Goal: Task Accomplishment & Management: Use online tool/utility

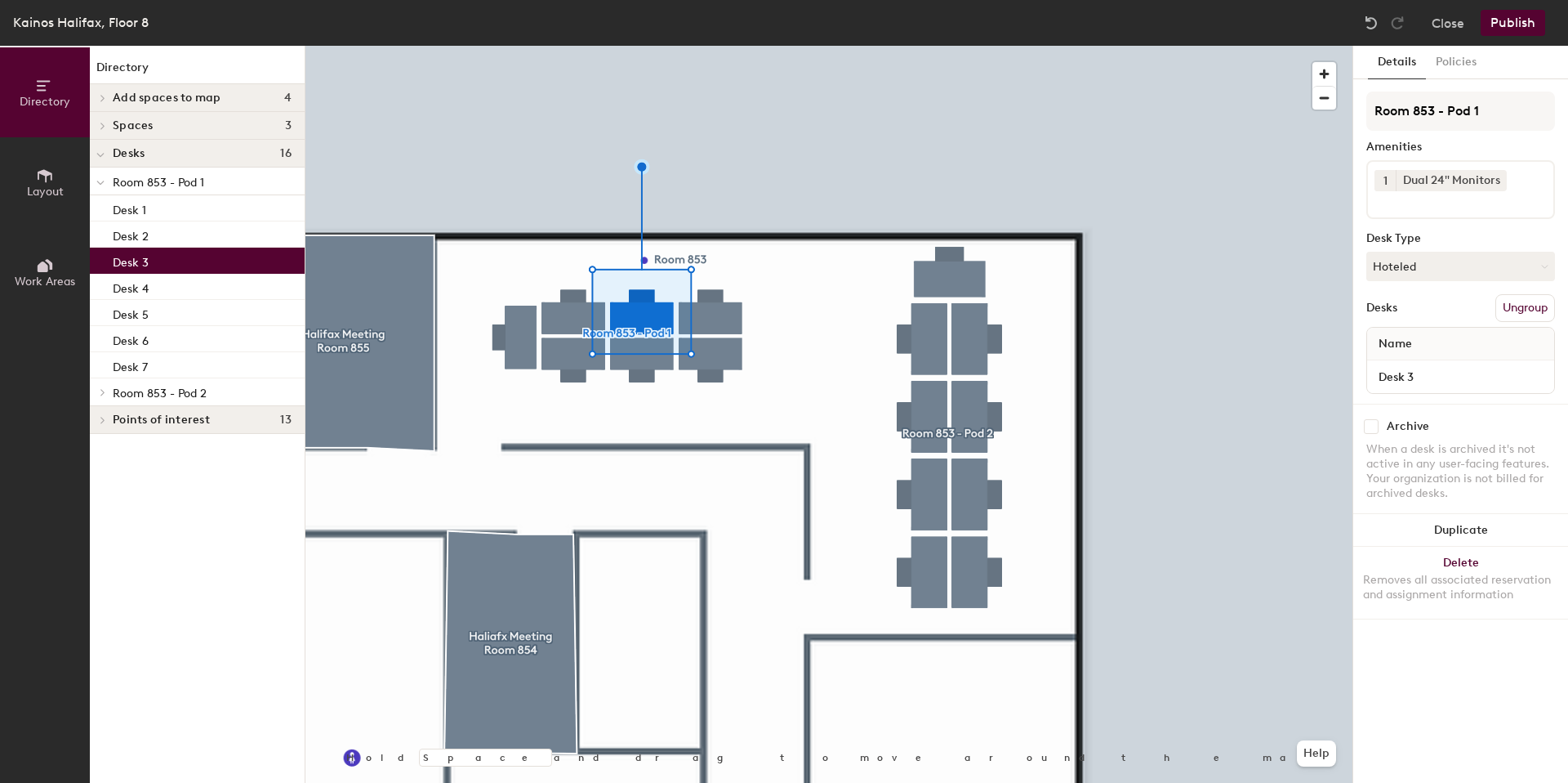
click at [584, 45] on div at bounding box center [828, 45] width 1047 height 0
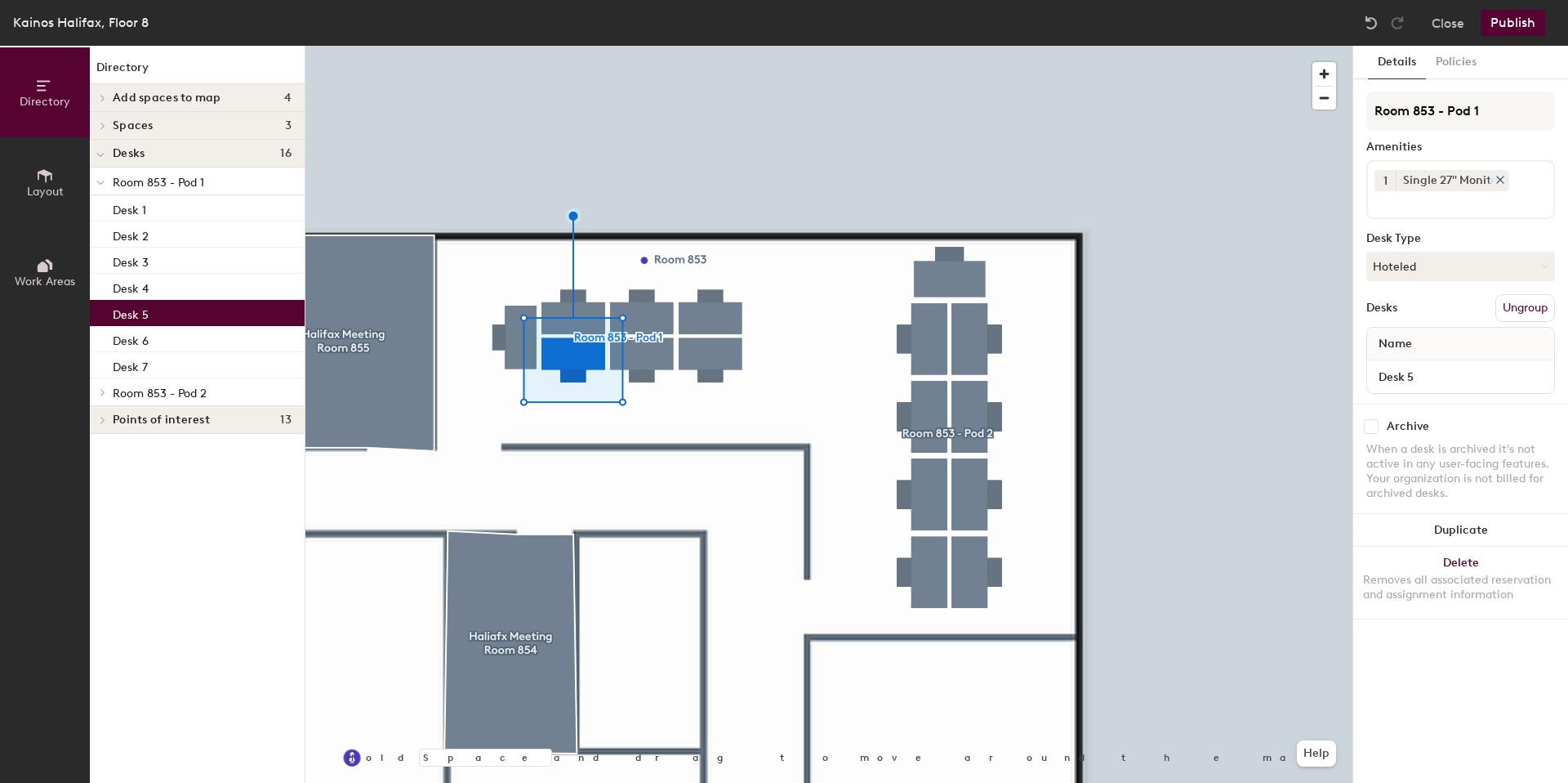
click at [1502, 183] on icon at bounding box center [1500, 179] width 11 height 11
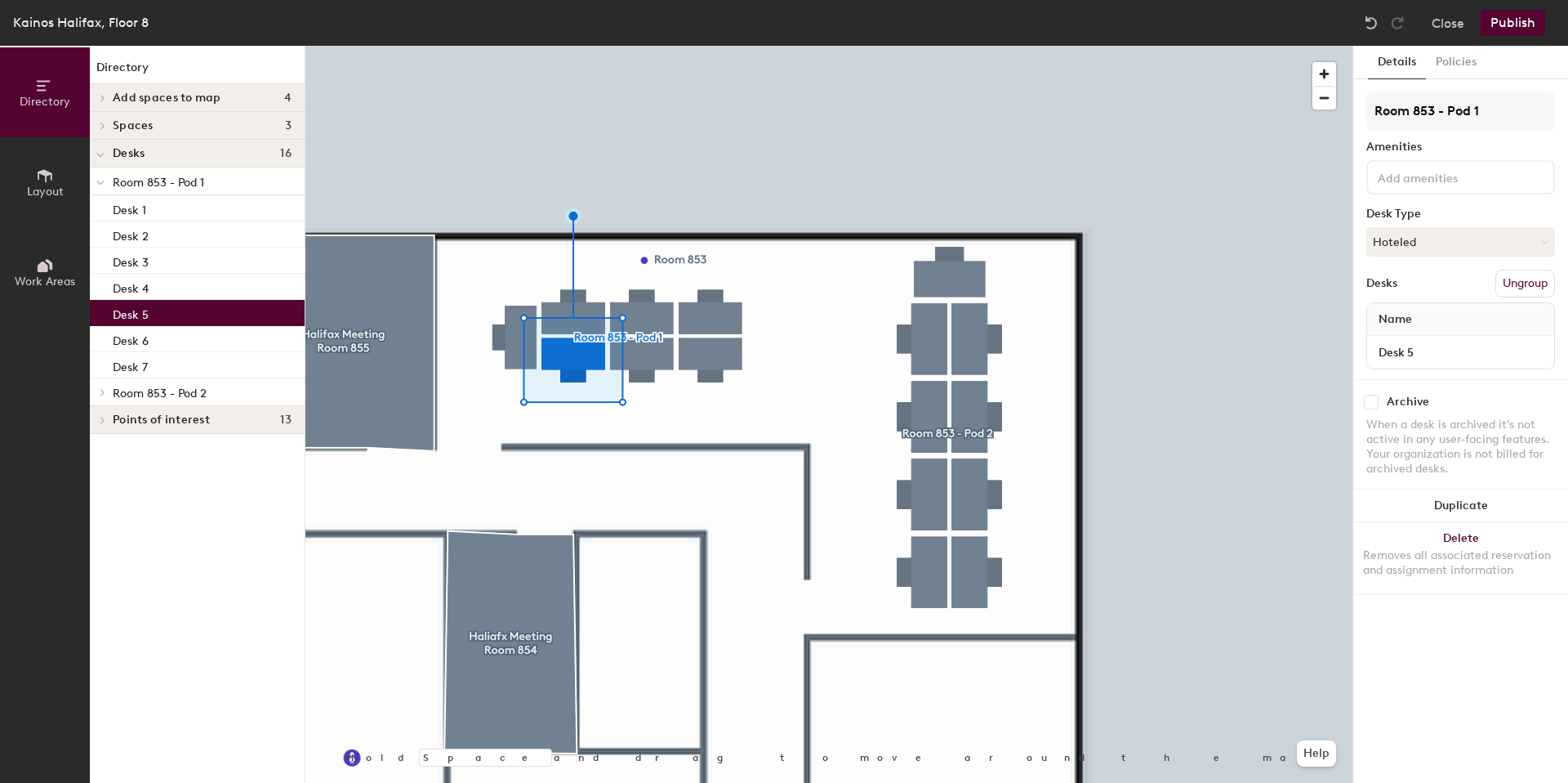
click at [1452, 186] on div at bounding box center [1460, 177] width 189 height 34
type input "dual"
click at [1451, 222] on div "Dual 24" Monitors" at bounding box center [1460, 216] width 184 height 24
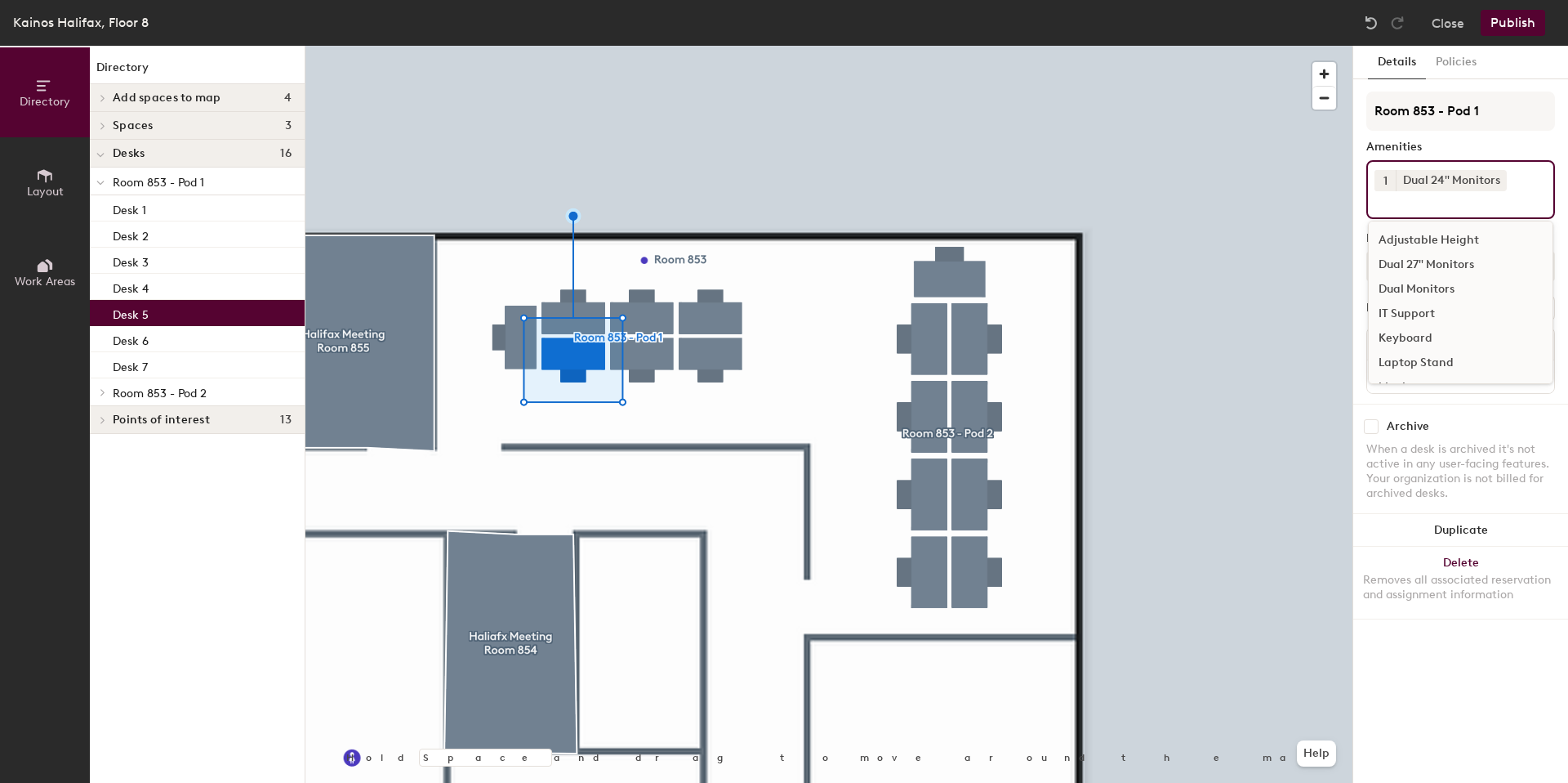
click at [1146, 45] on div at bounding box center [828, 45] width 1047 height 0
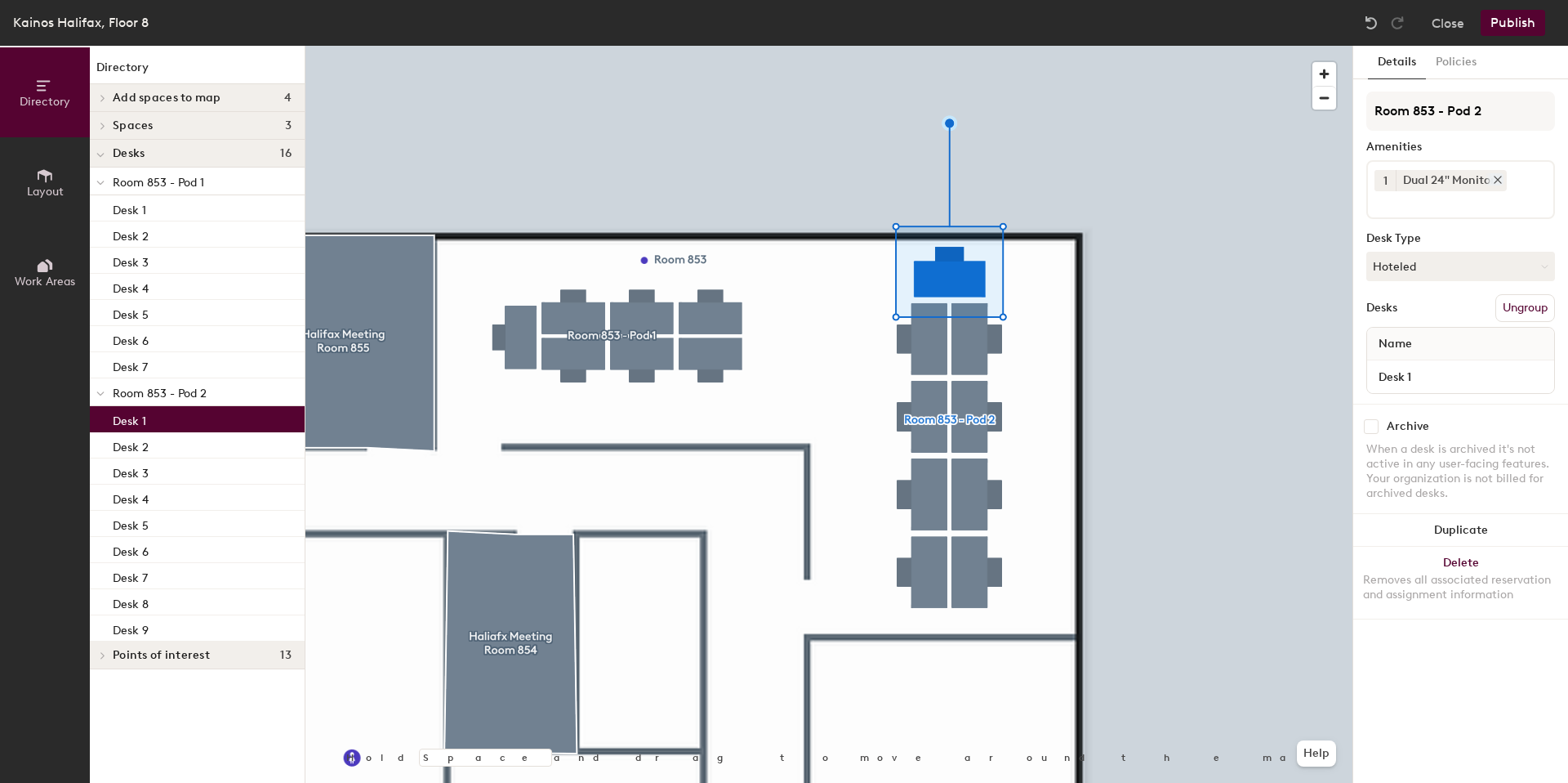
click at [1410, 185] on div "Dual 24" Monitors" at bounding box center [1451, 180] width 111 height 21
click at [1499, 179] on icon at bounding box center [1497, 179] width 11 height 11
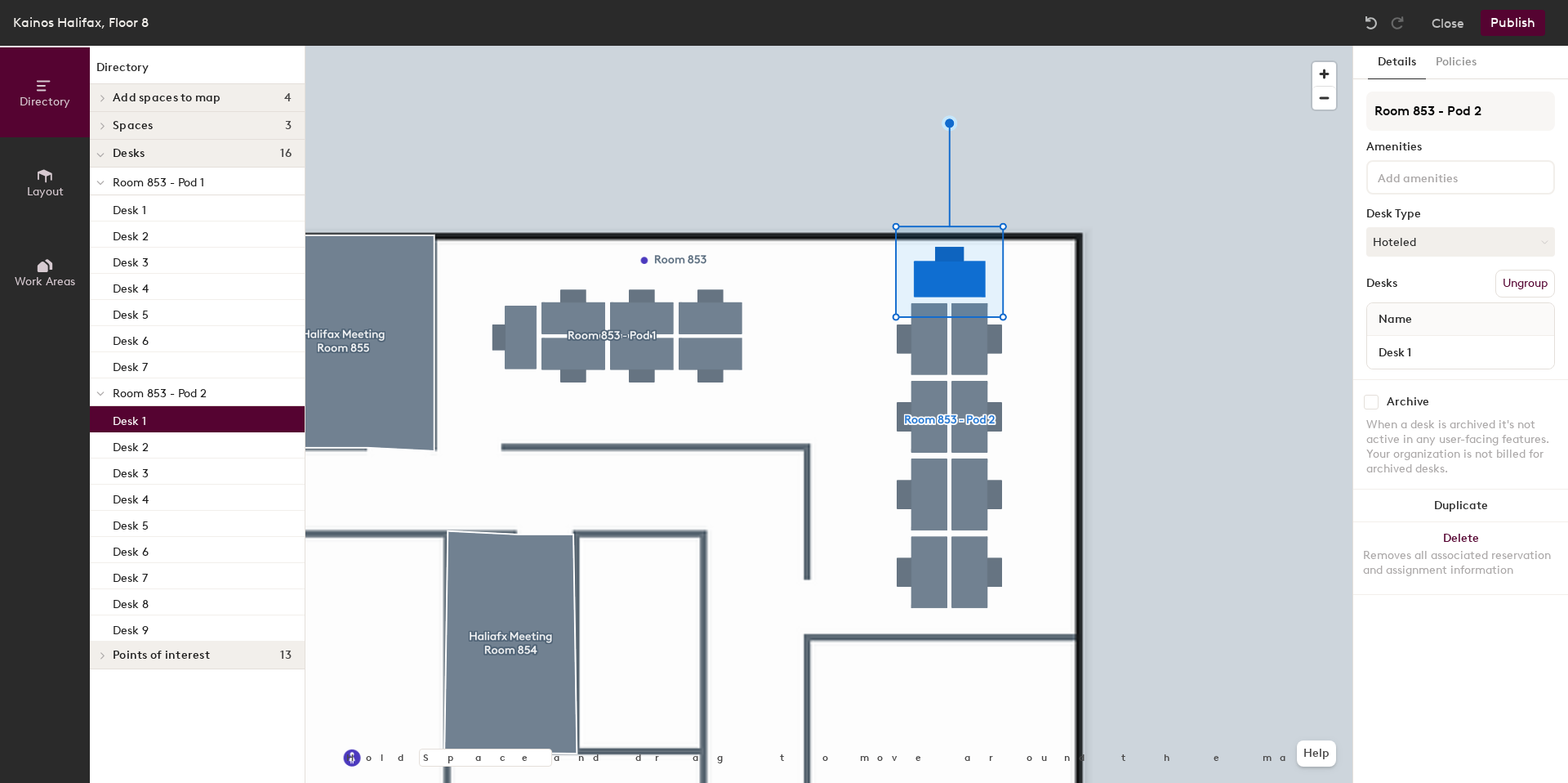
click at [1453, 196] on div "Room 853 - Pod 2 Amenities Desk Type Hoteled Desks Ungroup Name Desk 1" at bounding box center [1460, 235] width 189 height 288
click at [1446, 181] on input at bounding box center [1448, 176] width 147 height 19
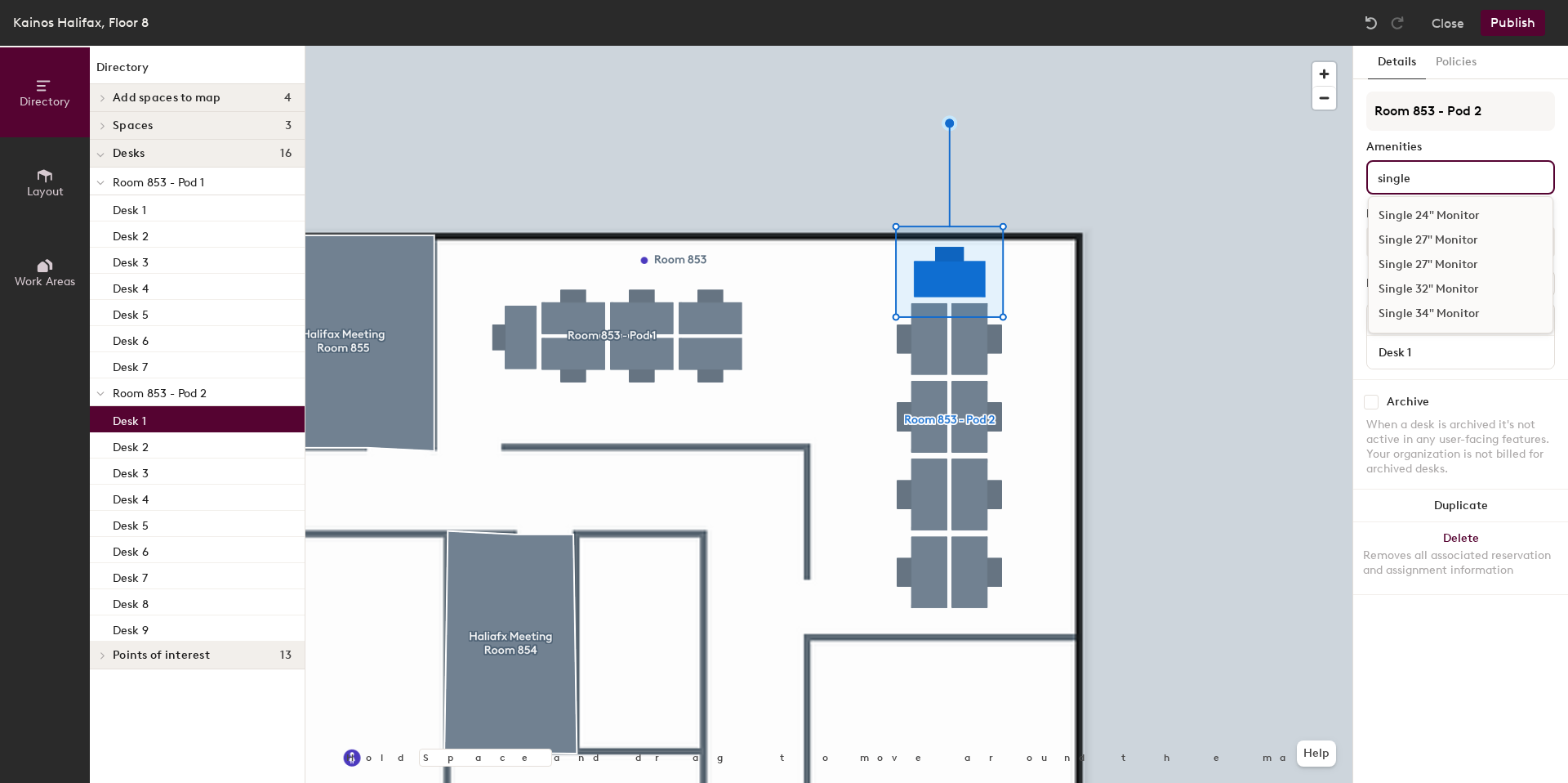
type input "single"
click at [1449, 241] on div "Single 27" Monitor" at bounding box center [1460, 241] width 184 height 24
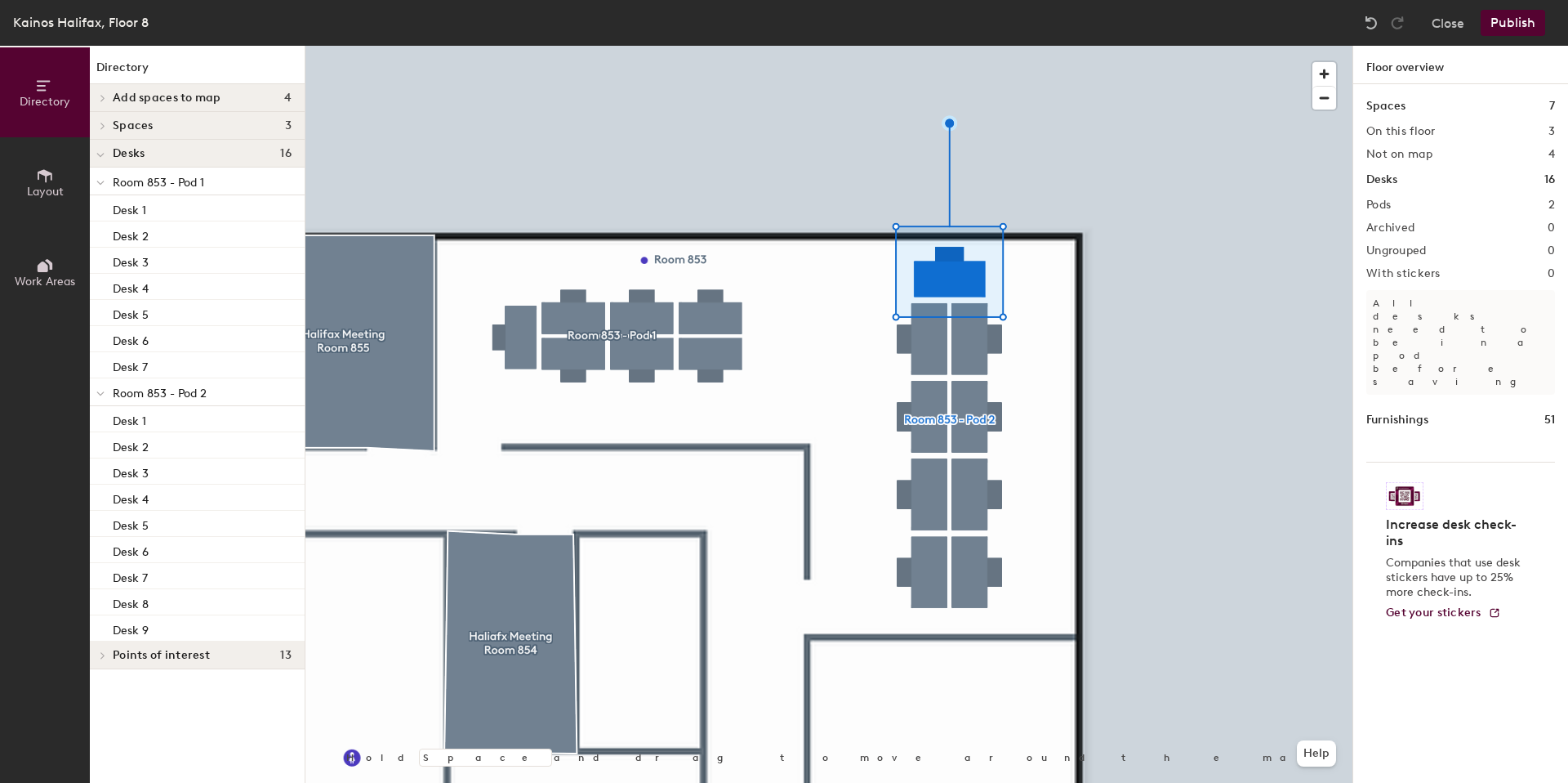
click at [930, 45] on div at bounding box center [828, 45] width 1047 height 0
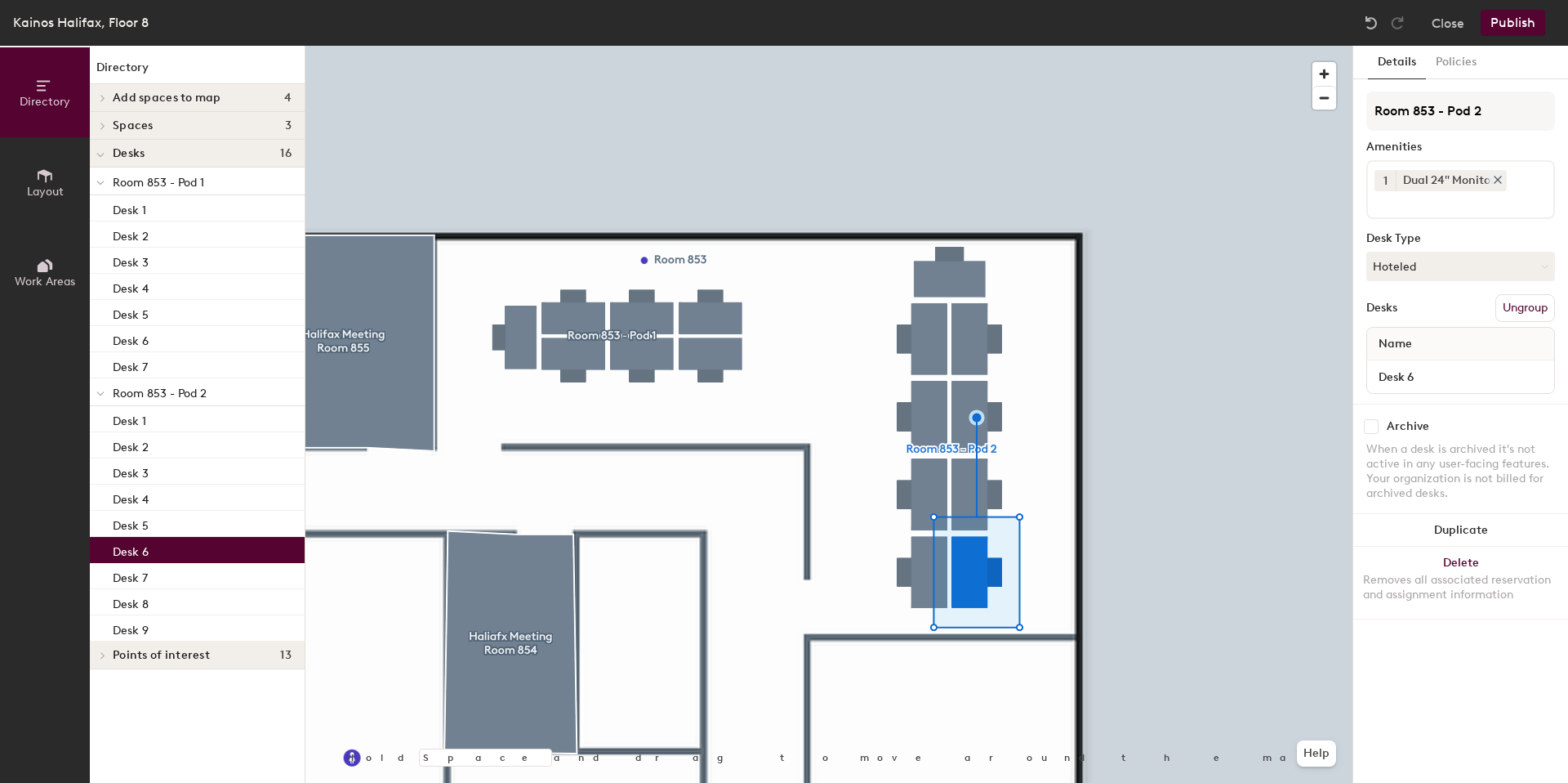
click at [1495, 177] on icon at bounding box center [1497, 179] width 6 height 6
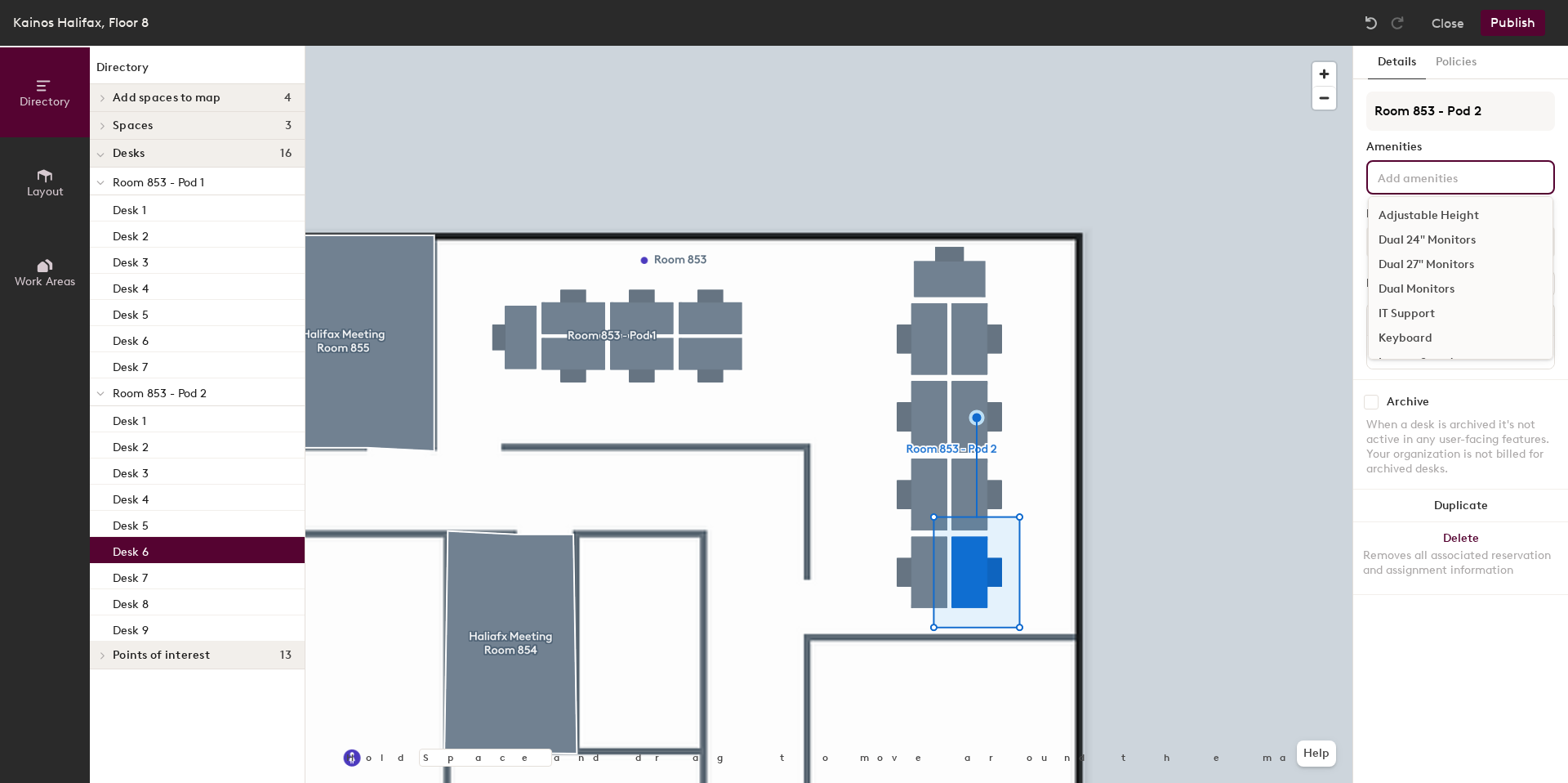
click at [1443, 183] on input at bounding box center [1448, 176] width 147 height 19
type input "single"
drag, startPoint x: 1422, startPoint y: 238, endPoint x: 1355, endPoint y: 238, distance: 67.0
click at [1421, 238] on div "Single 27" Monitor" at bounding box center [1460, 241] width 184 height 24
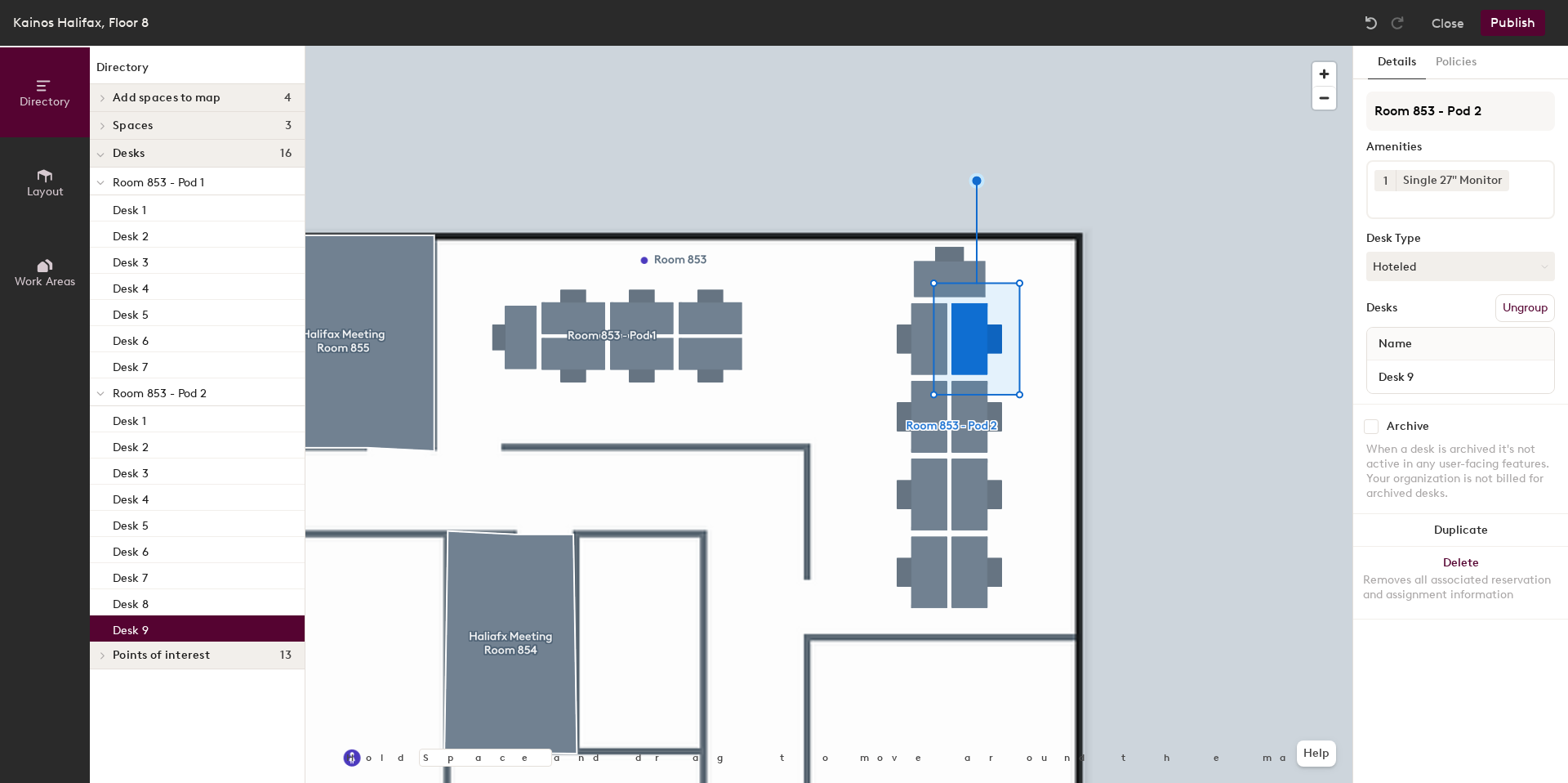
click at [1501, 178] on icon at bounding box center [1500, 179] width 11 height 11
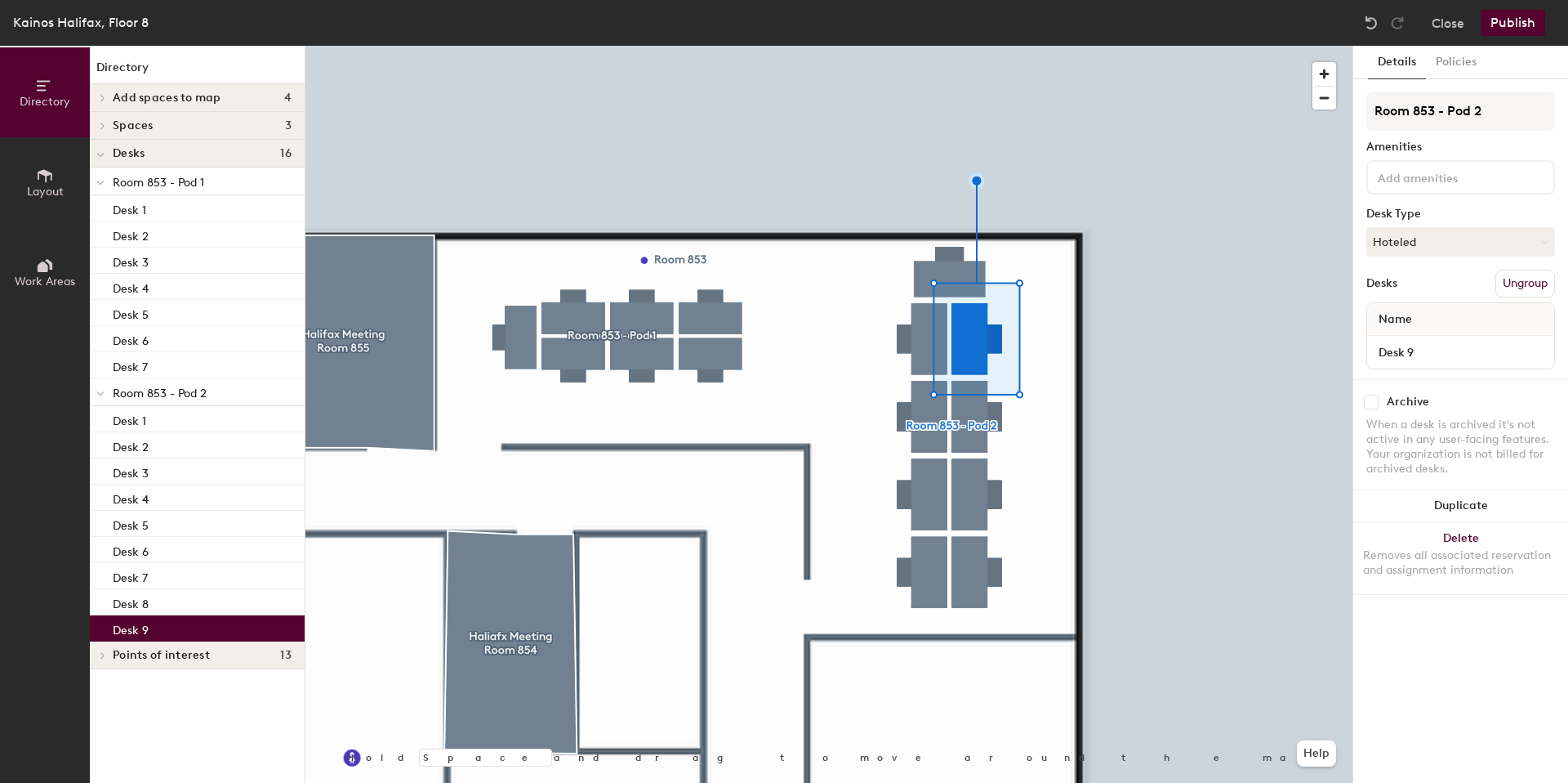
click at [1435, 197] on div "Room 853 - Pod 2 Amenities Desk Type Hoteled Desks Ungroup Name Desk 9" at bounding box center [1460, 235] width 189 height 288
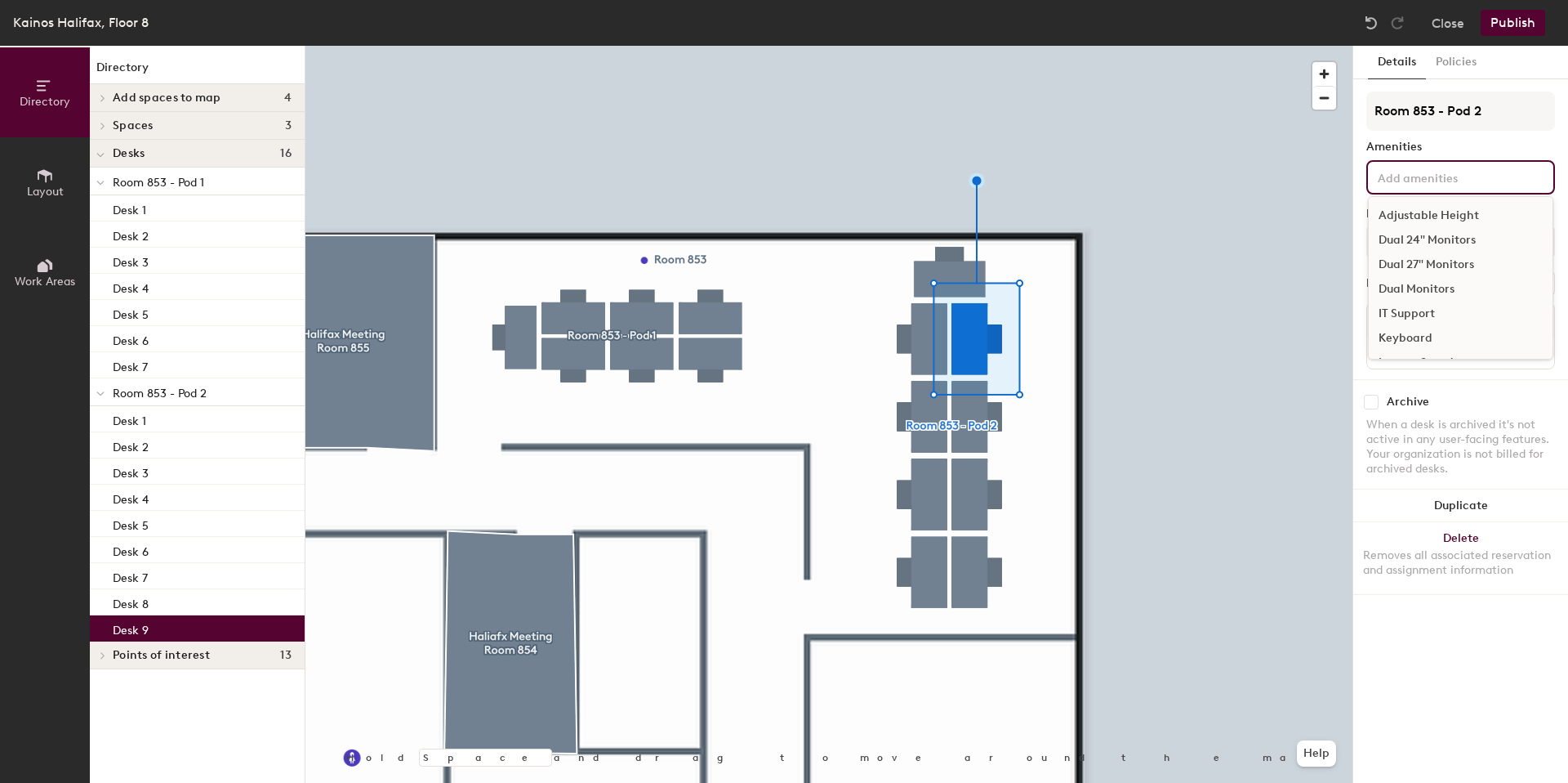
click at [1425, 179] on input at bounding box center [1448, 176] width 147 height 19
type input "dual"
click at [1438, 206] on div "Dual 24" Monitors" at bounding box center [1460, 216] width 184 height 24
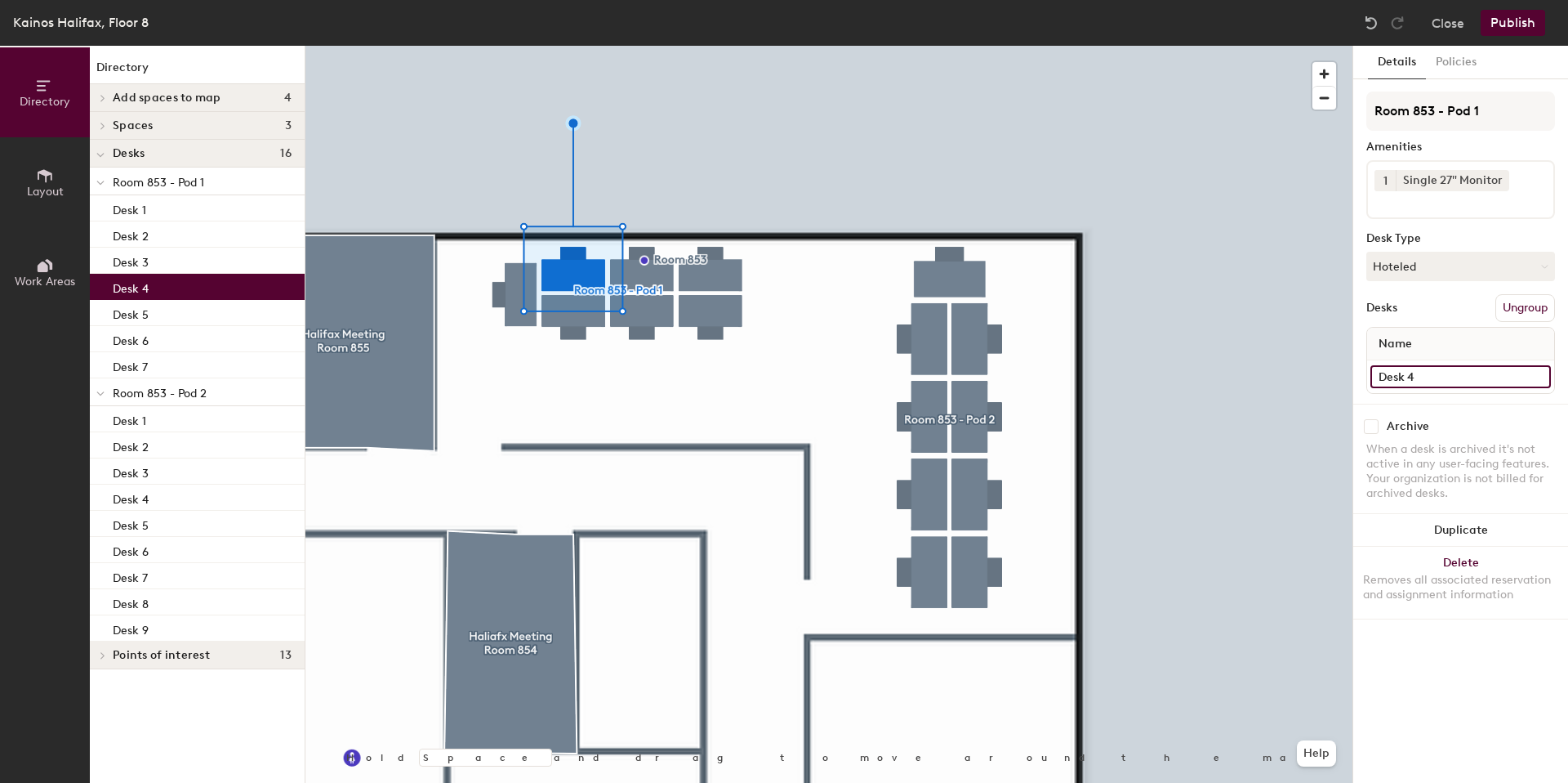
click at [1440, 375] on input "Desk 4" at bounding box center [1460, 376] width 180 height 23
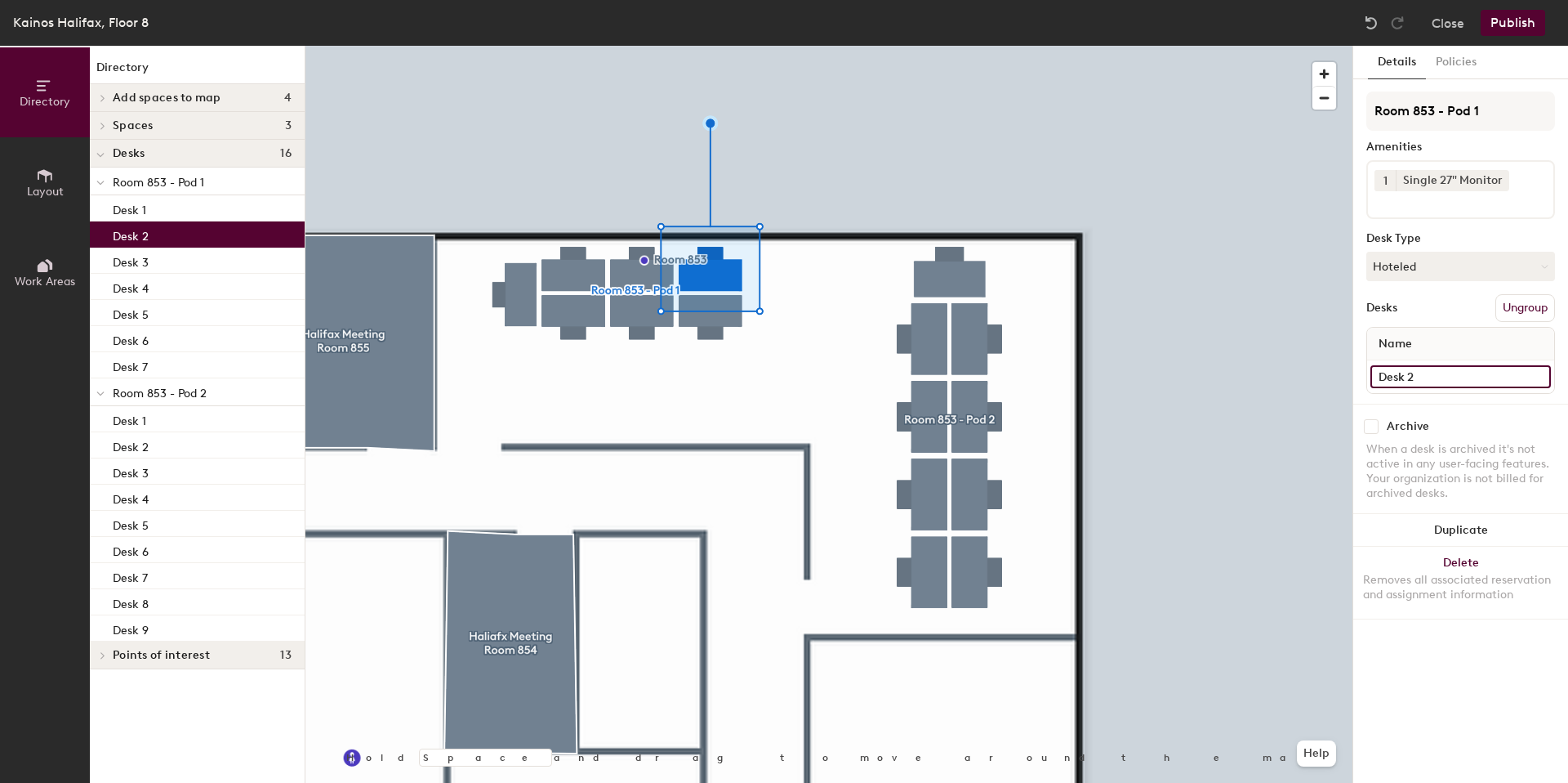
click at [1453, 374] on input "Desk 2" at bounding box center [1460, 376] width 180 height 23
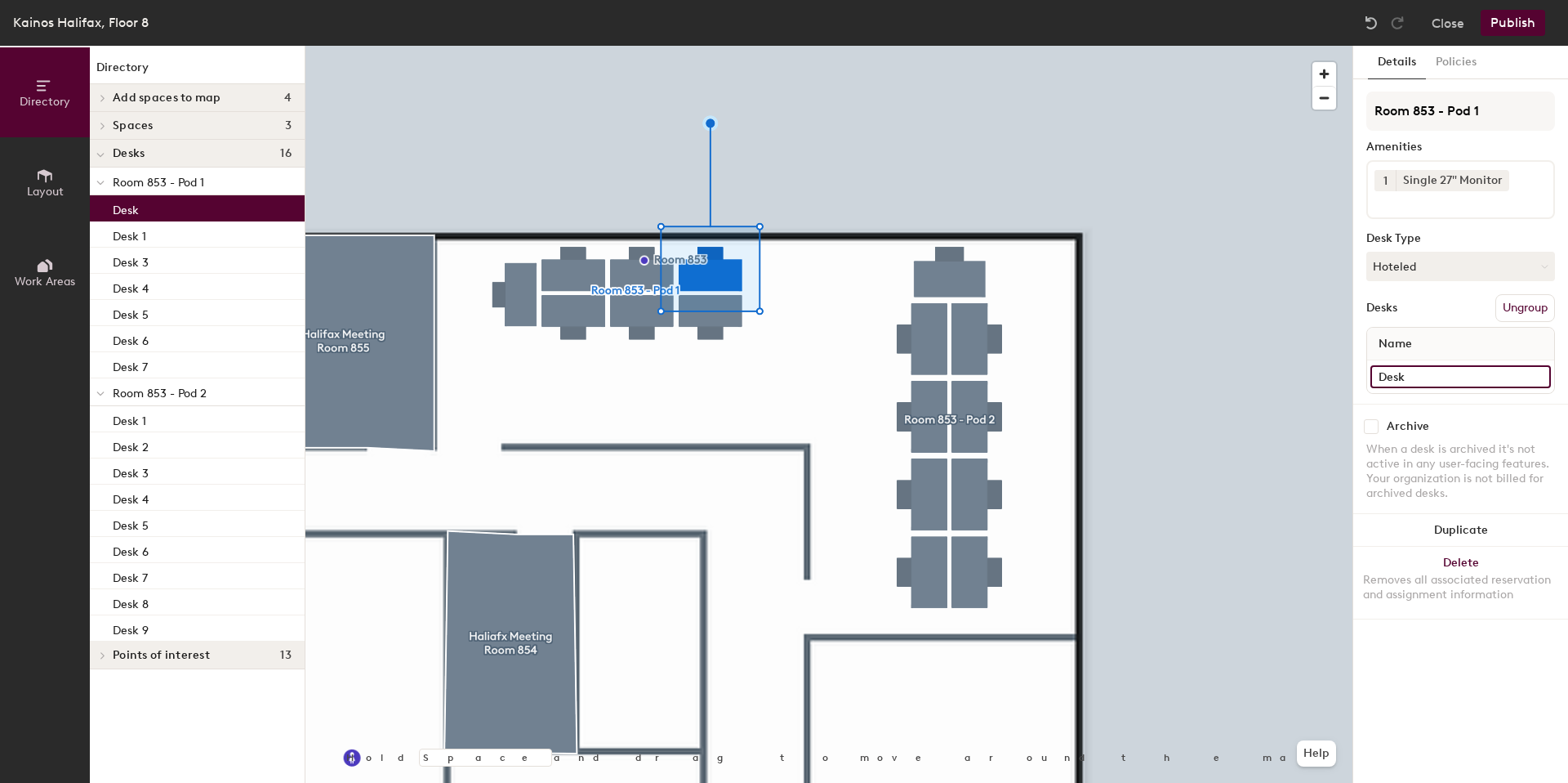
type input "Desk"
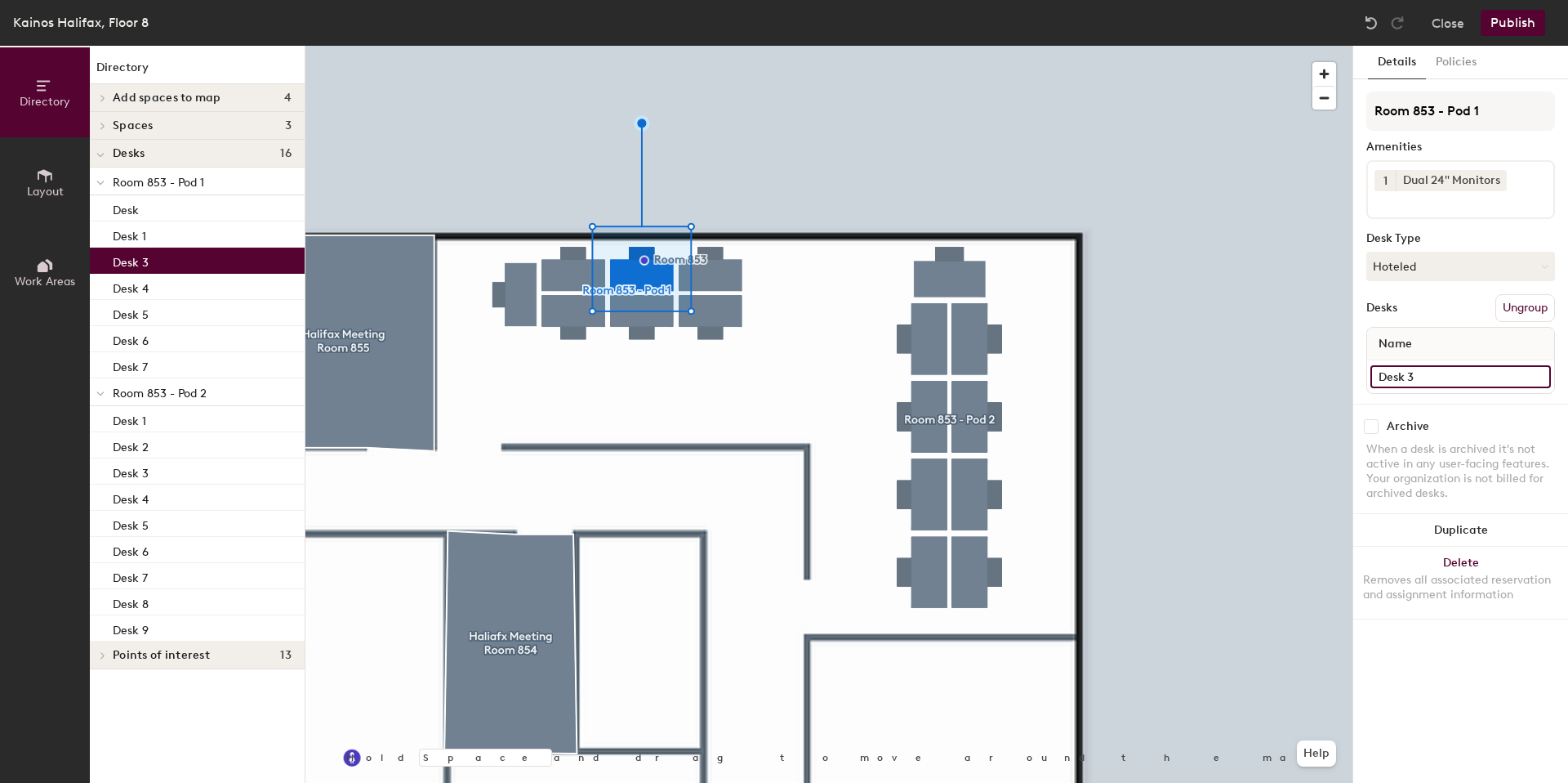
click at [1428, 379] on input "Desk 3" at bounding box center [1460, 376] width 180 height 23
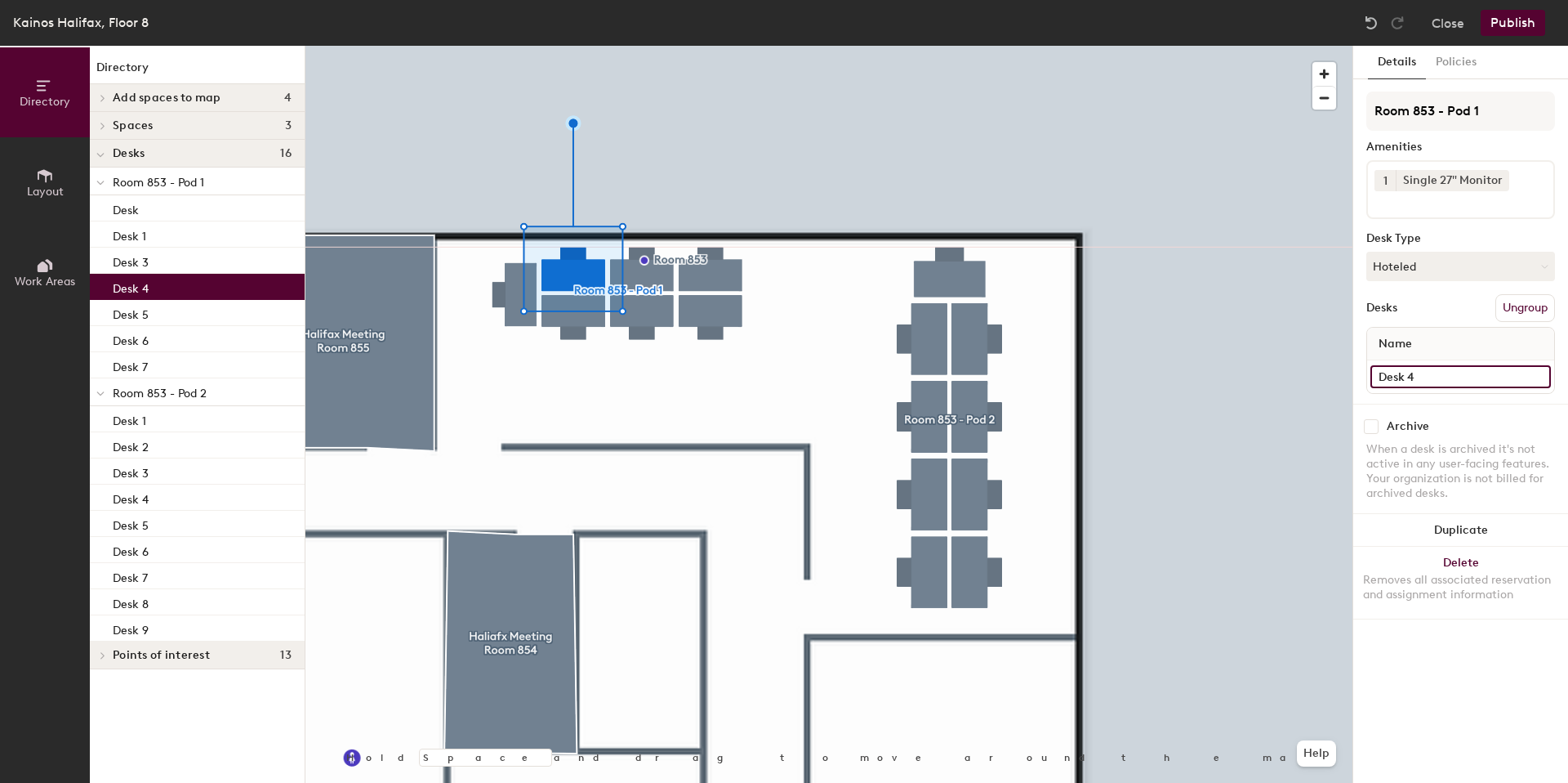
drag, startPoint x: 1450, startPoint y: 365, endPoint x: 1440, endPoint y: 375, distance: 14.1
click at [1450, 365] on input "Desk 4" at bounding box center [1460, 376] width 180 height 23
click at [1440, 375] on input "Desk 4" at bounding box center [1460, 376] width 180 height 23
type input "Desk 2"
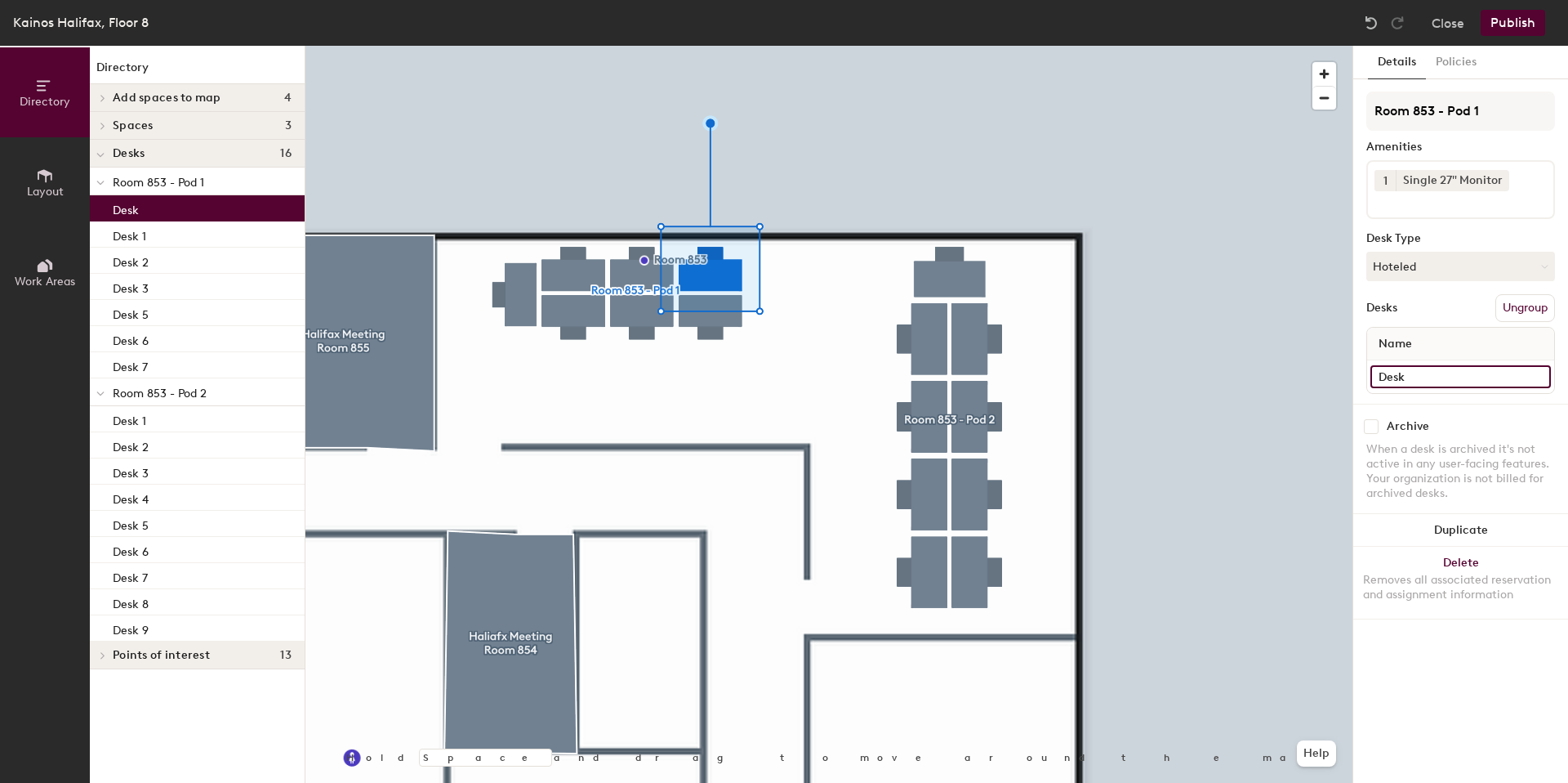
click at [1427, 384] on input "Desk" at bounding box center [1460, 376] width 180 height 23
click at [1426, 378] on input "Desk" at bounding box center [1460, 376] width 180 height 23
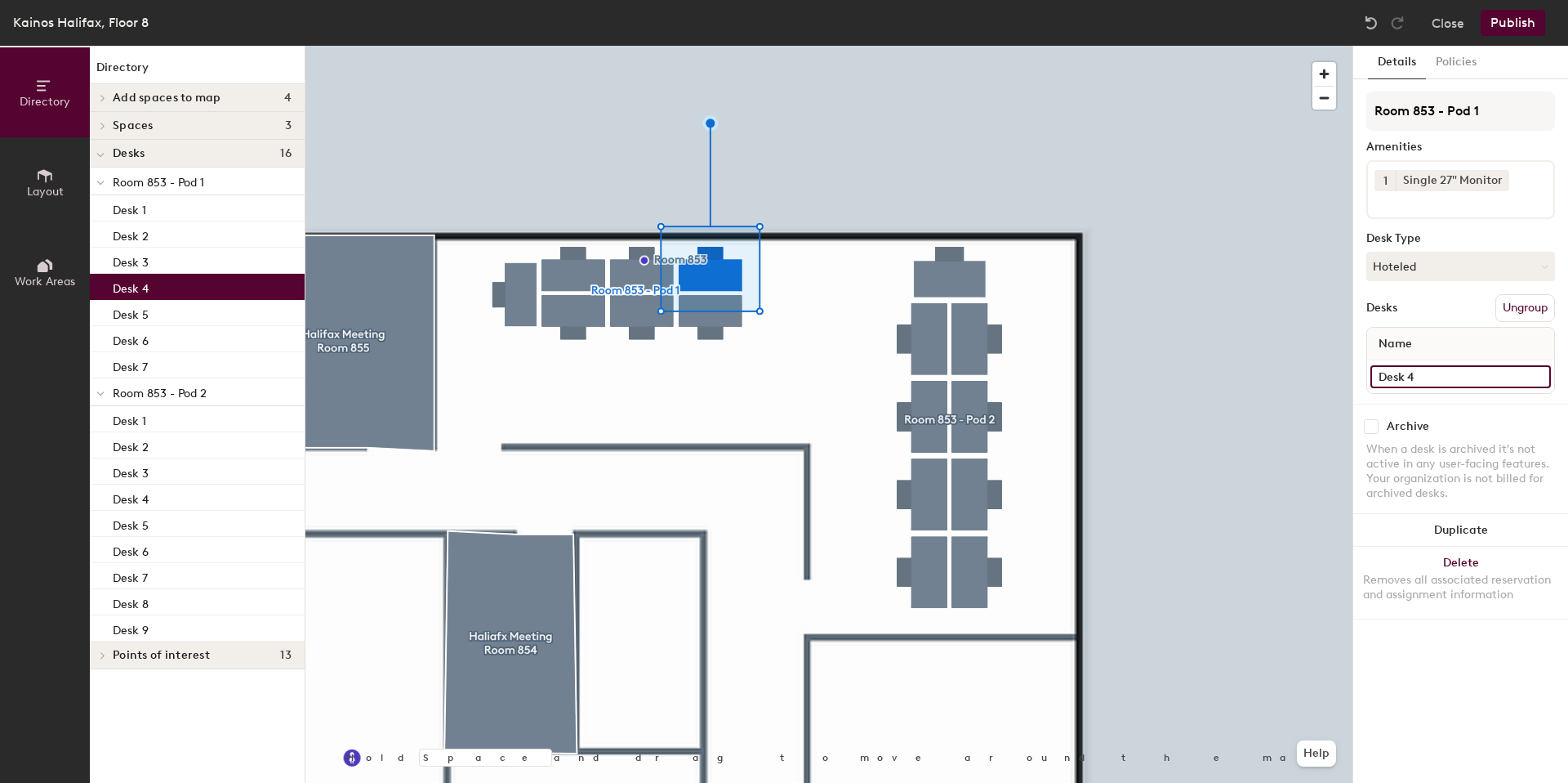
type input "Desk 4"
click at [703, 45] on div at bounding box center [828, 45] width 1047 height 0
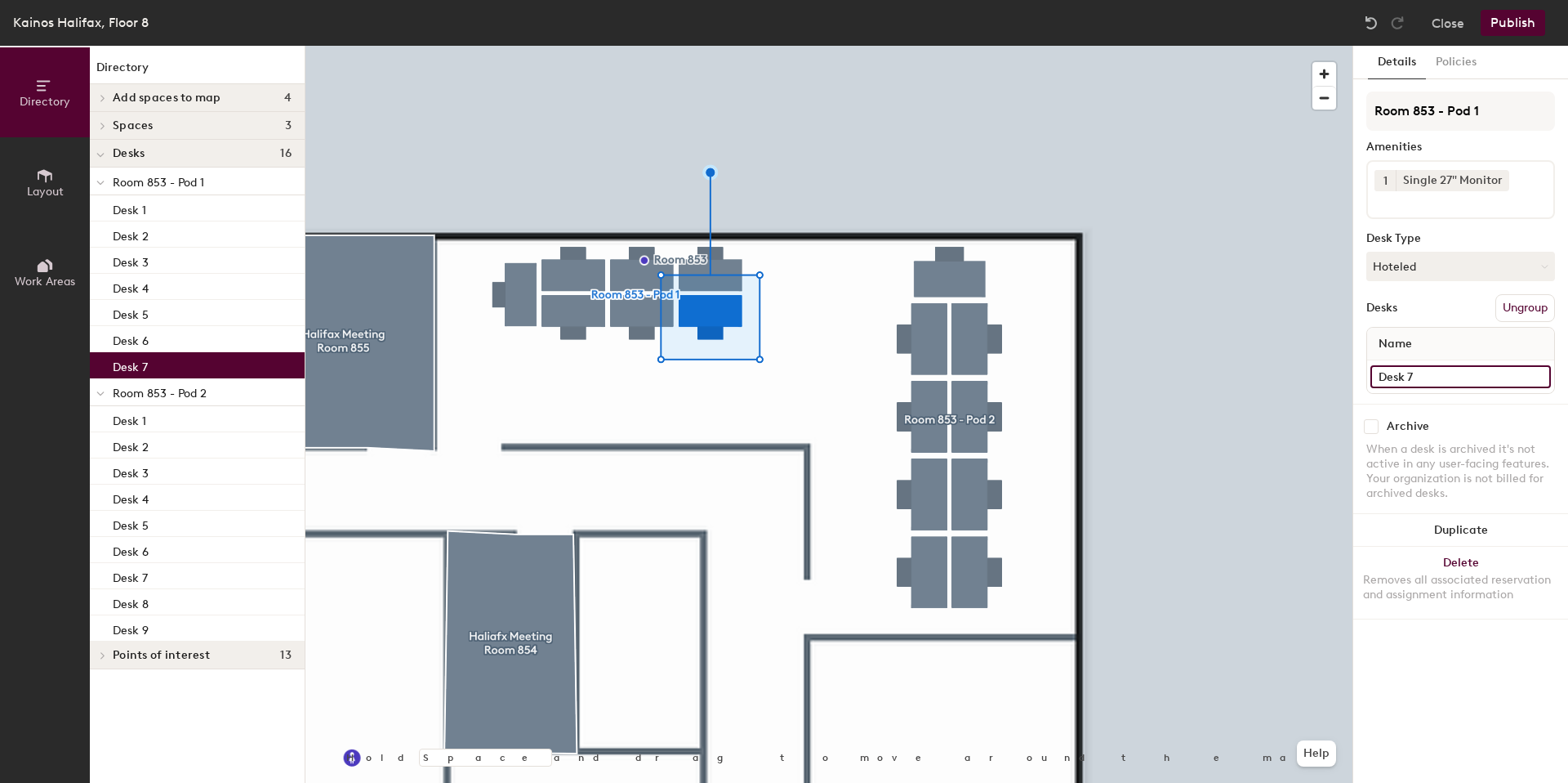
click at [1452, 373] on input "Desk 7" at bounding box center [1460, 376] width 180 height 23
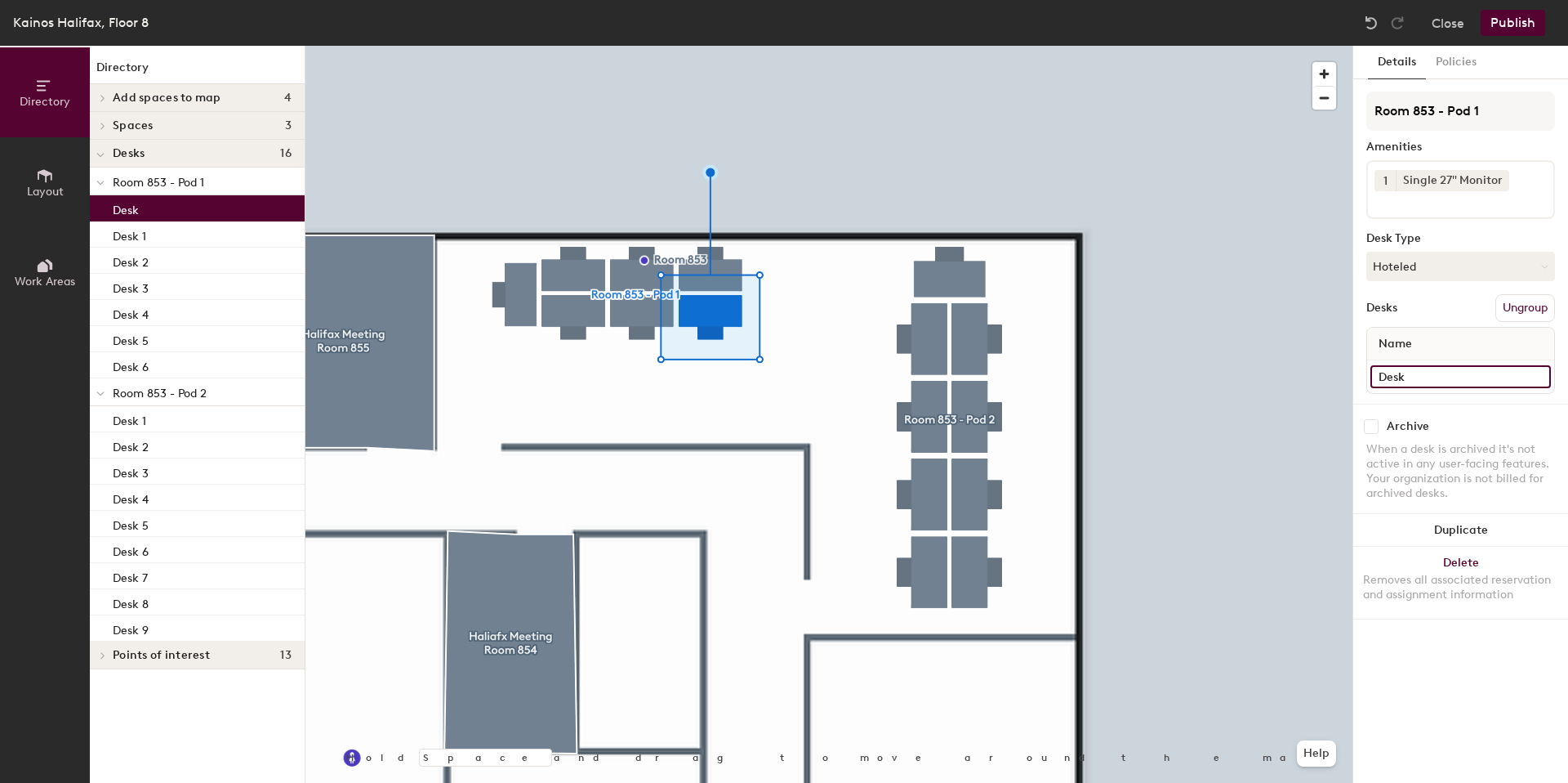
type input "Desk"
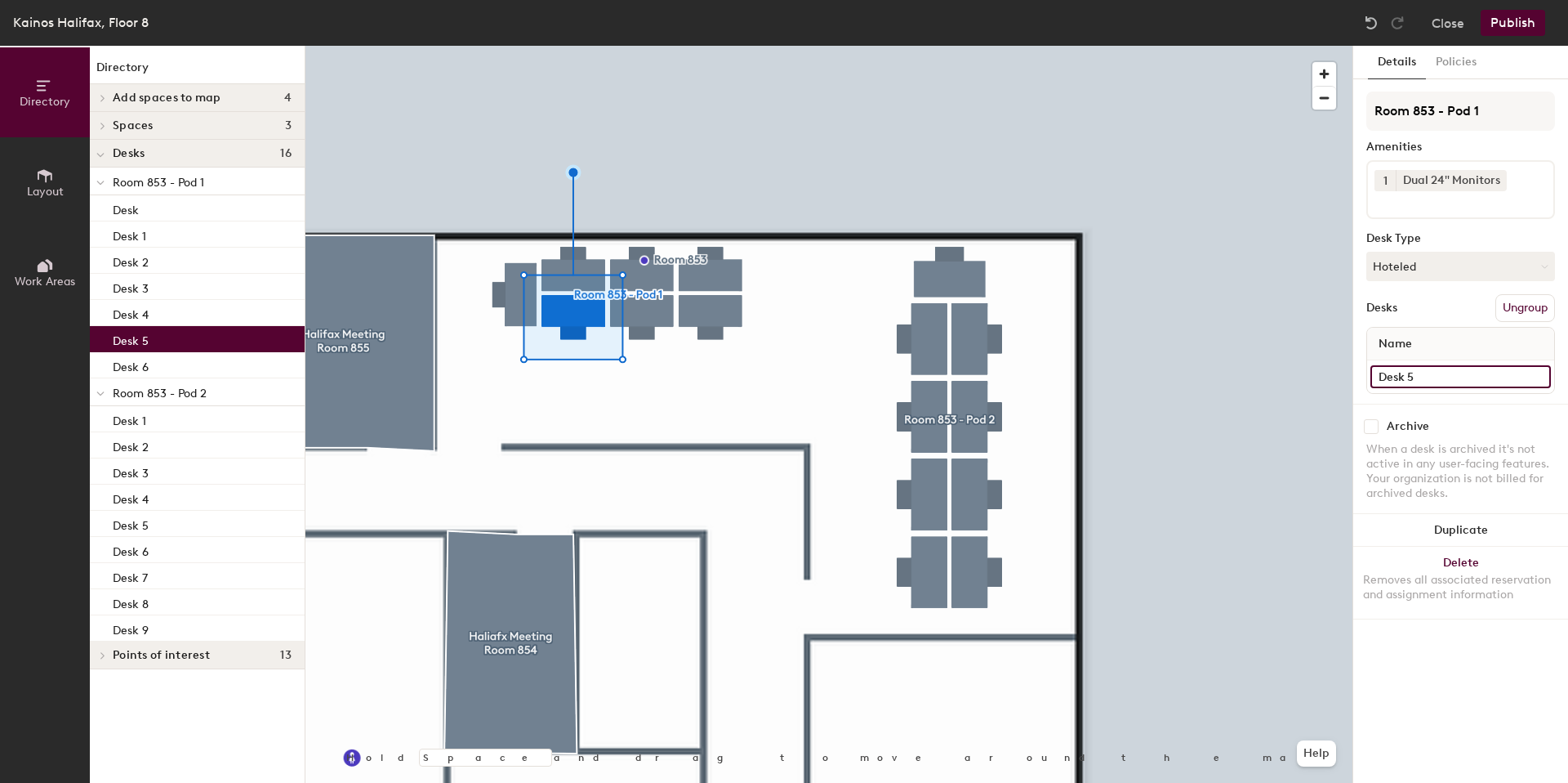
click at [1476, 383] on input "Desk 5" at bounding box center [1460, 376] width 180 height 23
click at [1450, 379] on input "Desk 5" at bounding box center [1460, 376] width 180 height 23
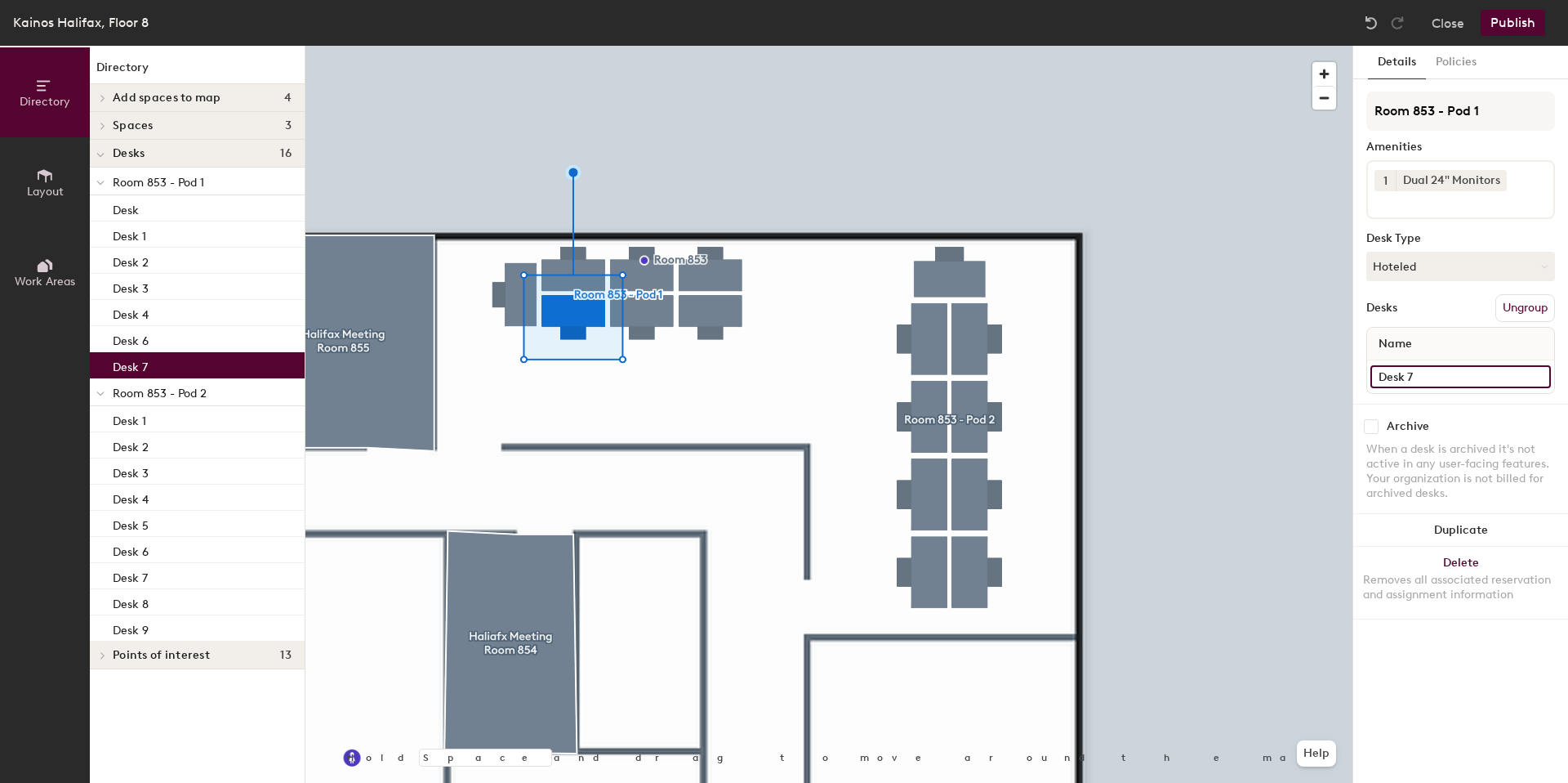
type input "Desk 7"
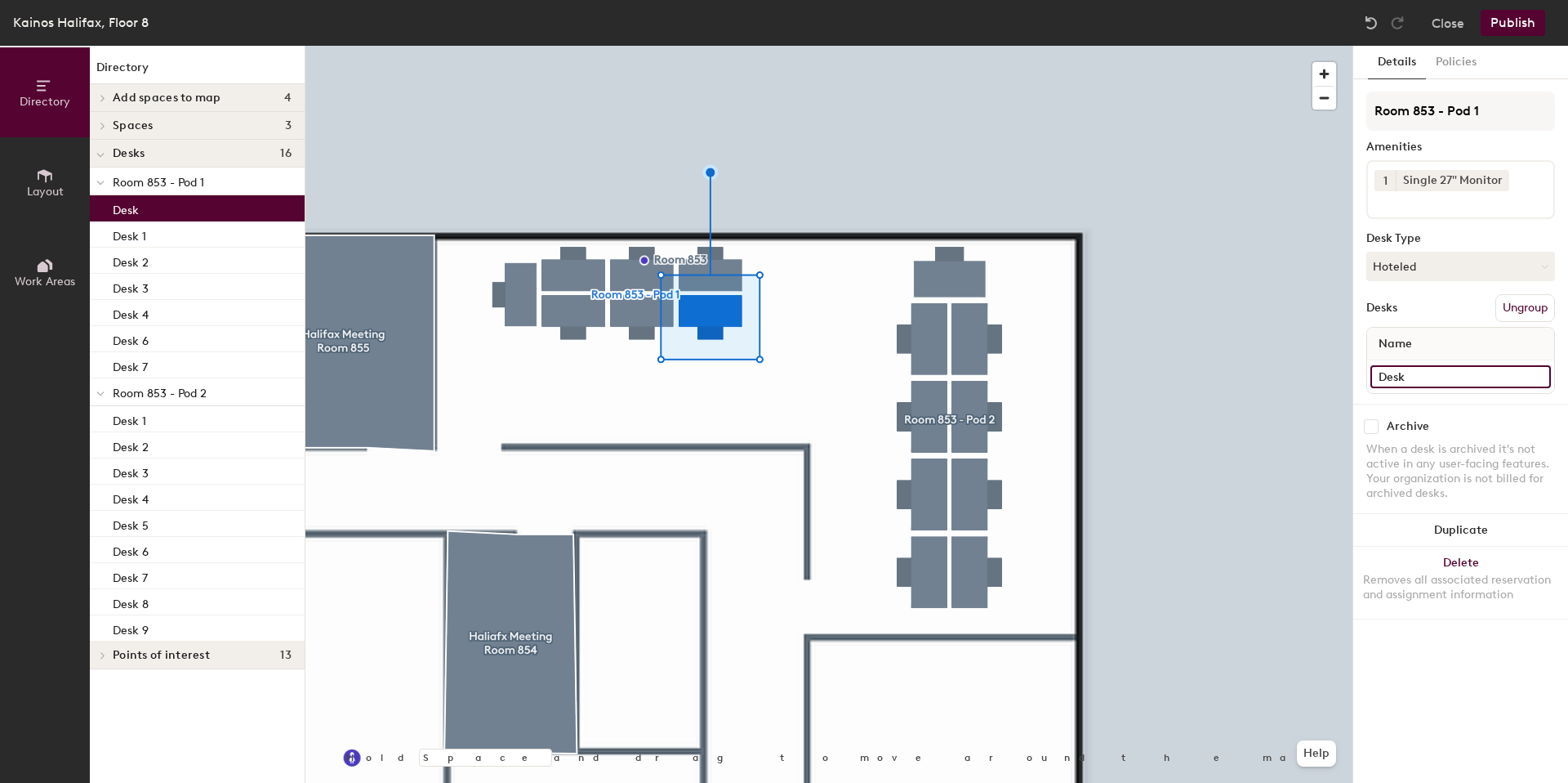
click at [1422, 375] on input "Desk" at bounding box center [1460, 376] width 180 height 23
click at [1428, 374] on input "Desk" at bounding box center [1460, 376] width 180 height 23
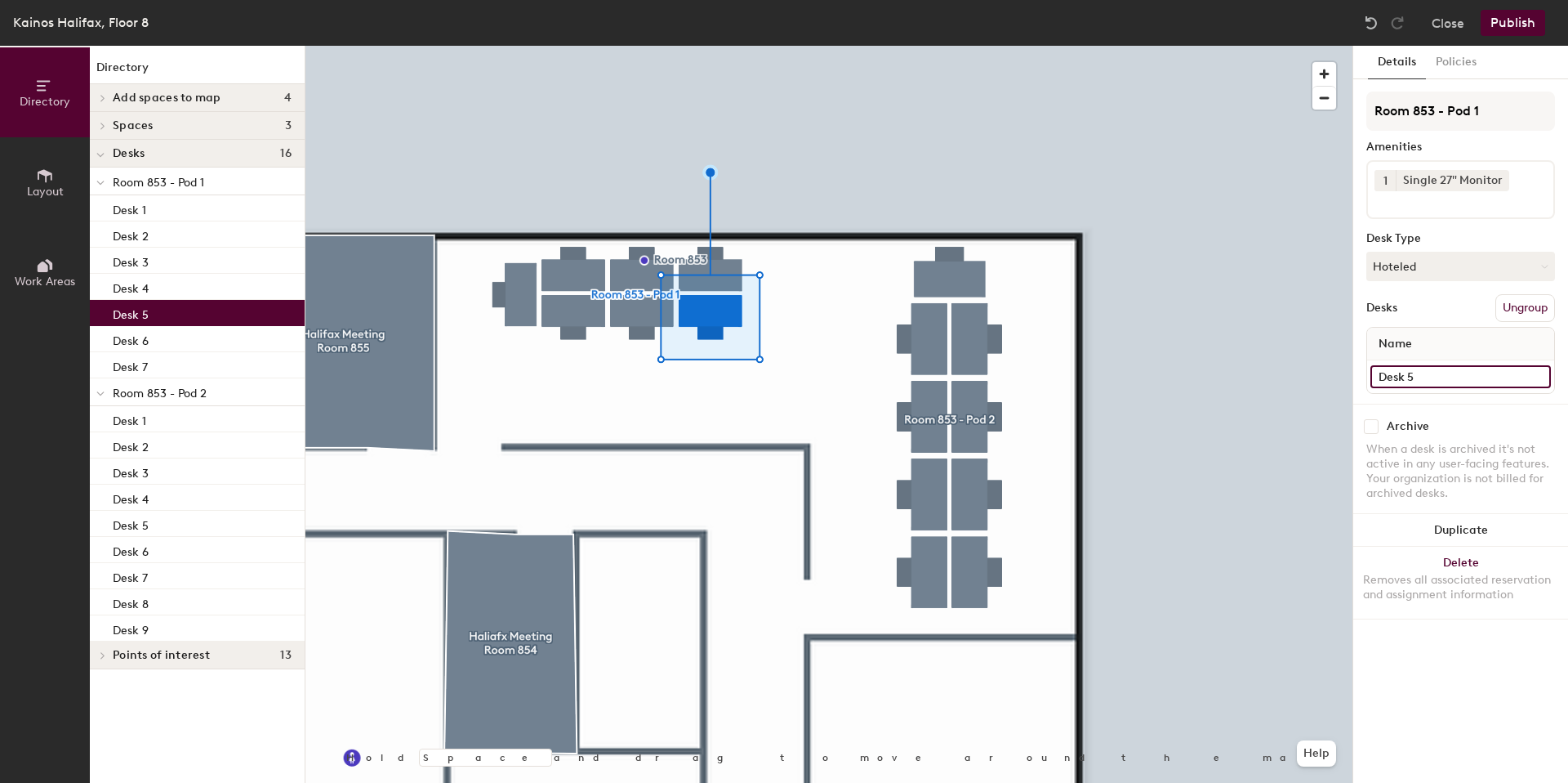
type input "Desk 5"
click at [1230, 45] on div at bounding box center [828, 45] width 1047 height 0
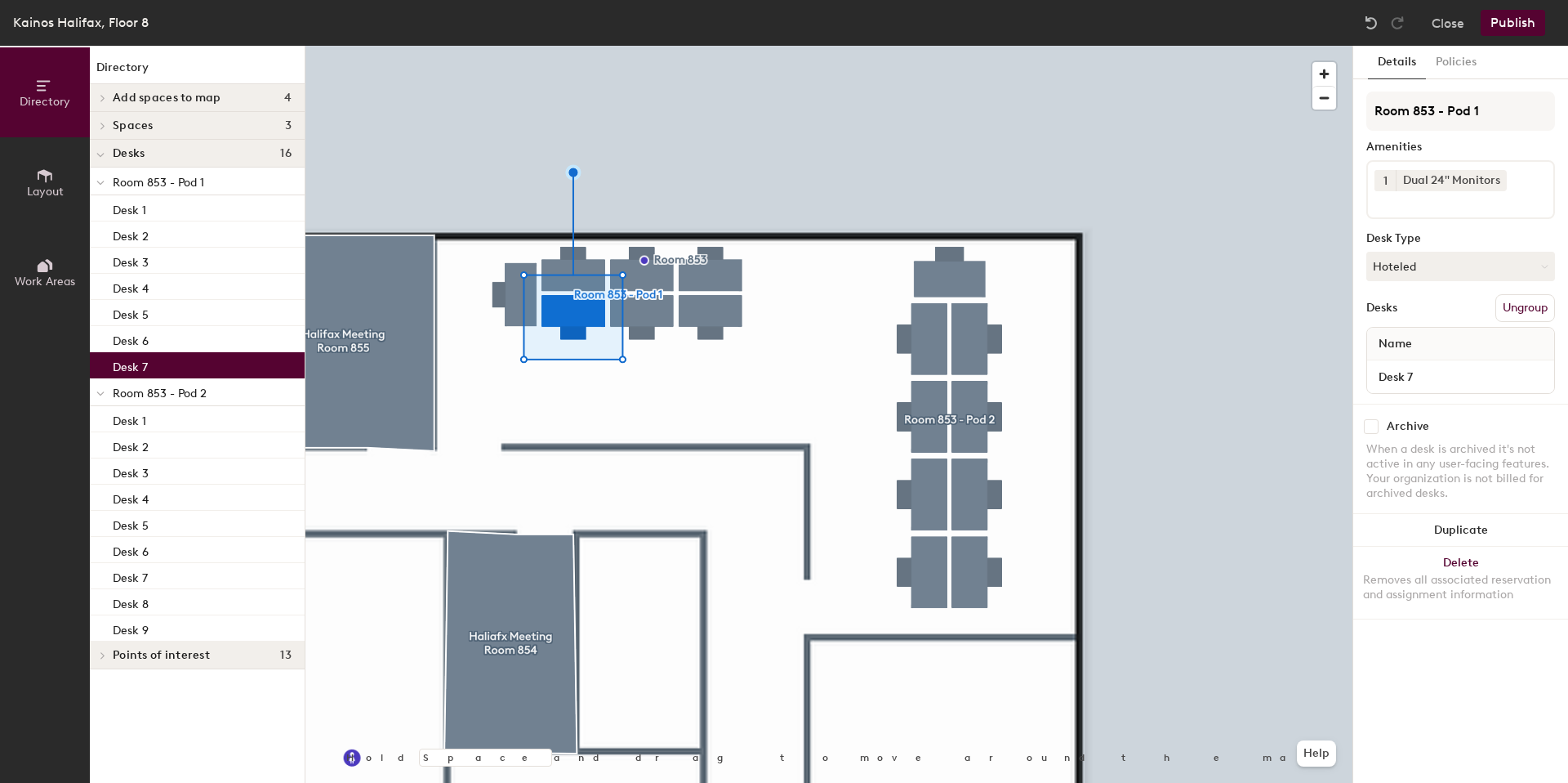
click at [1087, 45] on div at bounding box center [828, 45] width 1047 height 0
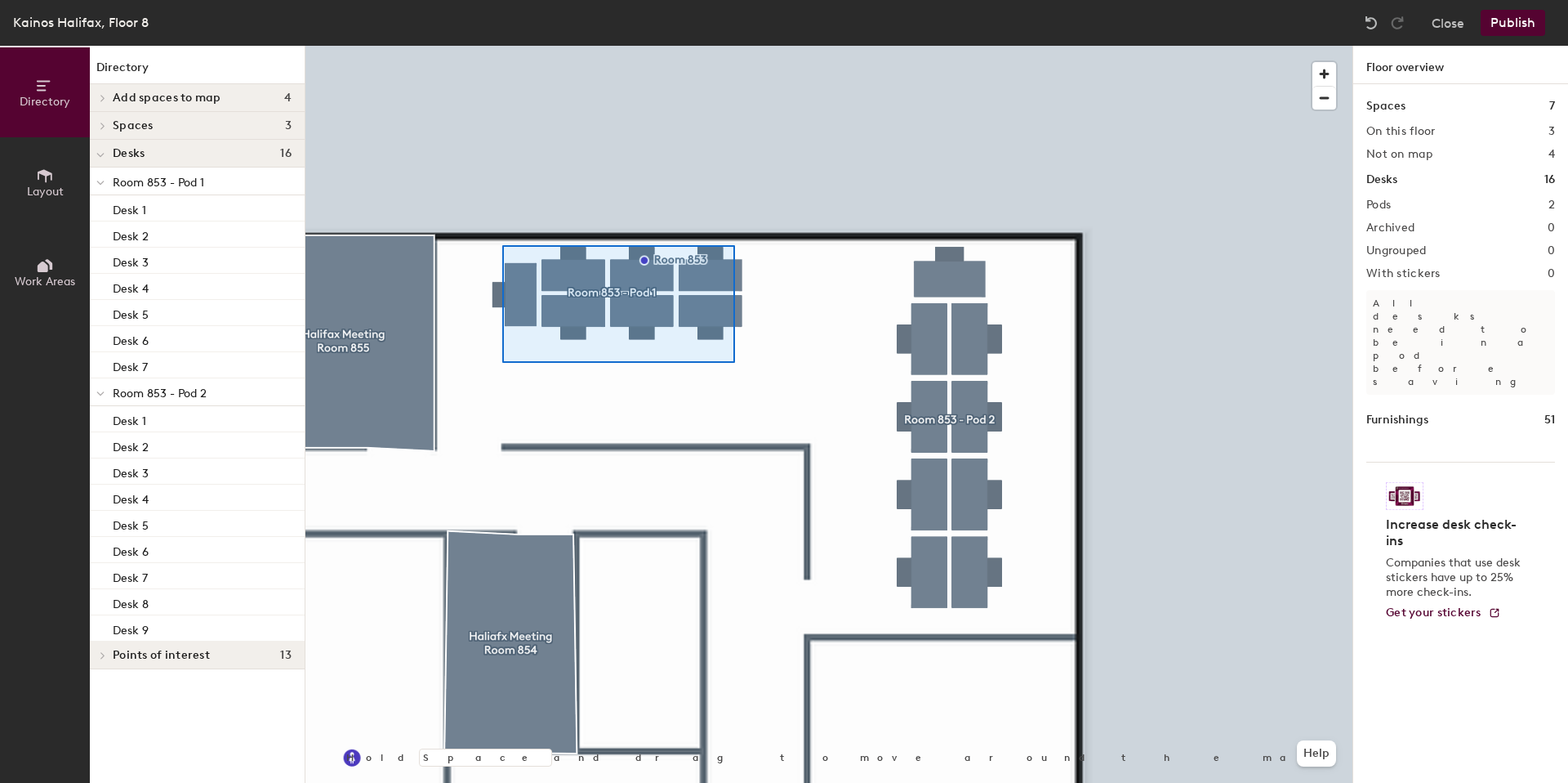
click at [502, 45] on div at bounding box center [828, 45] width 1047 height 0
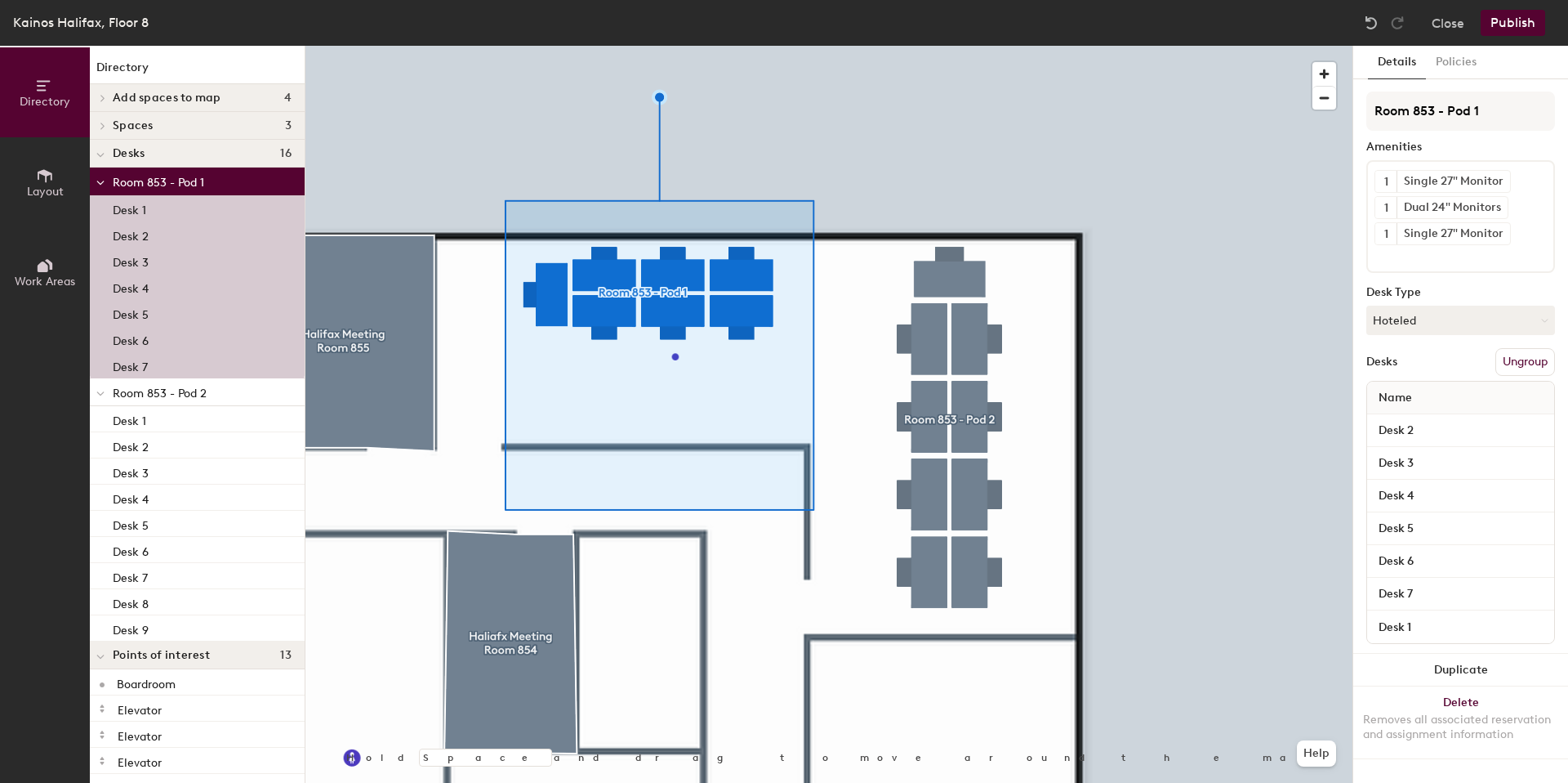
click at [1265, 45] on div at bounding box center [828, 45] width 1047 height 0
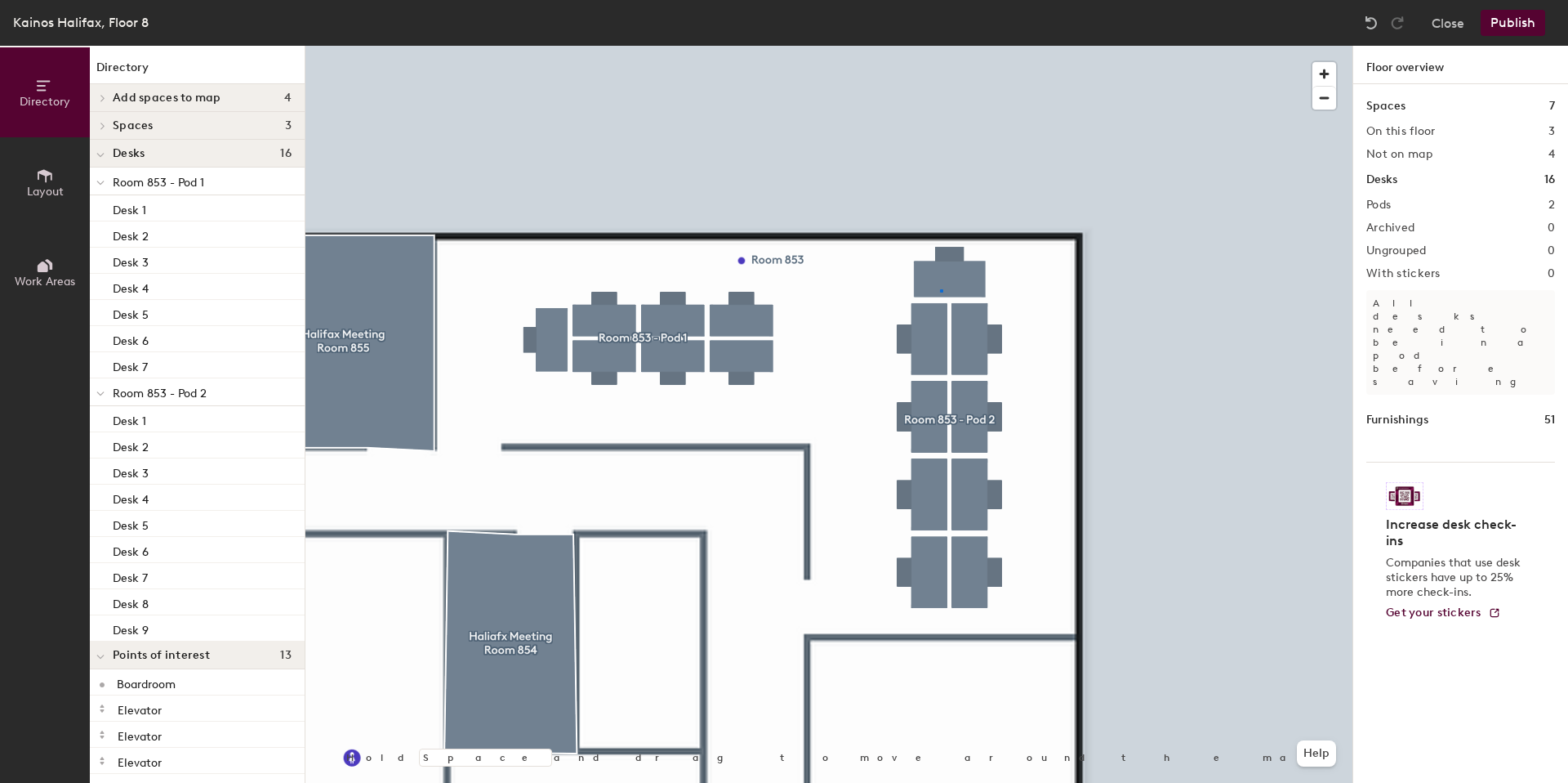
click at [940, 45] on div at bounding box center [828, 45] width 1047 height 0
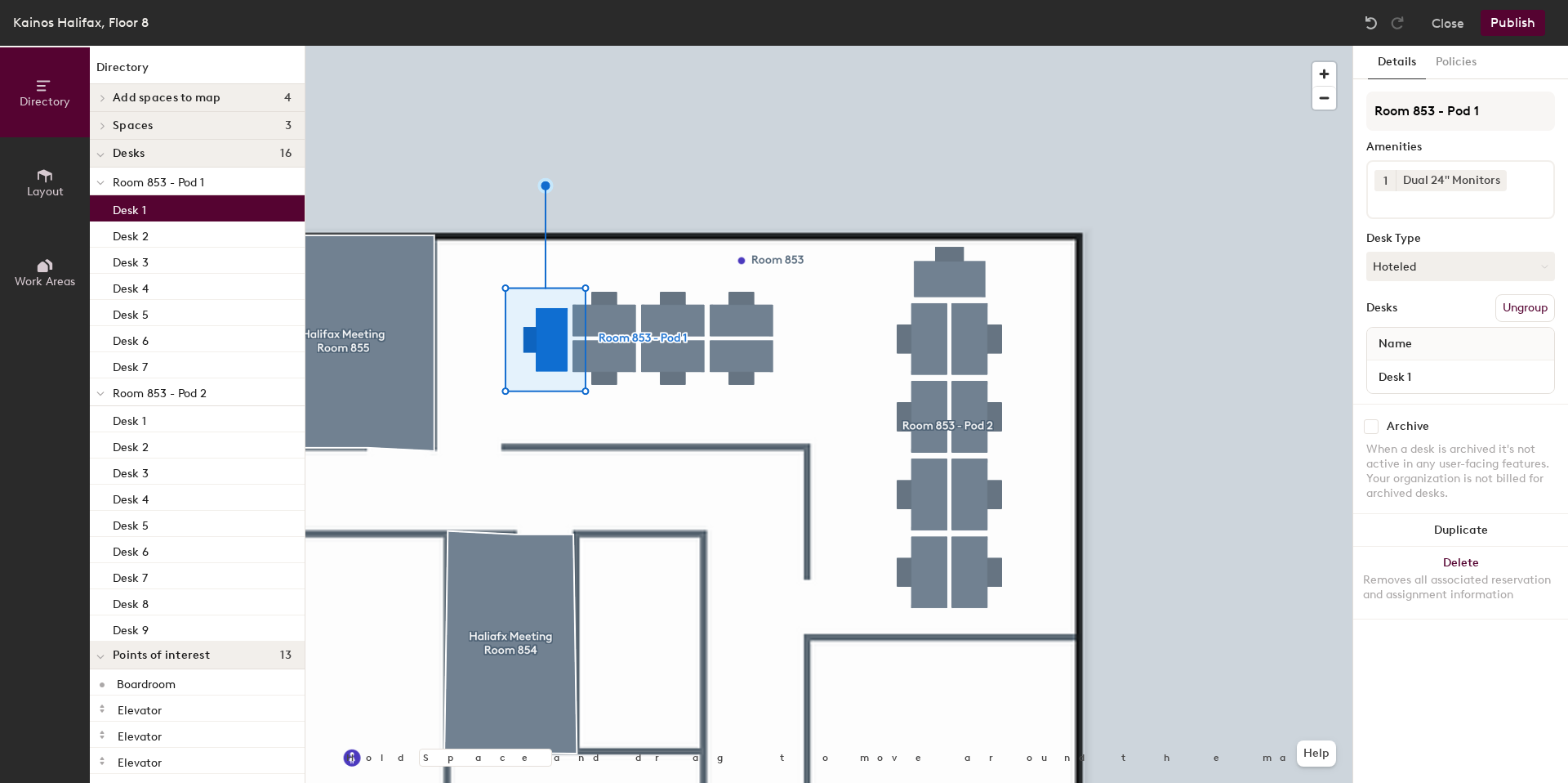
click at [603, 45] on div at bounding box center [828, 45] width 1047 height 0
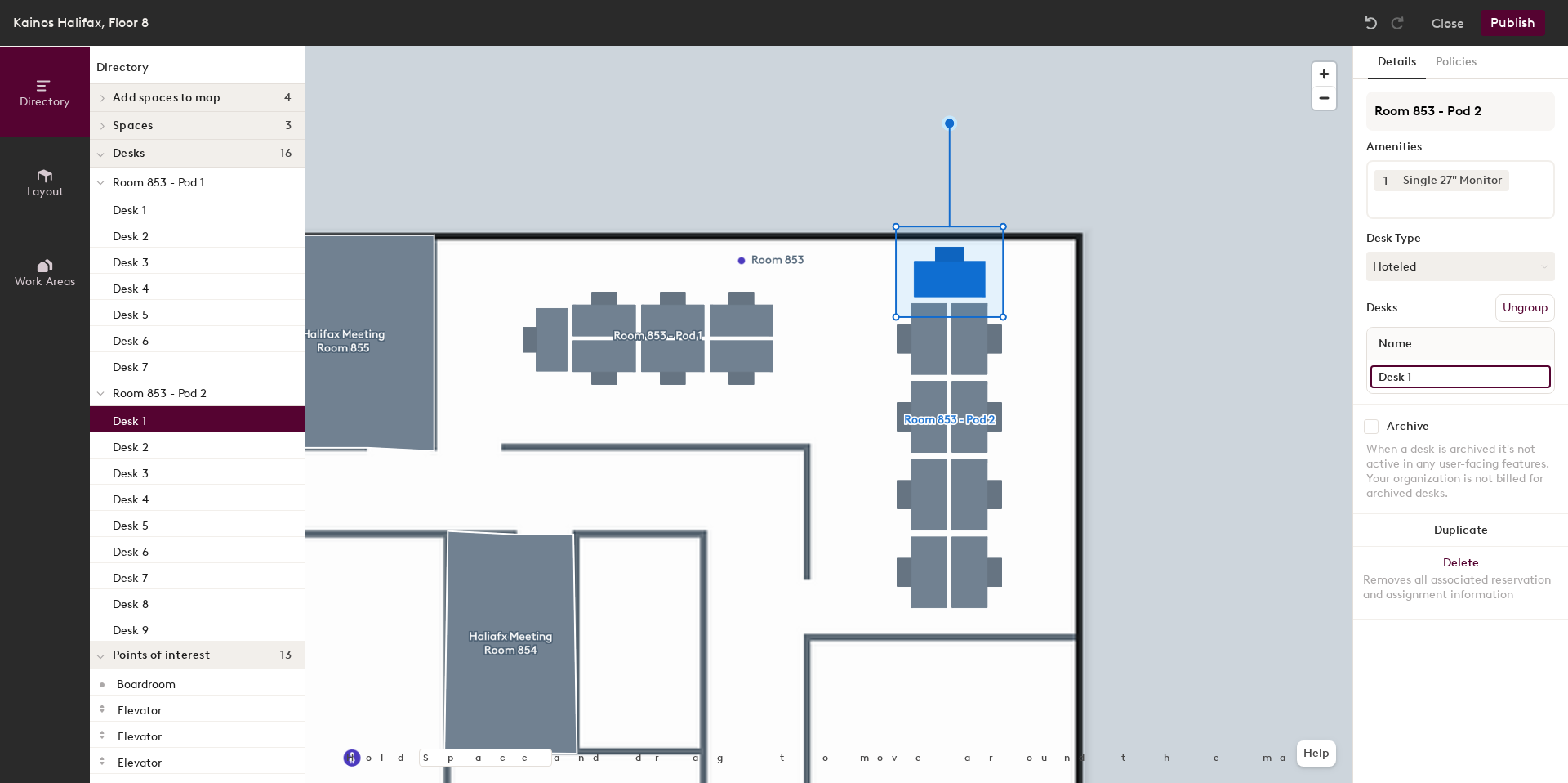
click at [1449, 368] on input "Desk 1" at bounding box center [1460, 376] width 180 height 23
click at [1443, 372] on input "Desk 1" at bounding box center [1460, 376] width 180 height 23
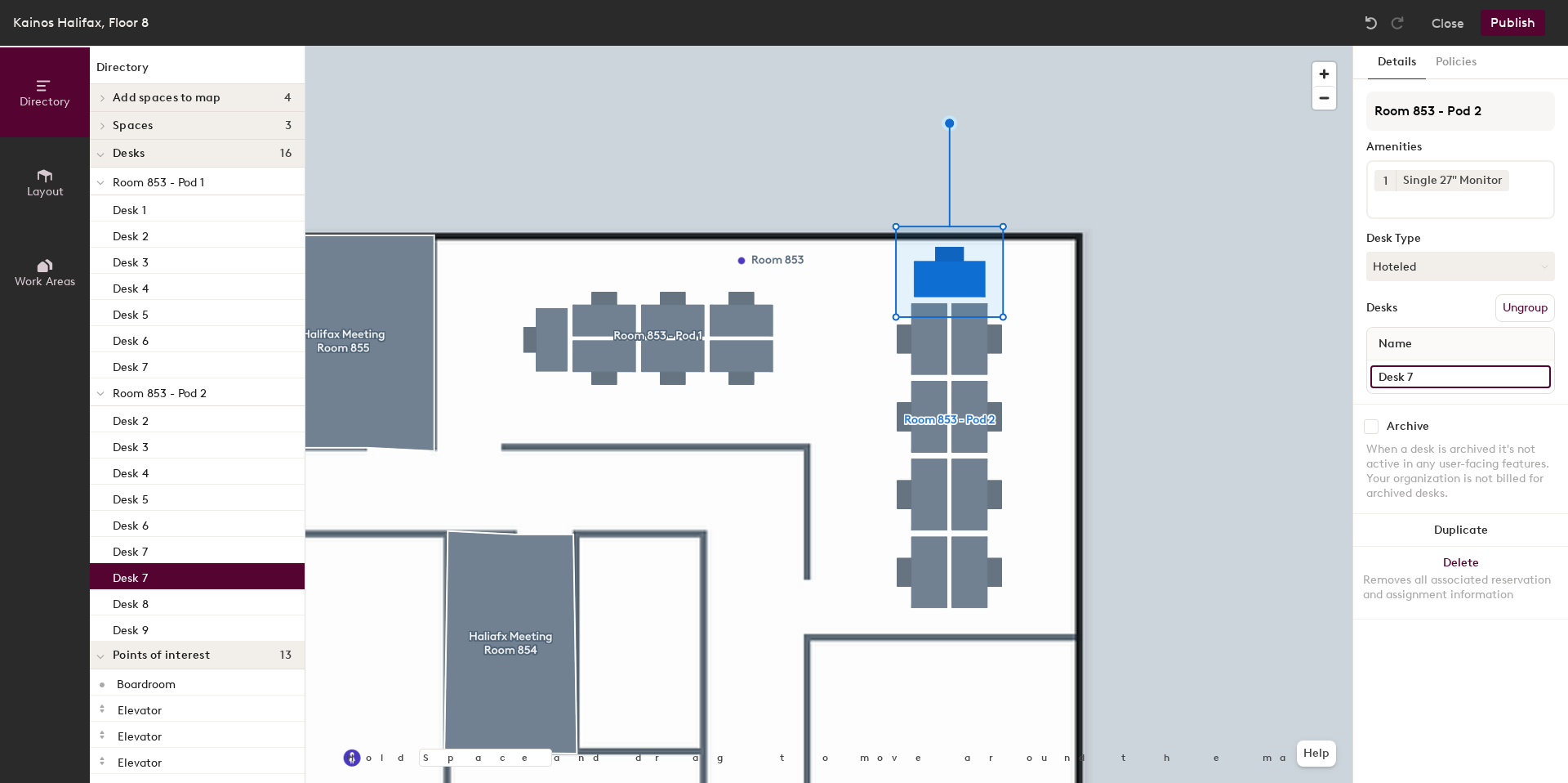
type input "Desk 7"
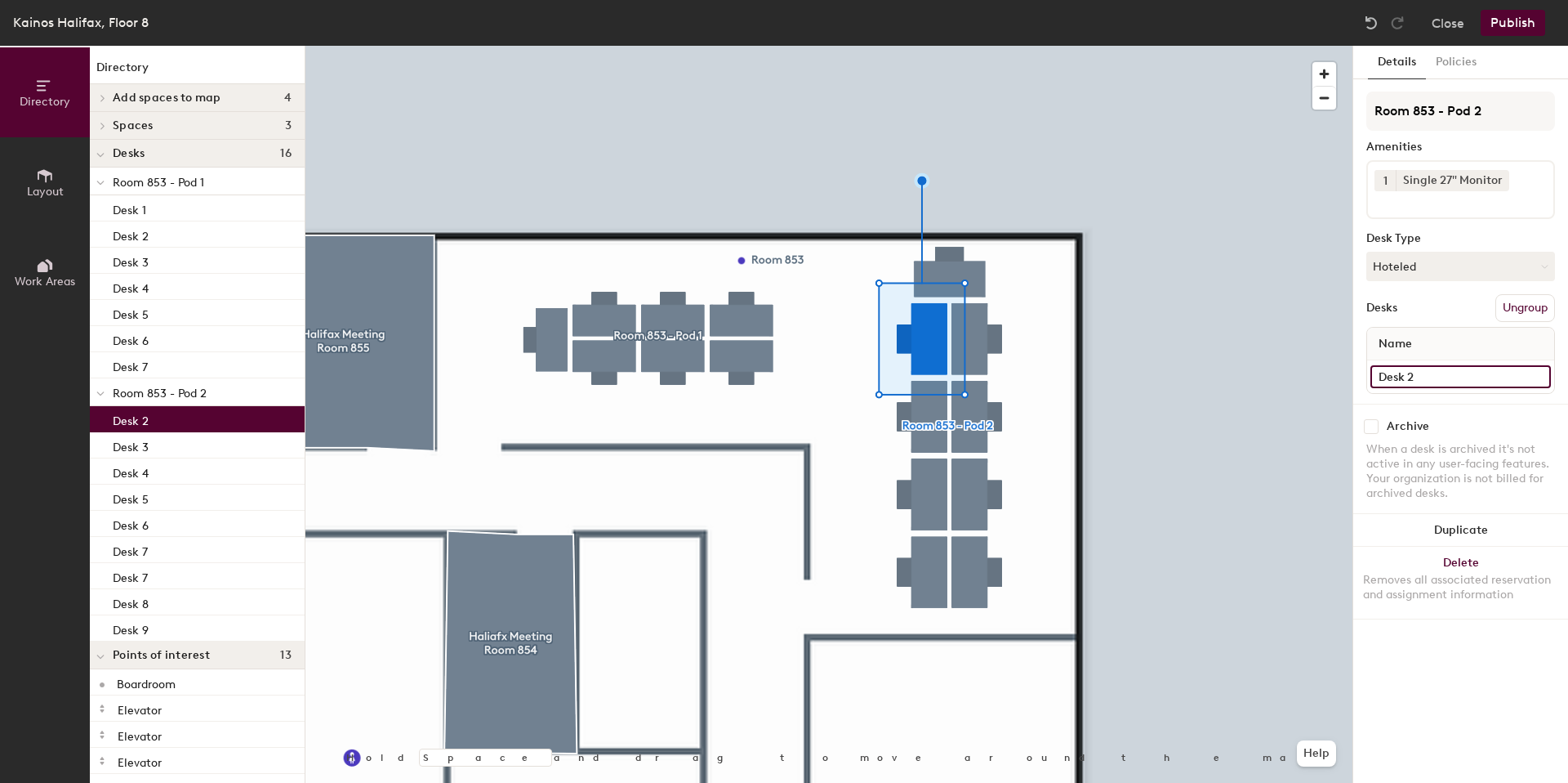
click at [1430, 367] on input "Desk 2" at bounding box center [1460, 376] width 180 height 23
click at [1435, 374] on input "Desk 2" at bounding box center [1460, 376] width 180 height 23
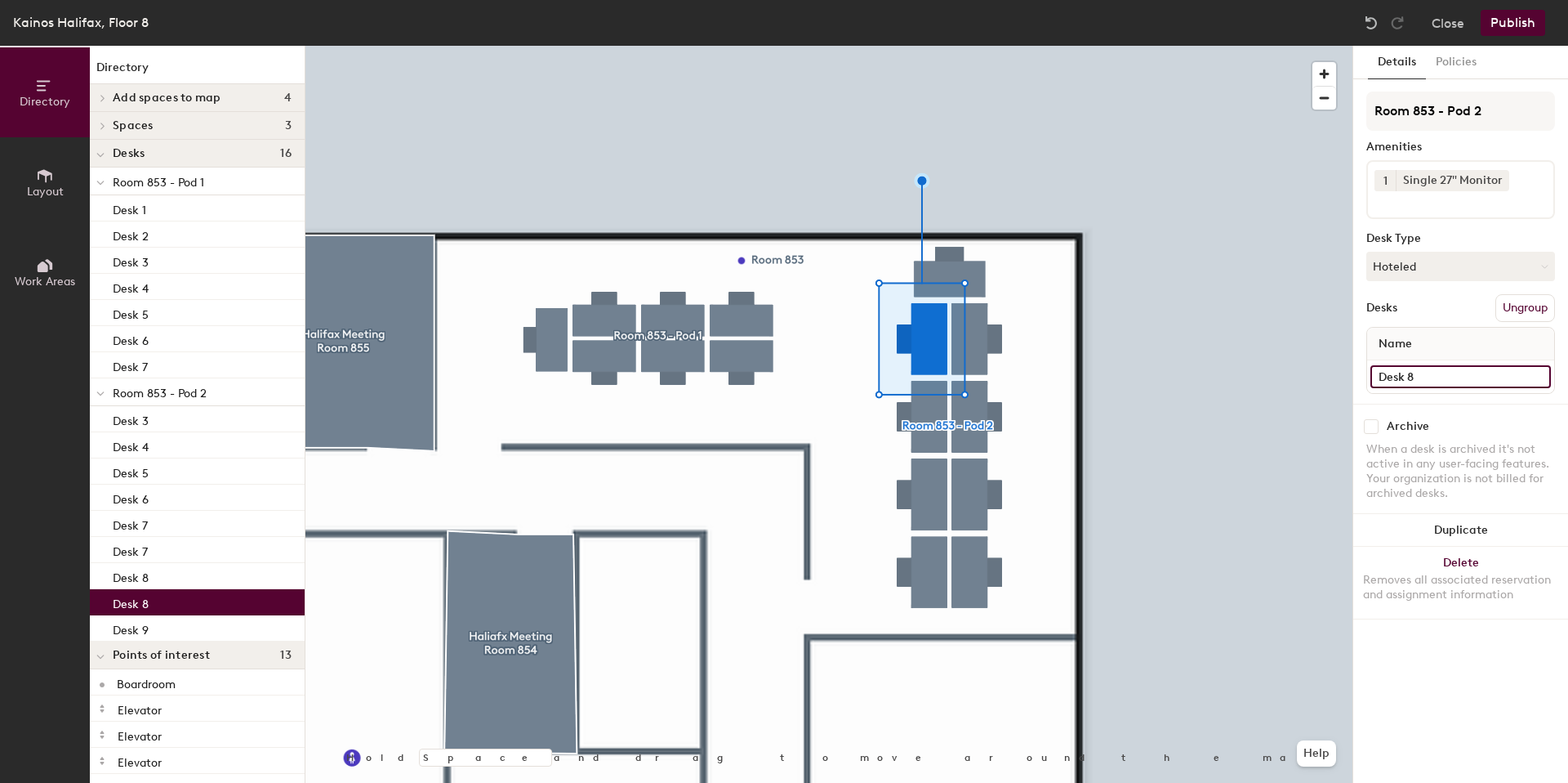
type input "Desk 8"
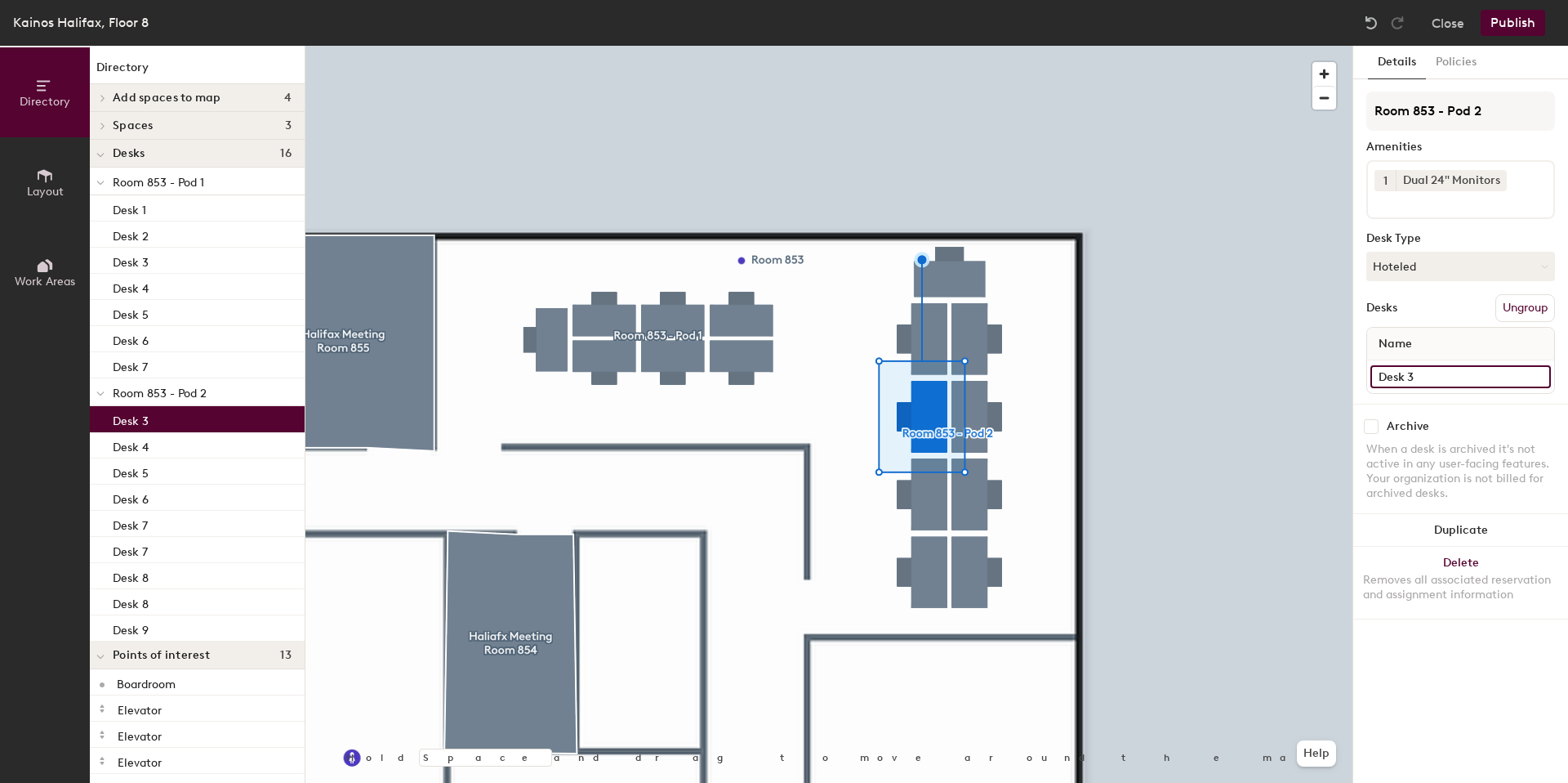
click at [1432, 376] on input "Desk 3" at bounding box center [1460, 376] width 180 height 23
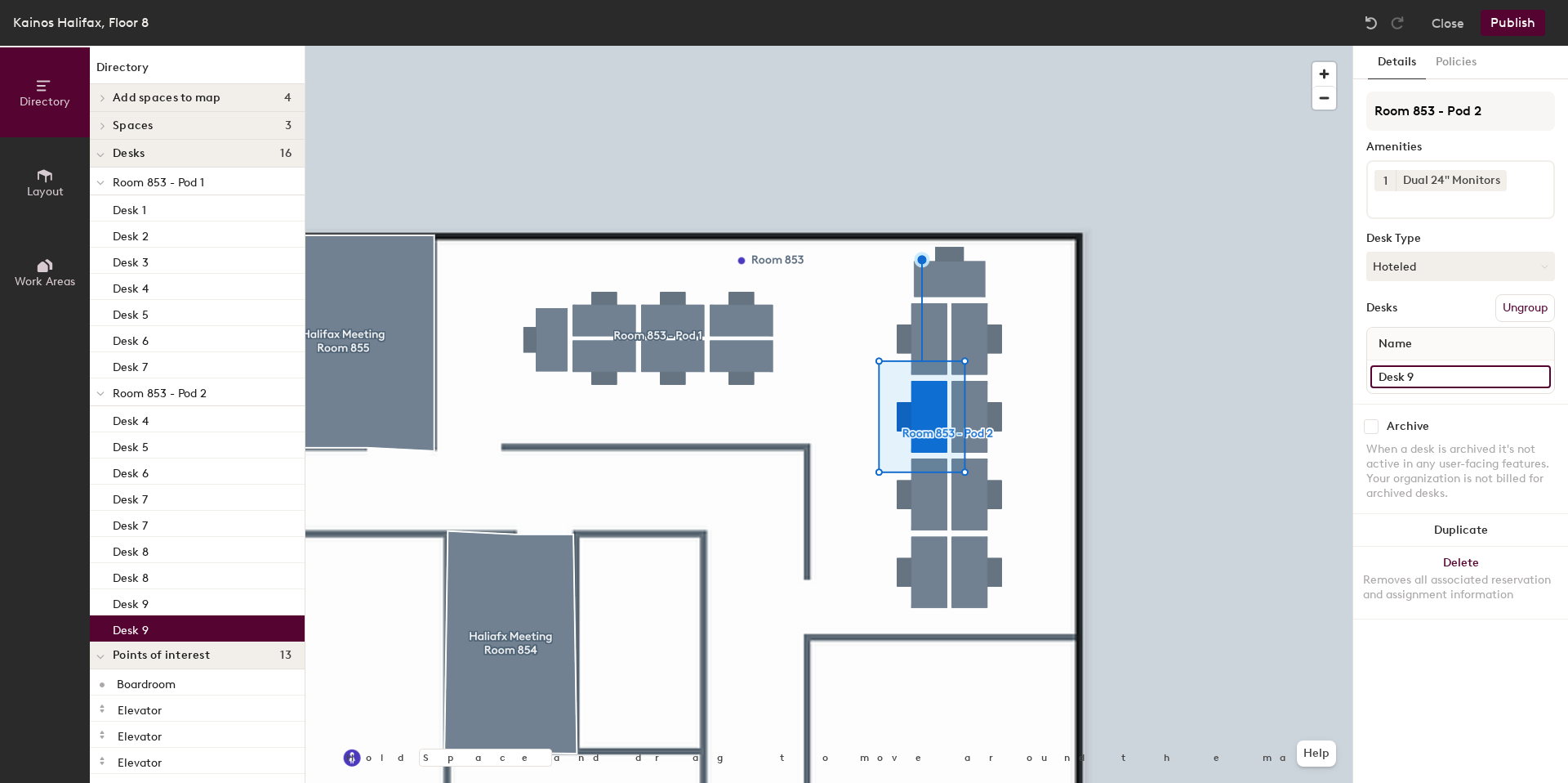
type input "Desk 9"
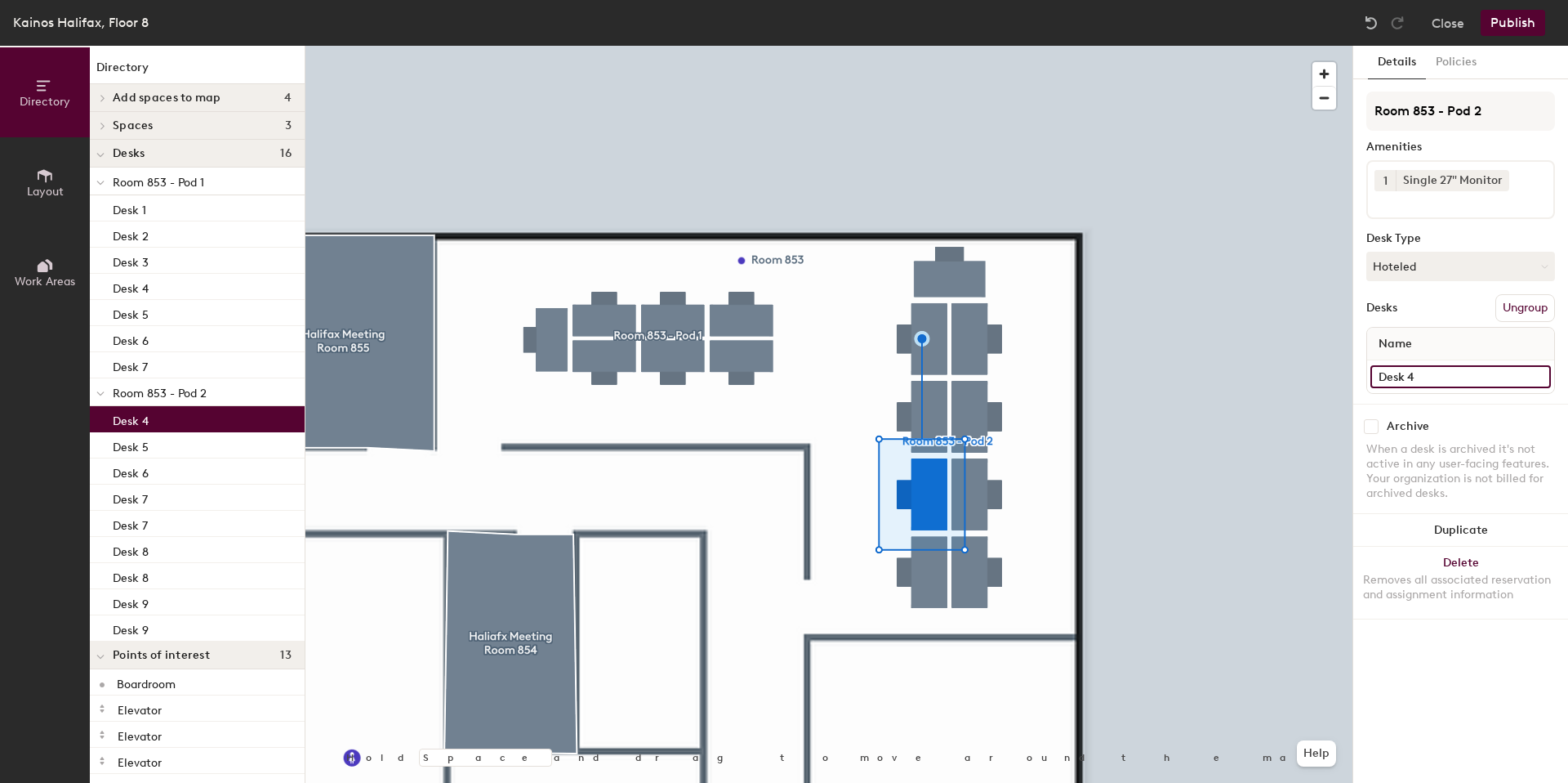
click at [1432, 374] on input "Desk 4" at bounding box center [1460, 376] width 180 height 23
click at [1432, 376] on input "Desk 4" at bounding box center [1460, 376] width 180 height 23
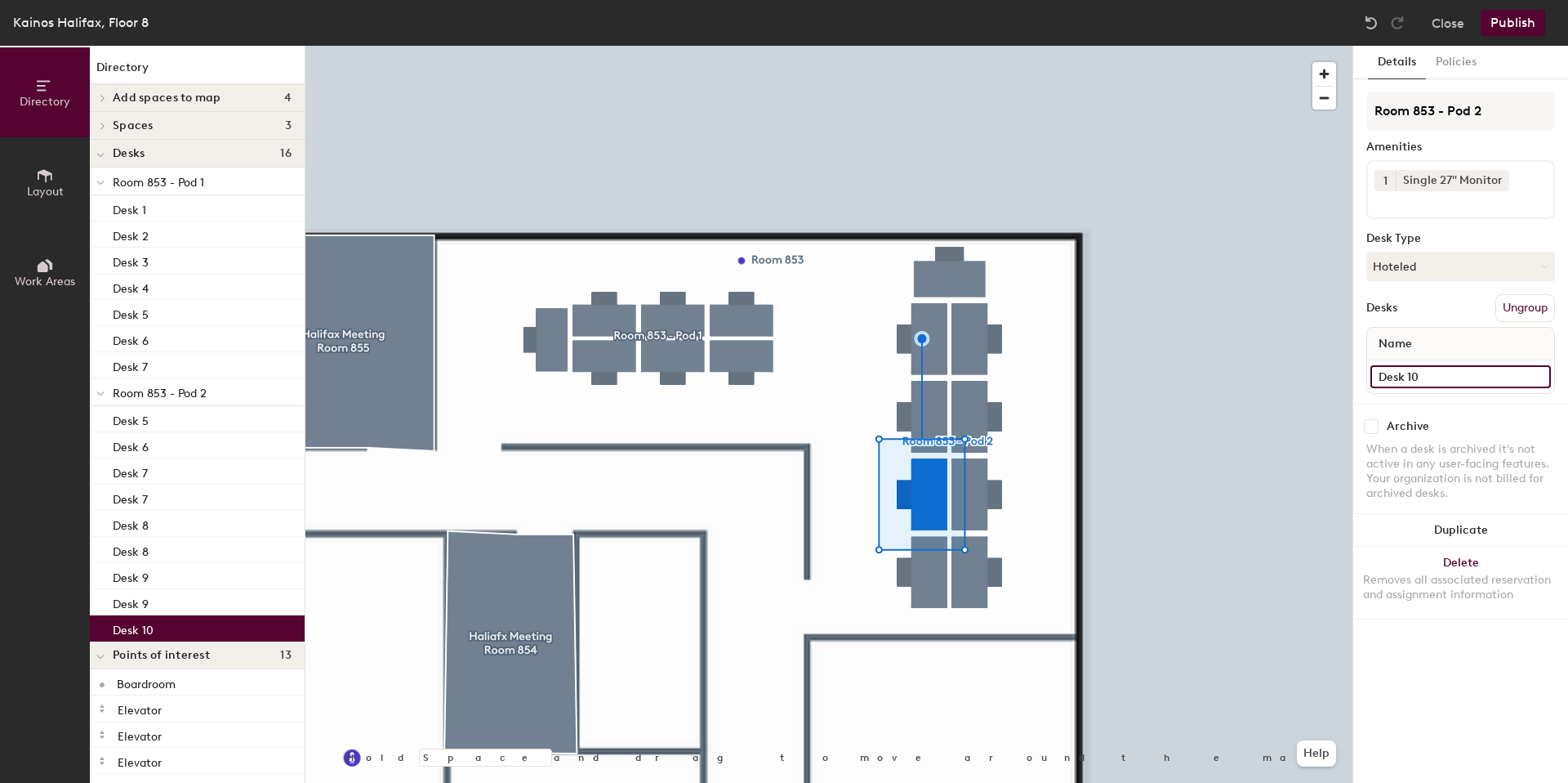
type input "Desk 10"
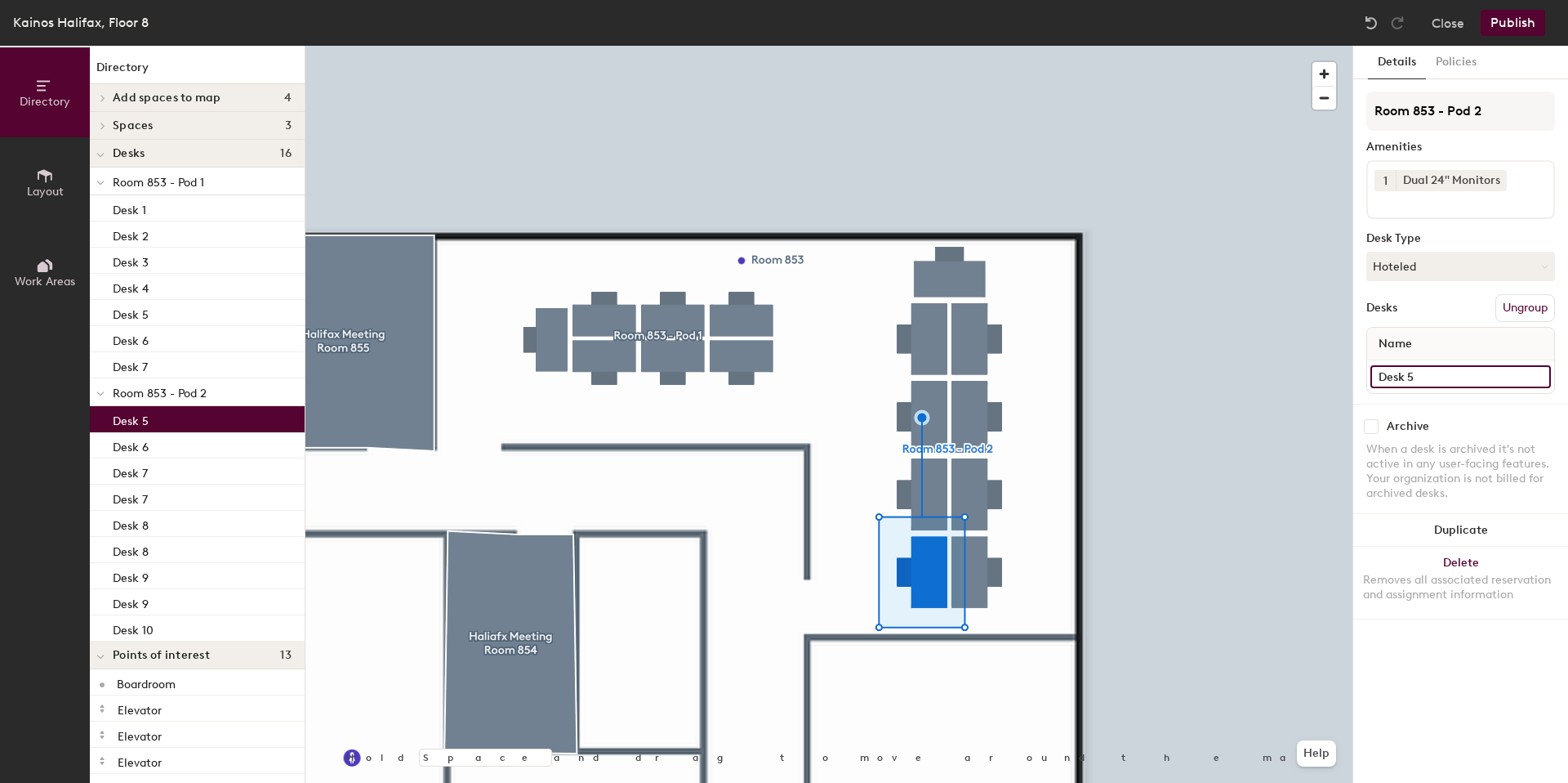
click at [1453, 381] on input "Desk 5" at bounding box center [1460, 376] width 180 height 23
click at [1446, 377] on input "Desk 5" at bounding box center [1460, 376] width 180 height 23
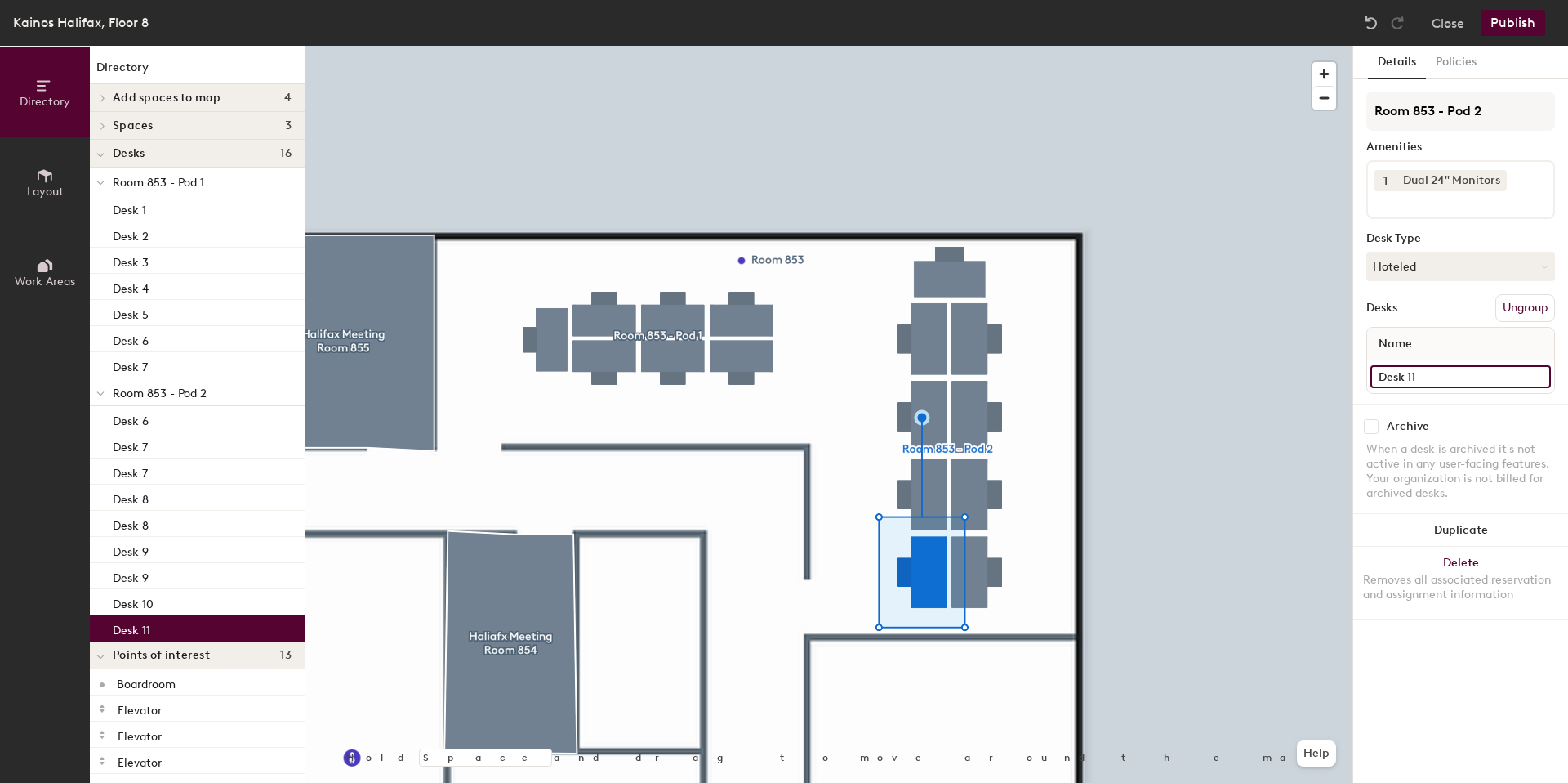
type input "Desk 11"
click at [1046, 45] on div at bounding box center [828, 45] width 1047 height 0
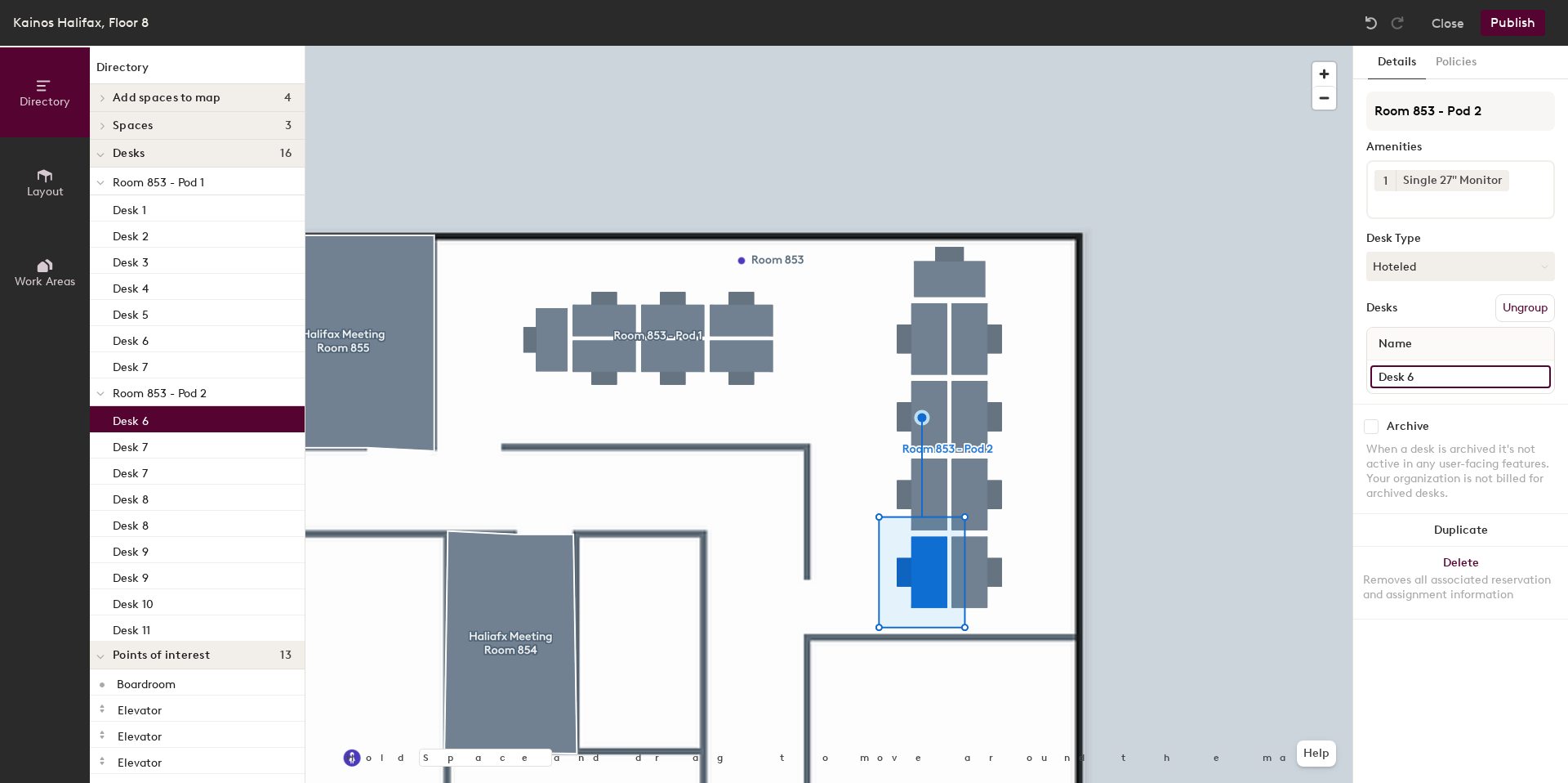
click at [1455, 386] on input "Desk 6" at bounding box center [1460, 376] width 180 height 23
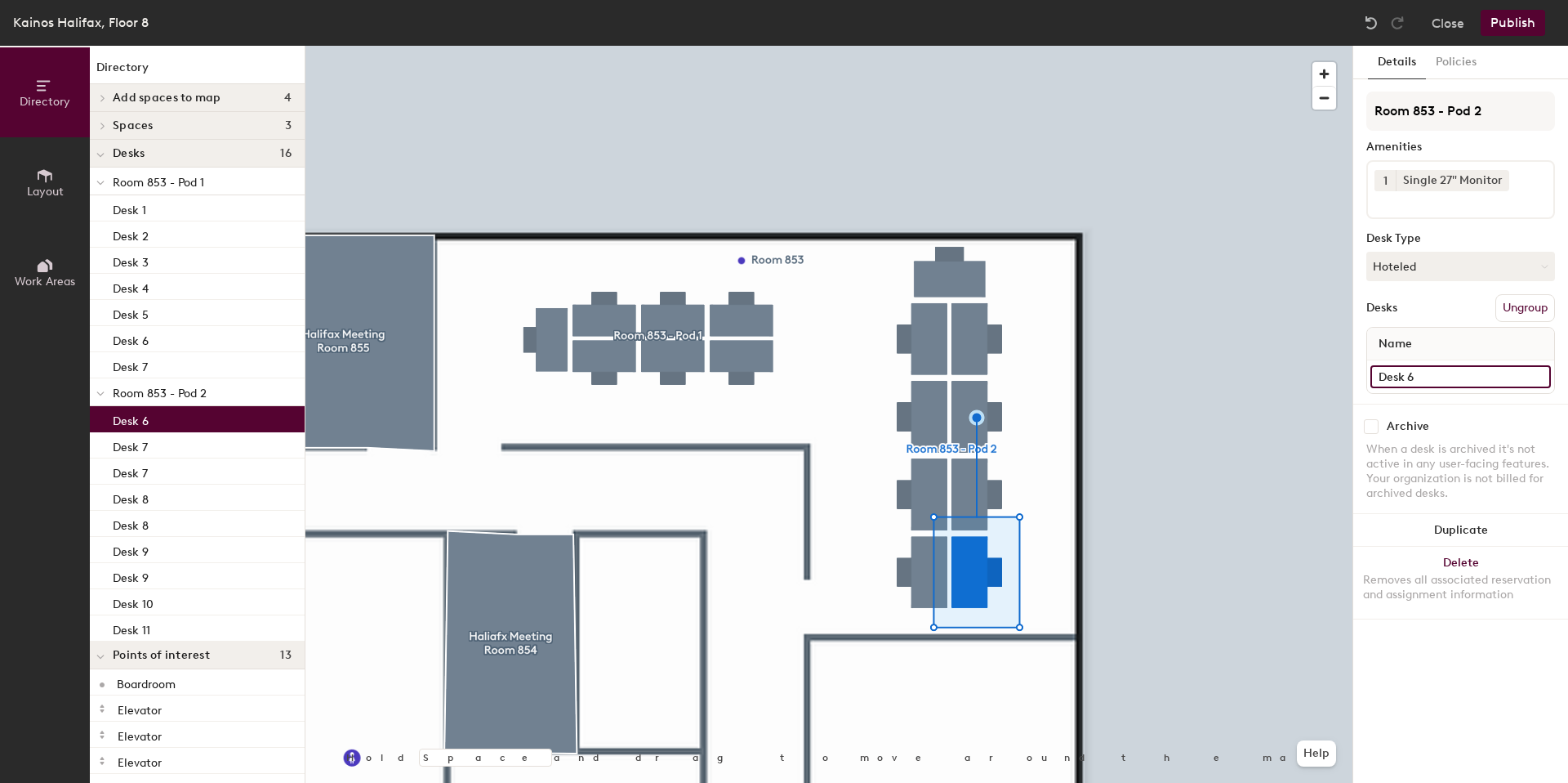
click at [1445, 375] on input "Desk 6" at bounding box center [1460, 376] width 180 height 23
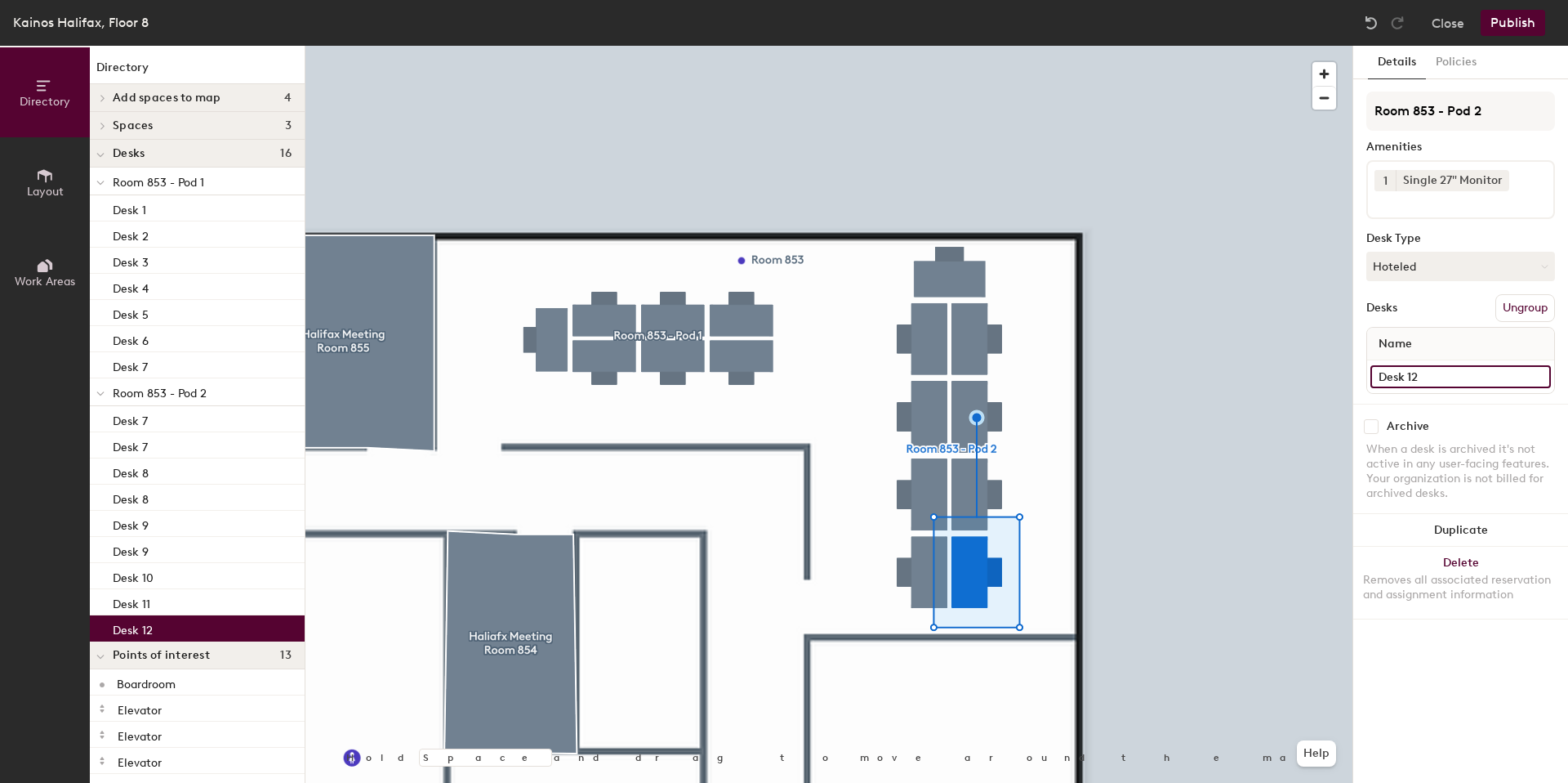
type input "Desk 12"
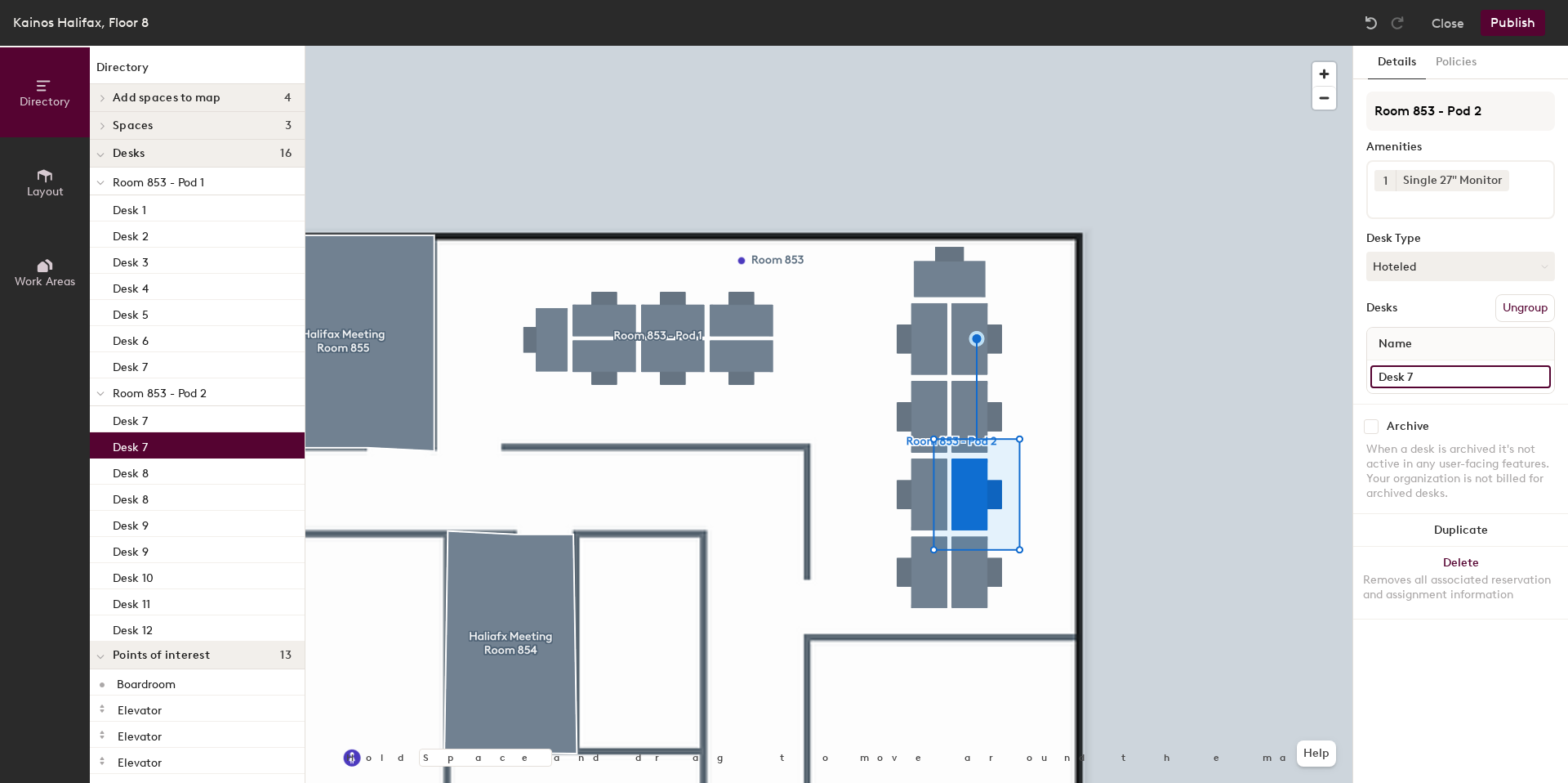
click at [1429, 376] on input "Desk 7" at bounding box center [1460, 376] width 180 height 23
click at [1428, 376] on input "Desk 7" at bounding box center [1460, 376] width 180 height 23
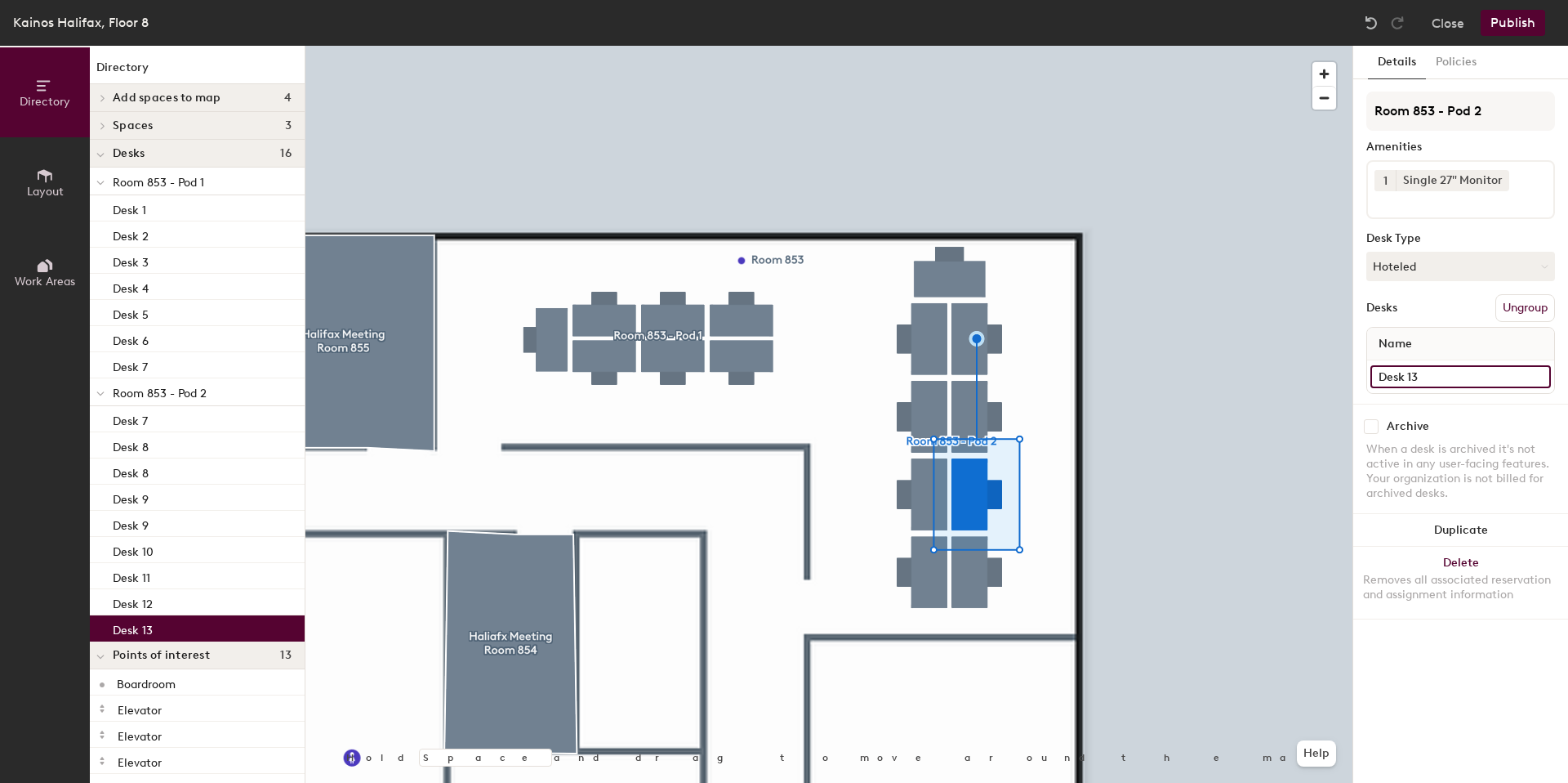
type input "Desk 13"
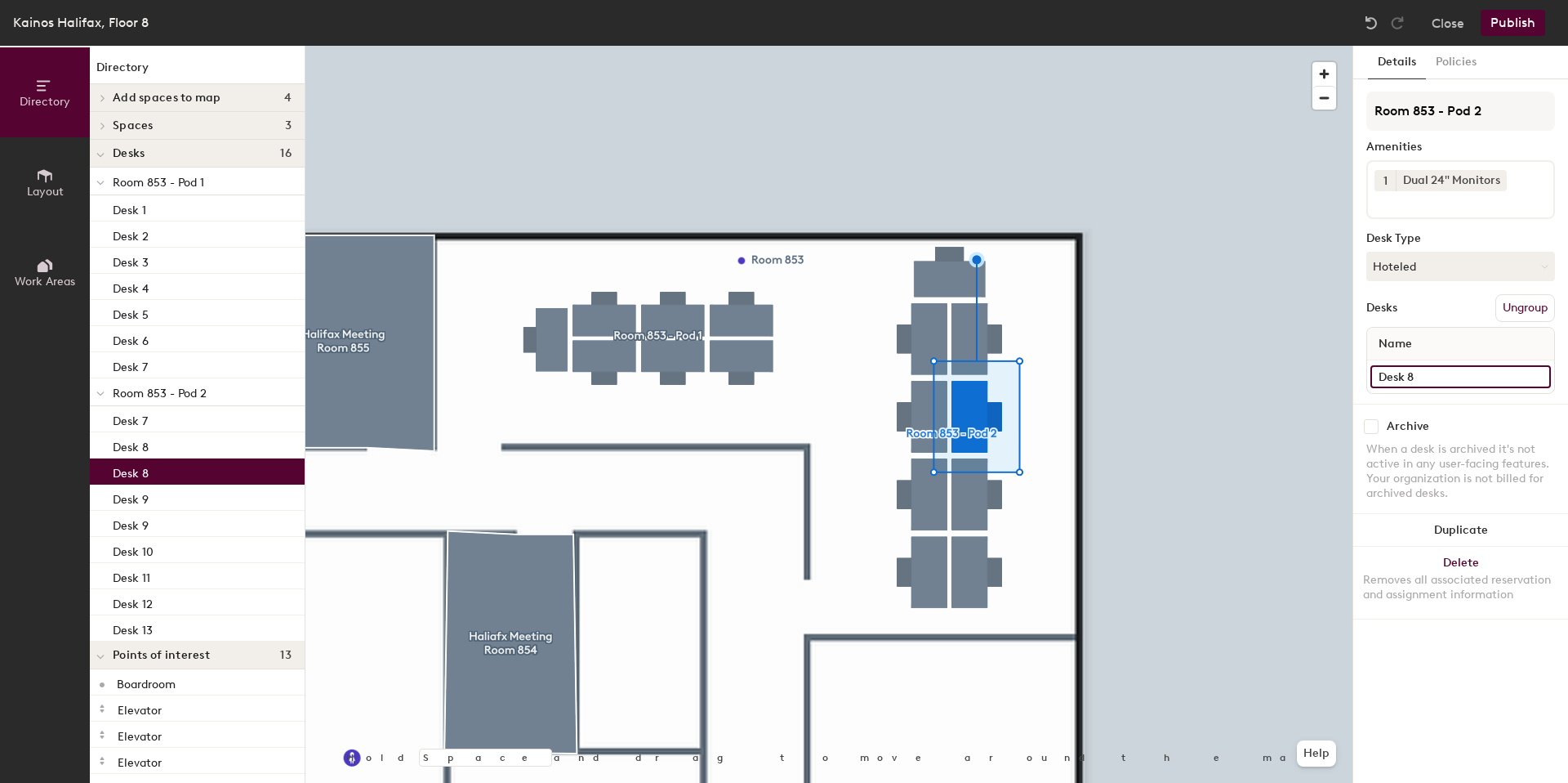
click at [1446, 379] on input "Desk 8" at bounding box center [1460, 376] width 180 height 23
click at [1436, 375] on input "Desk 8" at bounding box center [1460, 376] width 180 height 23
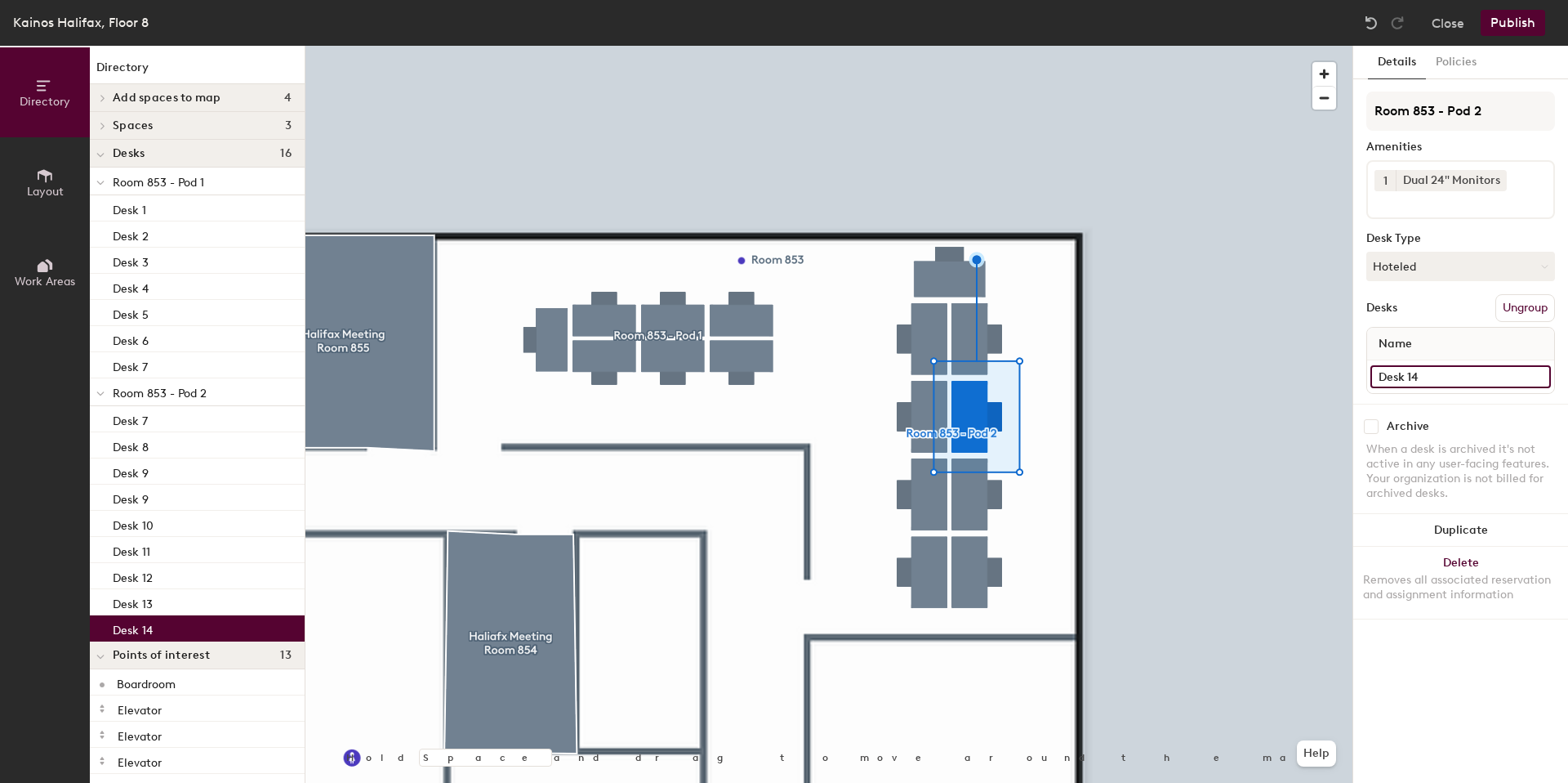
type input "Desk 14"
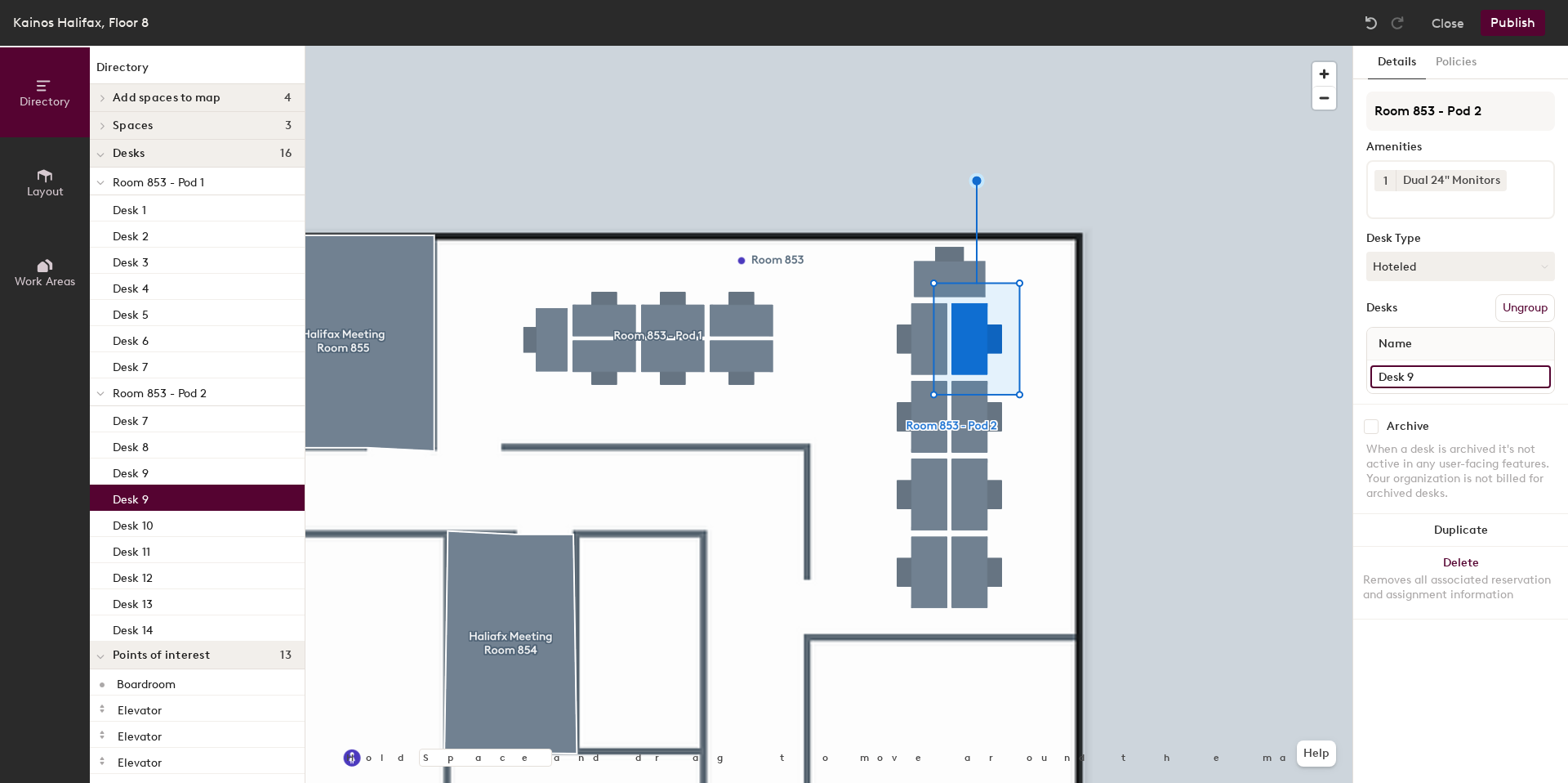
click at [1423, 379] on input "Desk 9" at bounding box center [1460, 376] width 180 height 23
click at [1424, 379] on input "Desk 9" at bounding box center [1460, 376] width 180 height 23
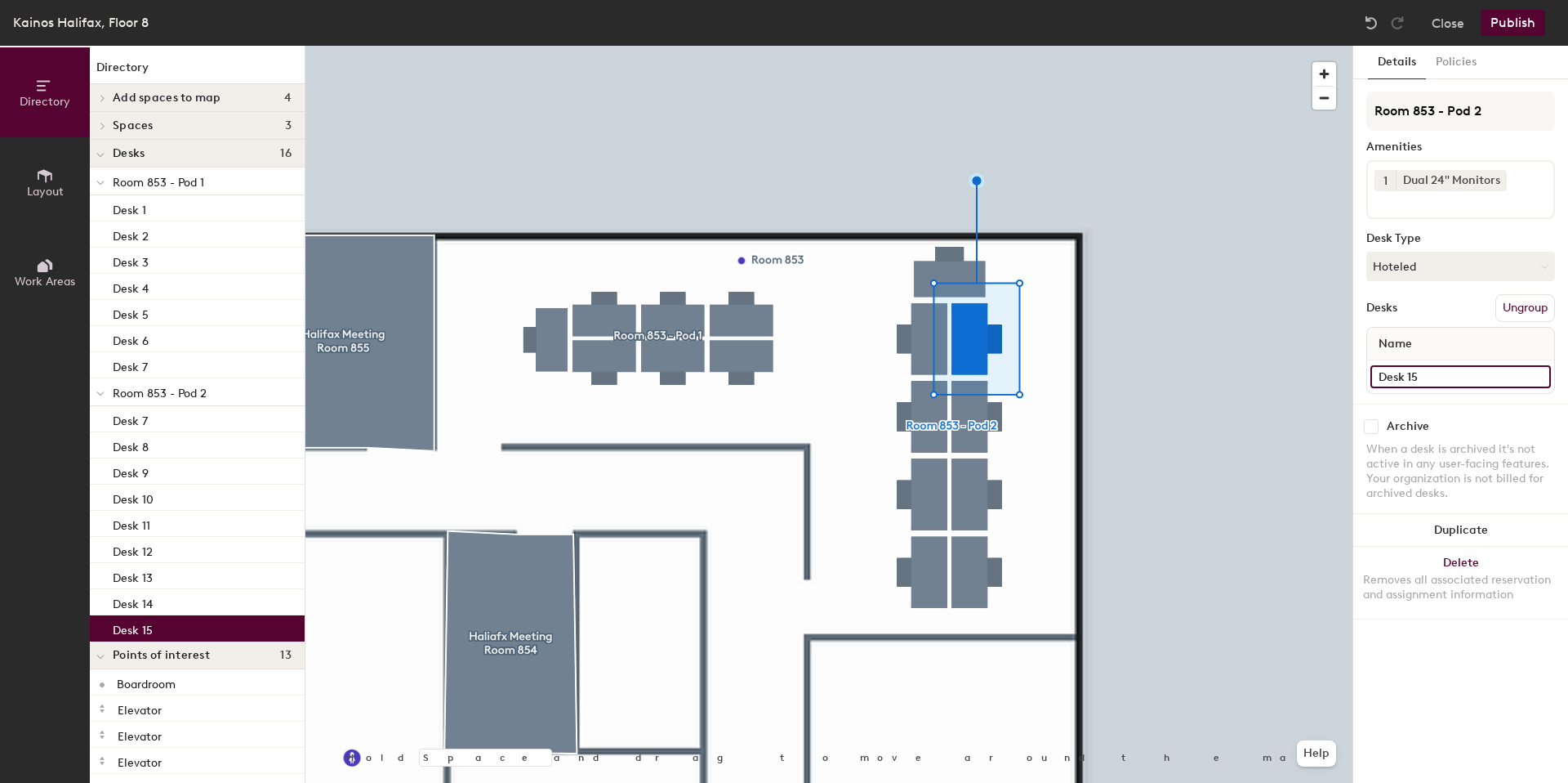
type input "Desk 15"
click at [553, 45] on div at bounding box center [828, 45] width 1047 height 0
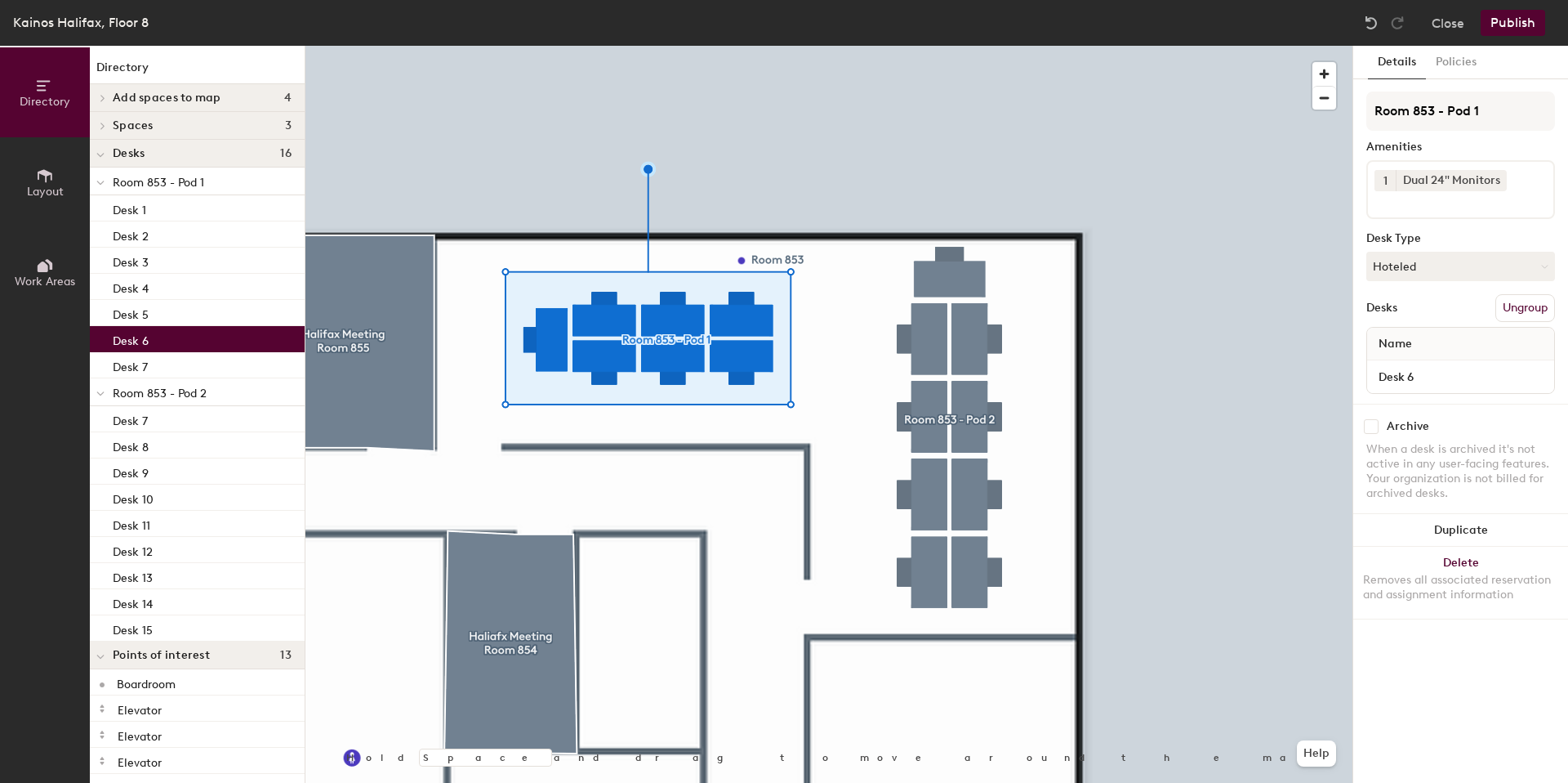
click at [728, 45] on div at bounding box center [828, 45] width 1047 height 0
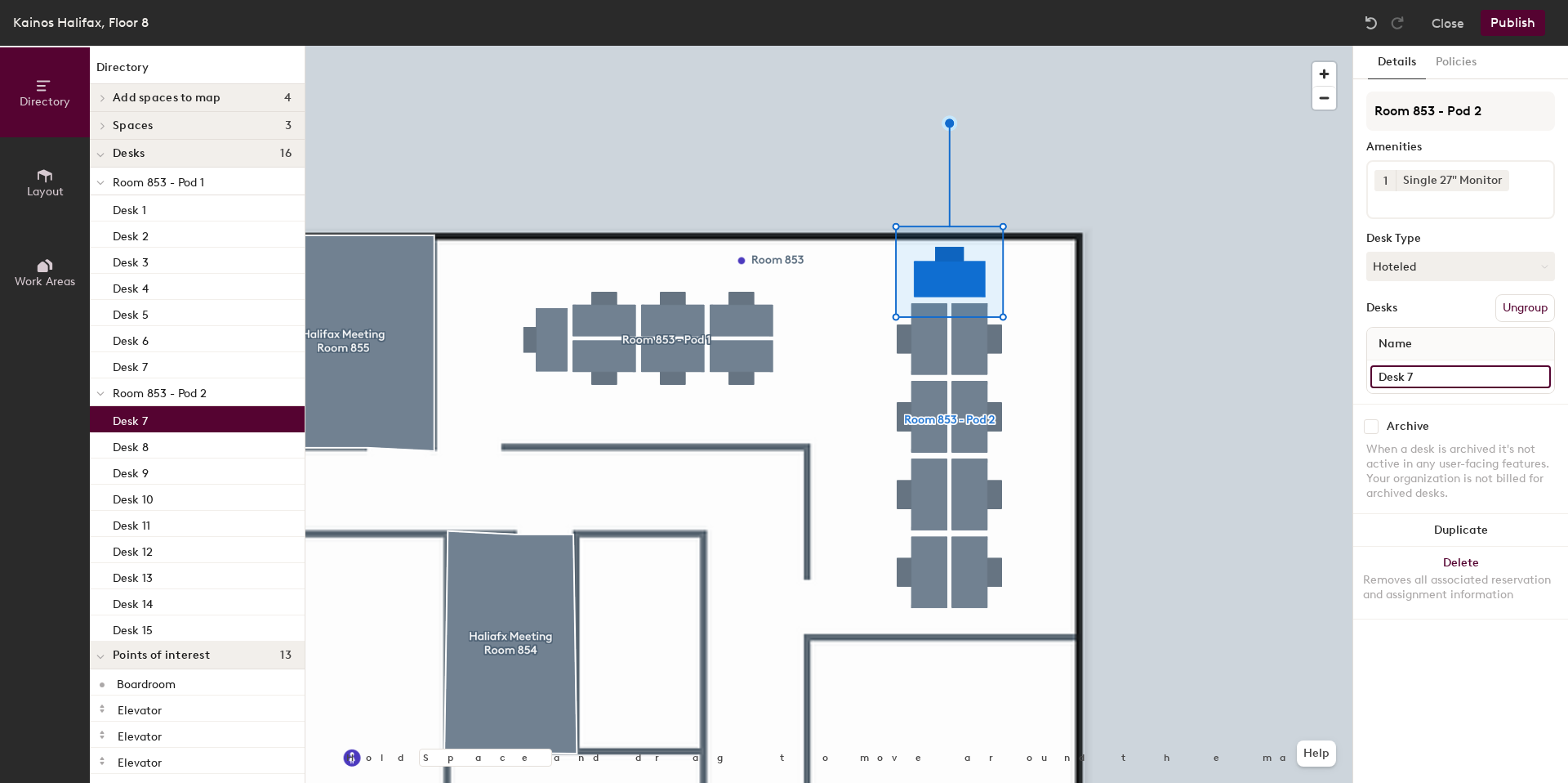
click at [1432, 374] on input "Desk 7" at bounding box center [1460, 376] width 180 height 23
click at [1432, 374] on input "Desk 7" at bounding box center [1460, 376] width 180 height 23
type input "Desk 8"
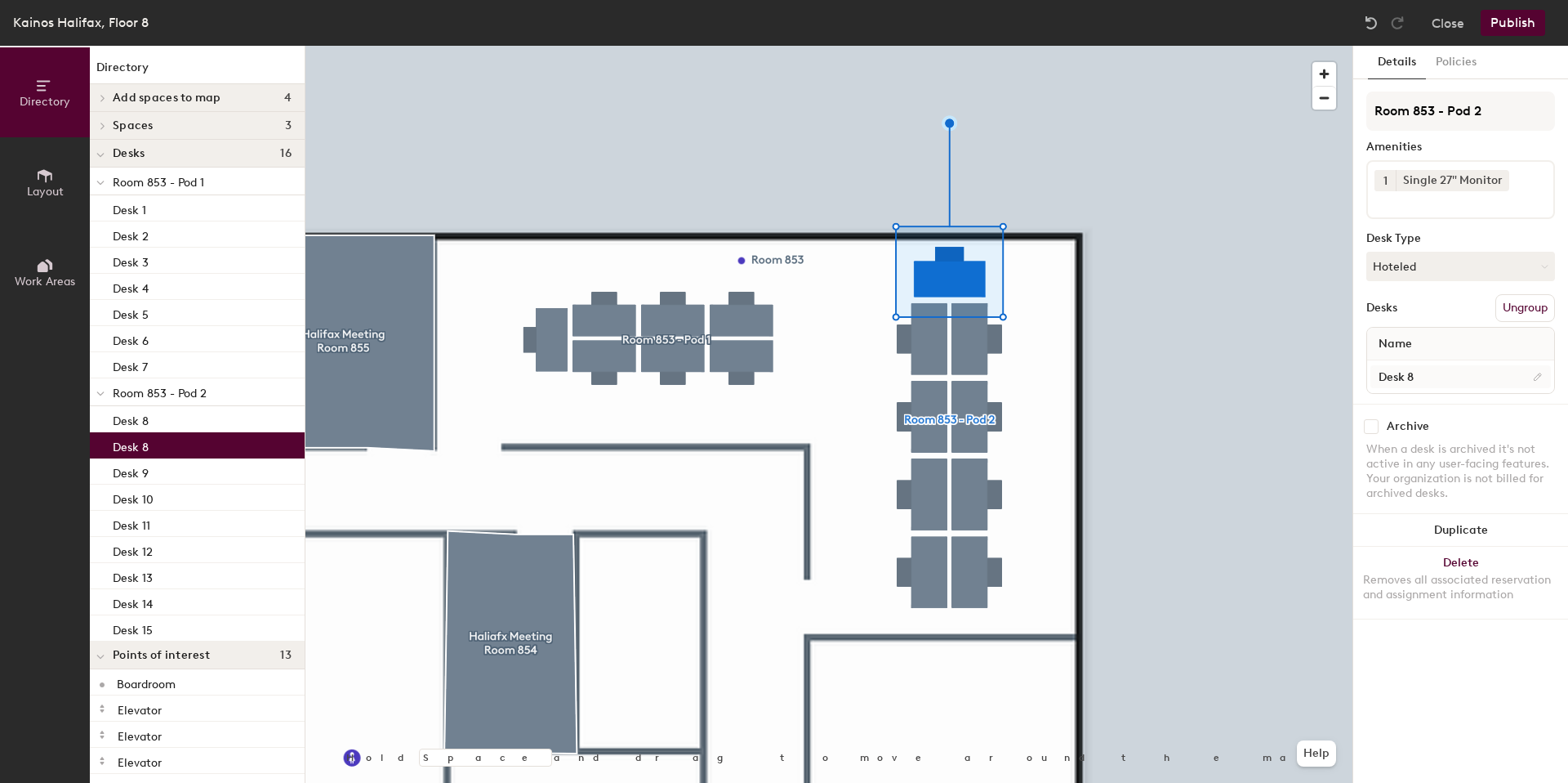
click at [924, 45] on div at bounding box center [828, 45] width 1047 height 0
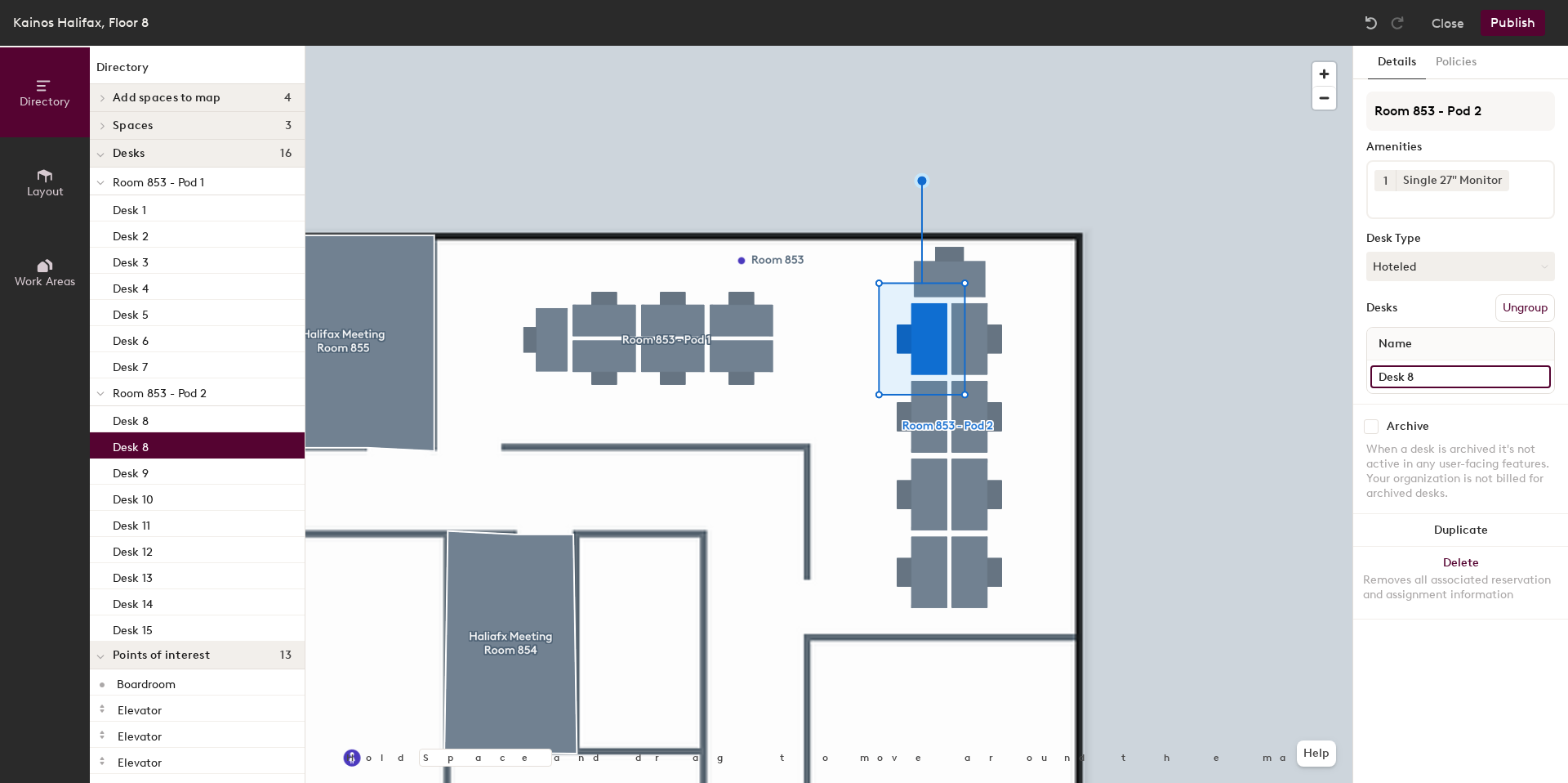
click at [1418, 376] on input "Desk 8" at bounding box center [1460, 376] width 180 height 23
click at [1437, 376] on input "Desk 8" at bounding box center [1460, 376] width 180 height 23
type input "Desk 9"
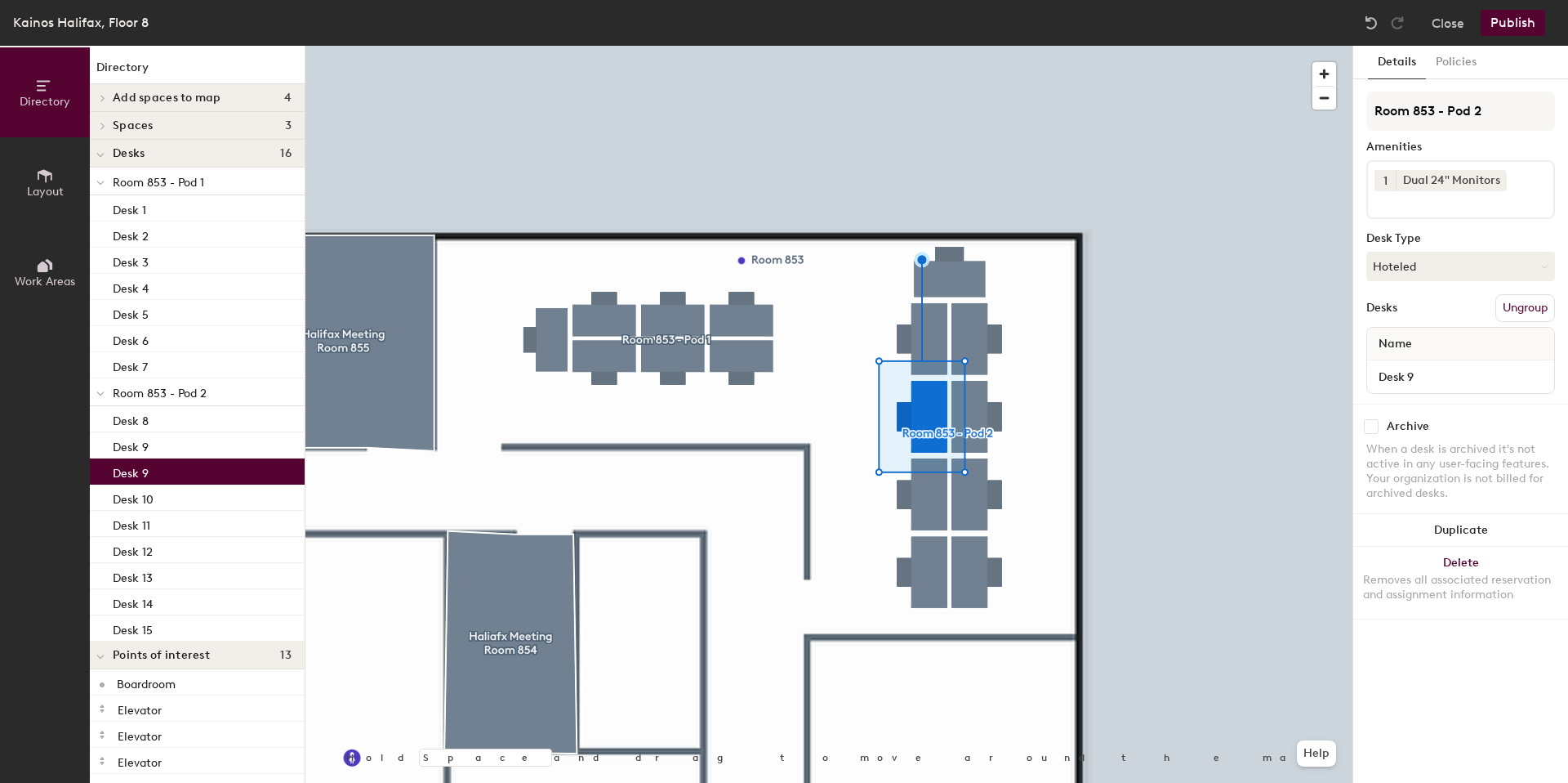
click at [1429, 364] on div "Desk 9" at bounding box center [1460, 376] width 187 height 32
click at [1433, 373] on input "Desk 9" at bounding box center [1460, 376] width 180 height 23
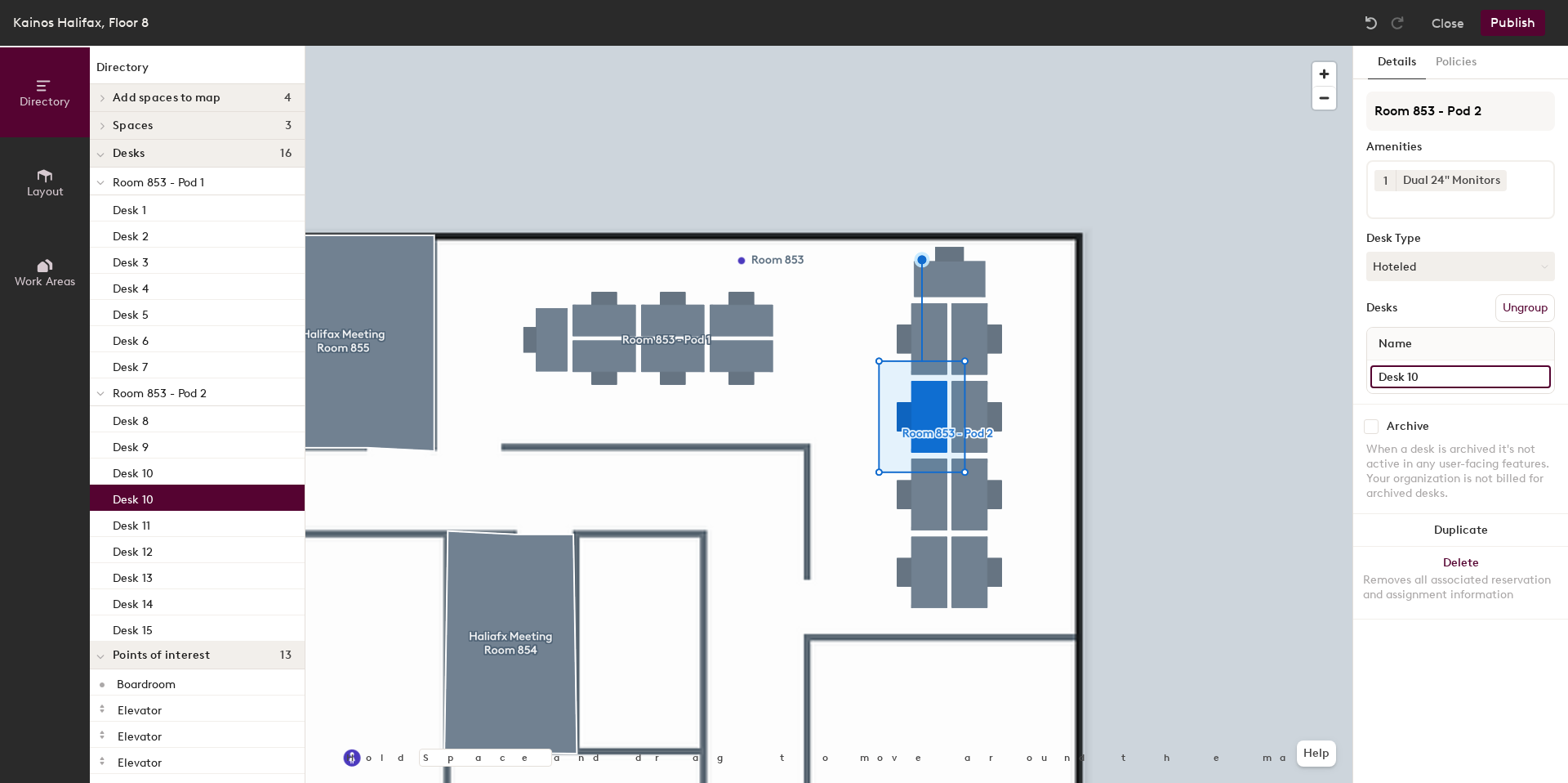
type input "Desk 10"
click at [1442, 376] on input "Desk 10" at bounding box center [1460, 376] width 180 height 23
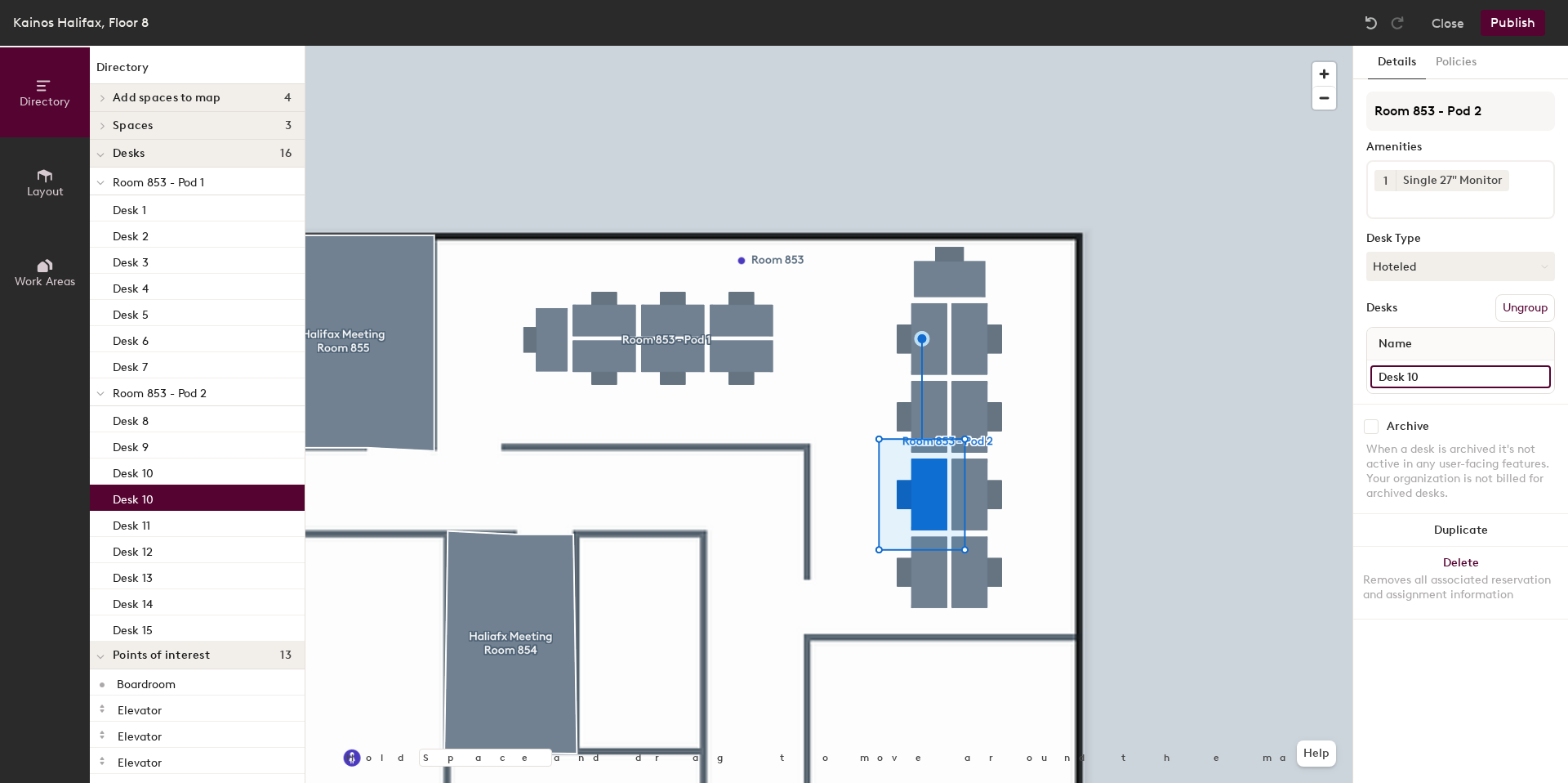
click at [1442, 376] on input "Desk 10" at bounding box center [1460, 376] width 180 height 23
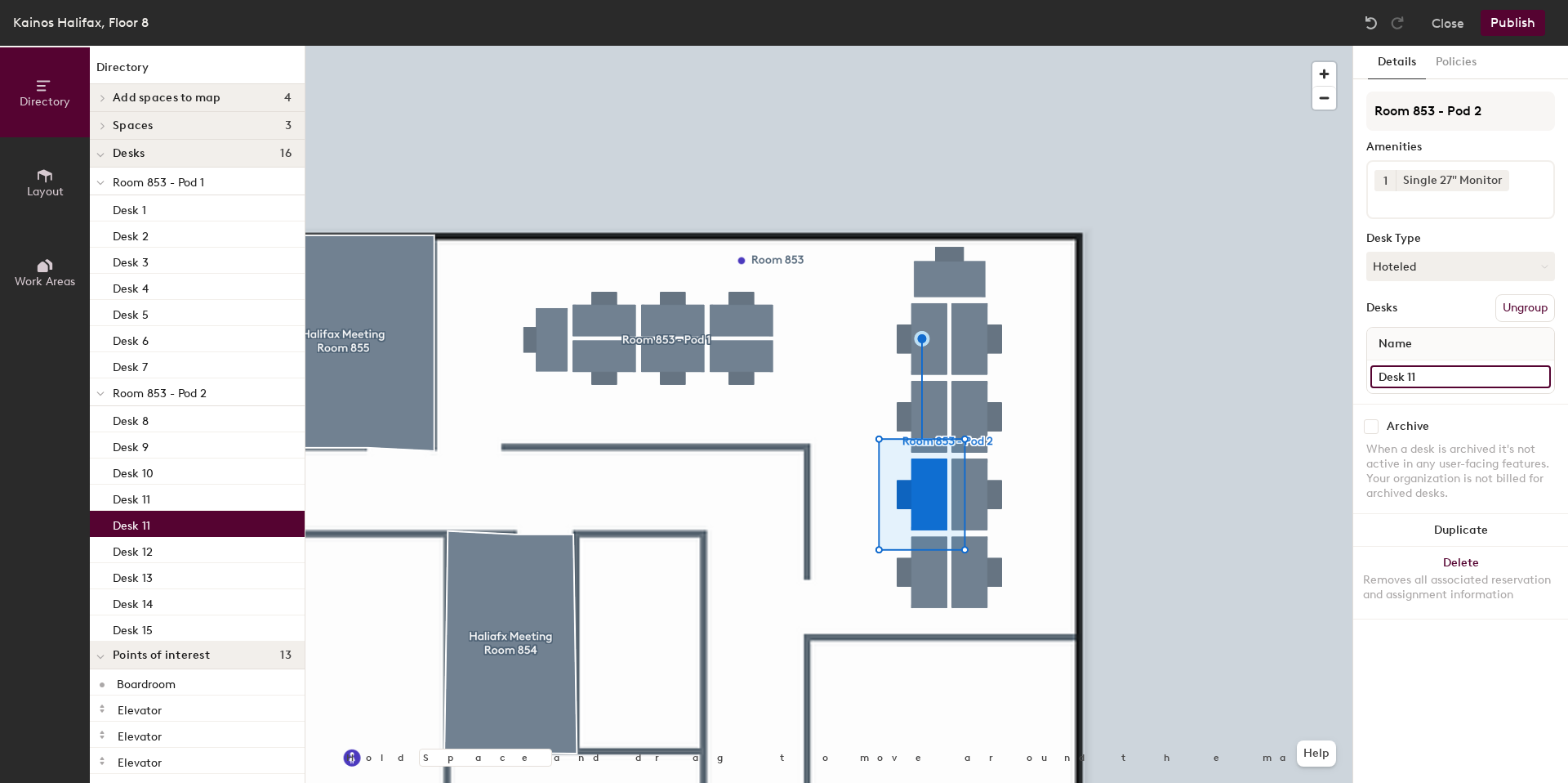
type input "Desk 11"
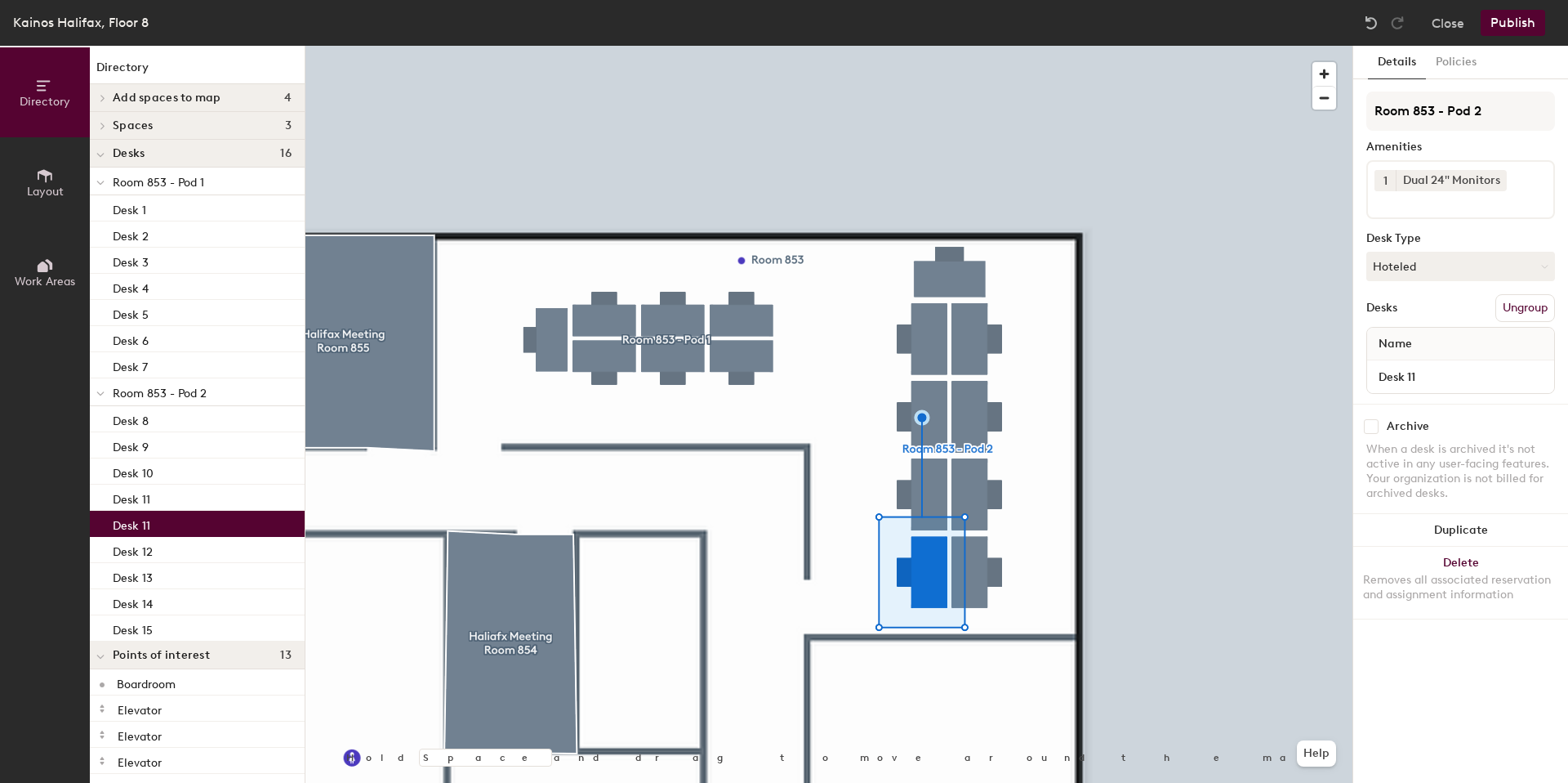
click at [1469, 388] on div "Desk 11" at bounding box center [1460, 376] width 187 height 32
click at [1462, 380] on input "Desk 11" at bounding box center [1460, 376] width 180 height 23
click at [1462, 374] on input "Desk 11" at bounding box center [1460, 376] width 180 height 23
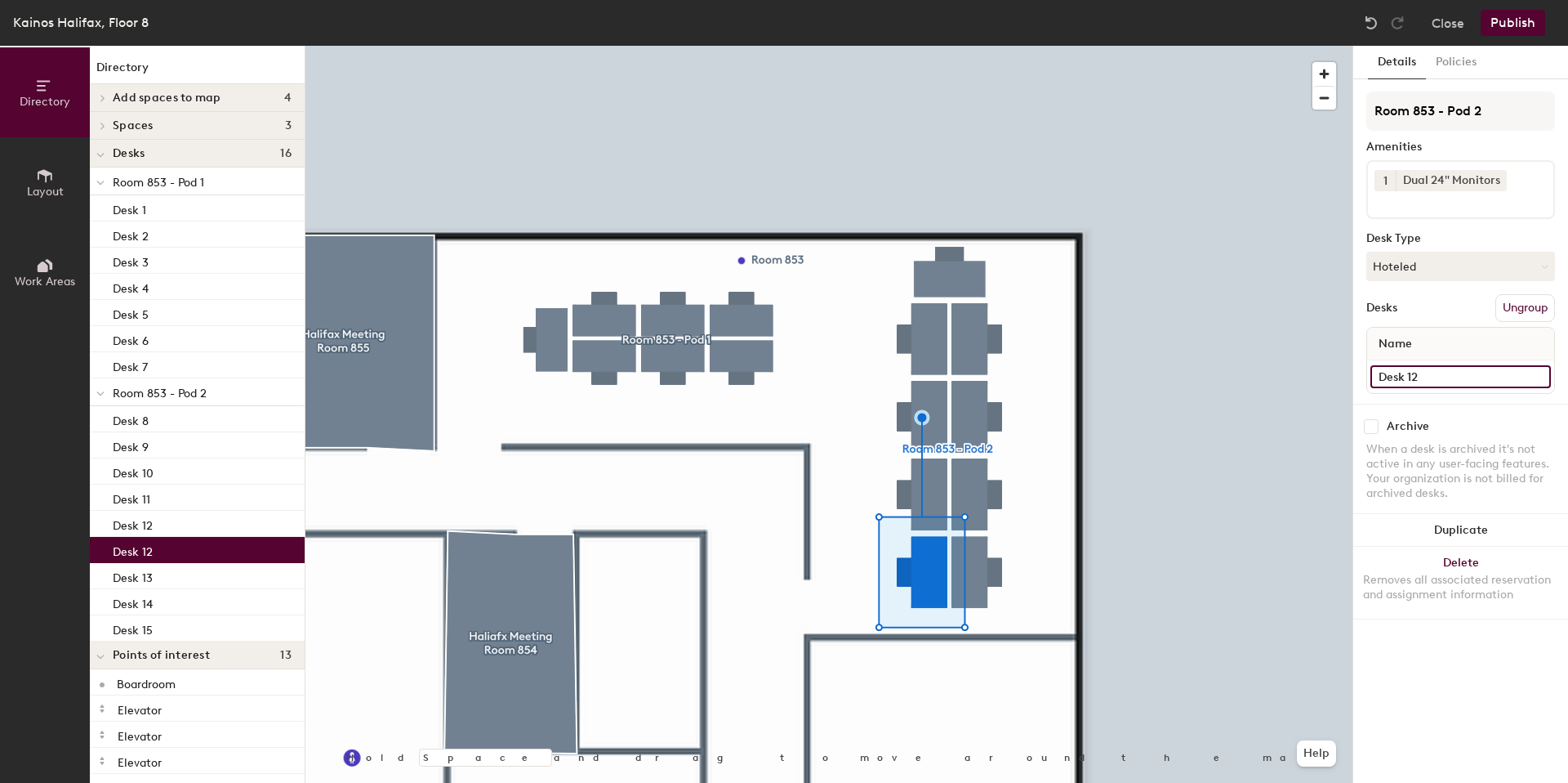
type input "Desk 12"
click at [1450, 377] on input "Desk 12" at bounding box center [1460, 376] width 180 height 23
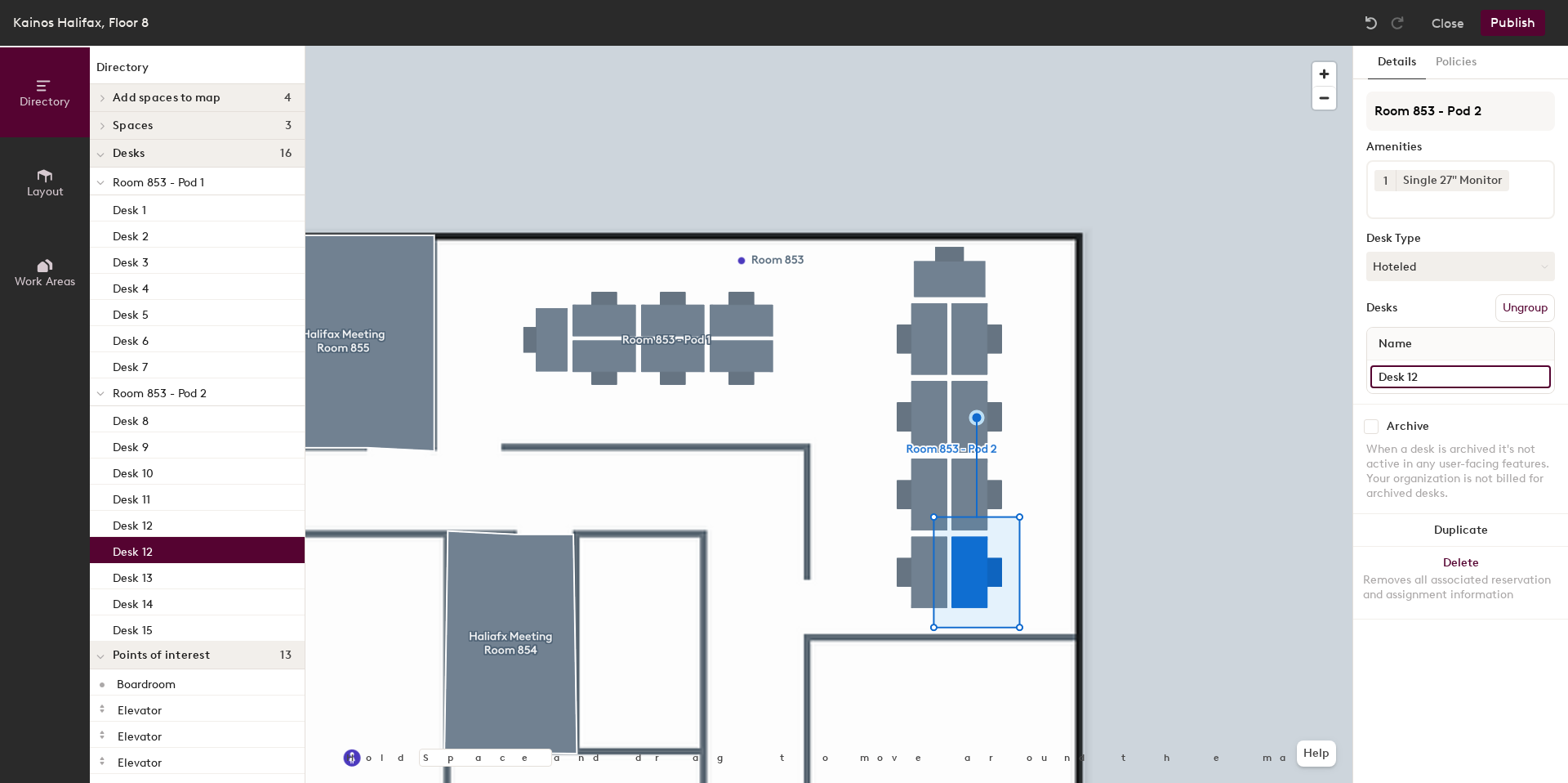
click at [1449, 377] on input "Desk 12" at bounding box center [1460, 376] width 180 height 23
click at [1496, 374] on input "Desk 12" at bounding box center [1460, 376] width 180 height 23
type input "Desk 13"
click at [1425, 375] on input "Desk 13" at bounding box center [1460, 376] width 180 height 23
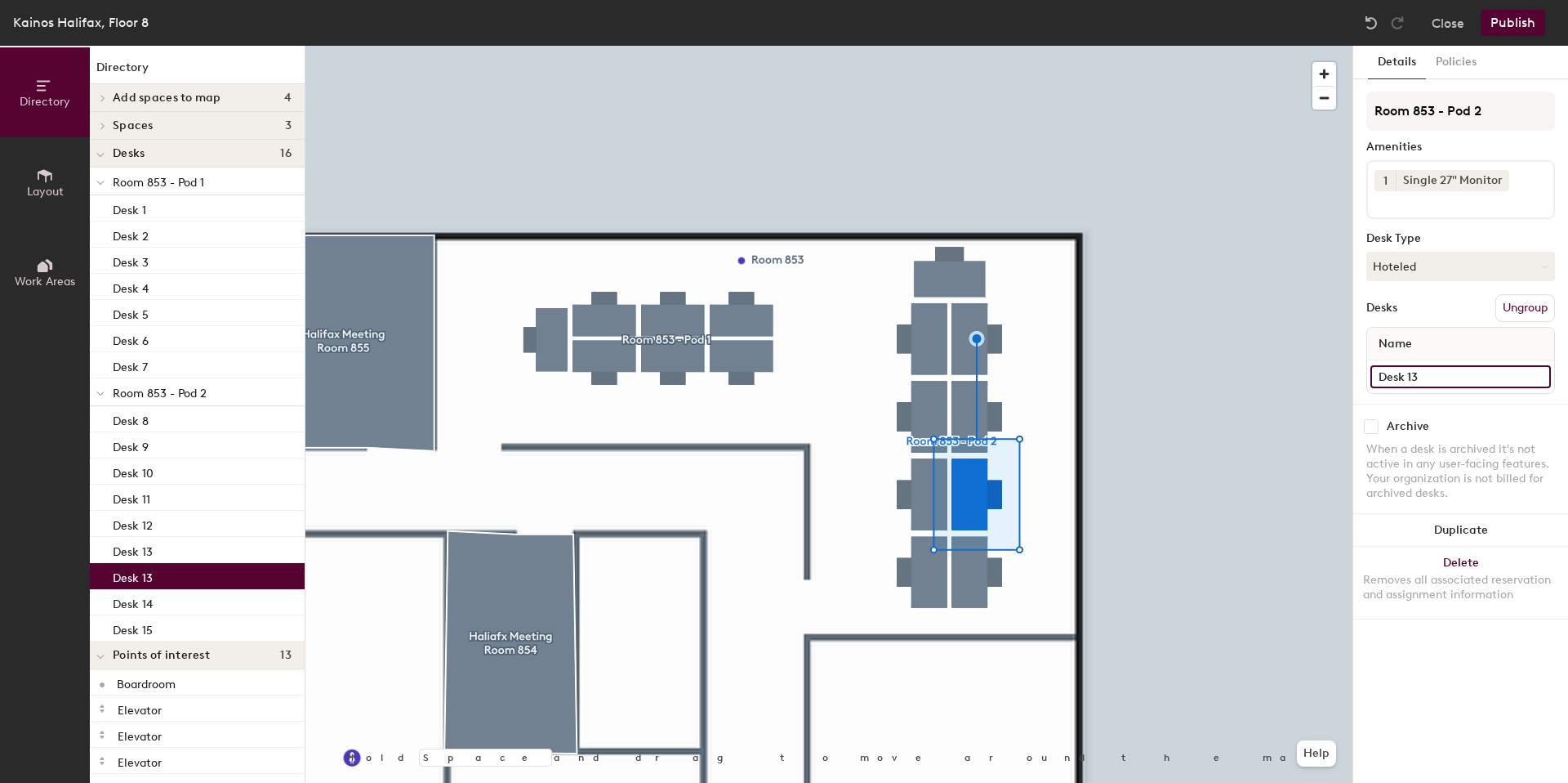
click at [1438, 372] on input "Desk 13" at bounding box center [1460, 376] width 180 height 23
type input "Desk 14"
click at [1435, 379] on input "Desk 14" at bounding box center [1460, 376] width 180 height 23
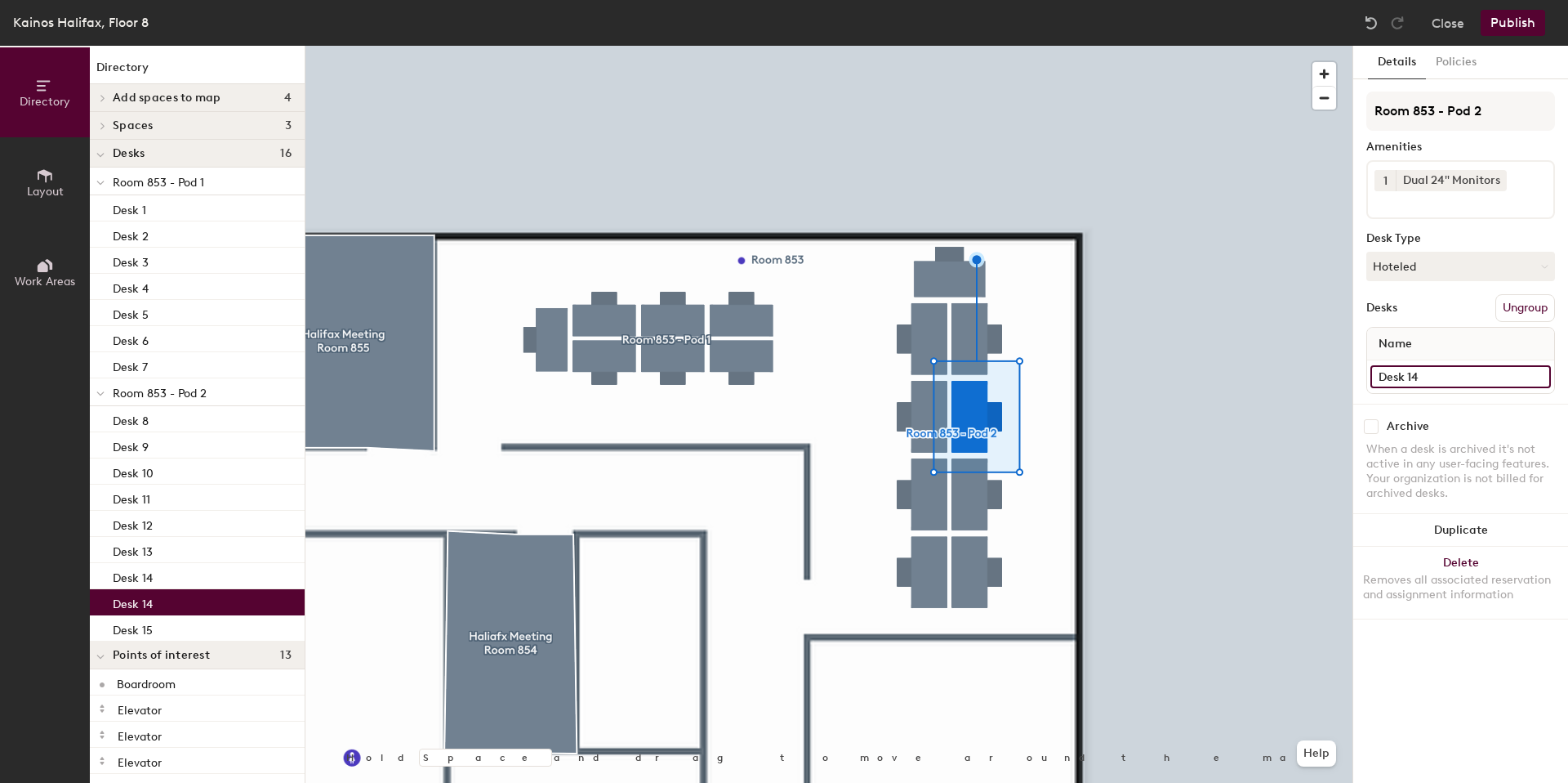
click at [1446, 377] on input "Desk 14" at bounding box center [1460, 376] width 180 height 23
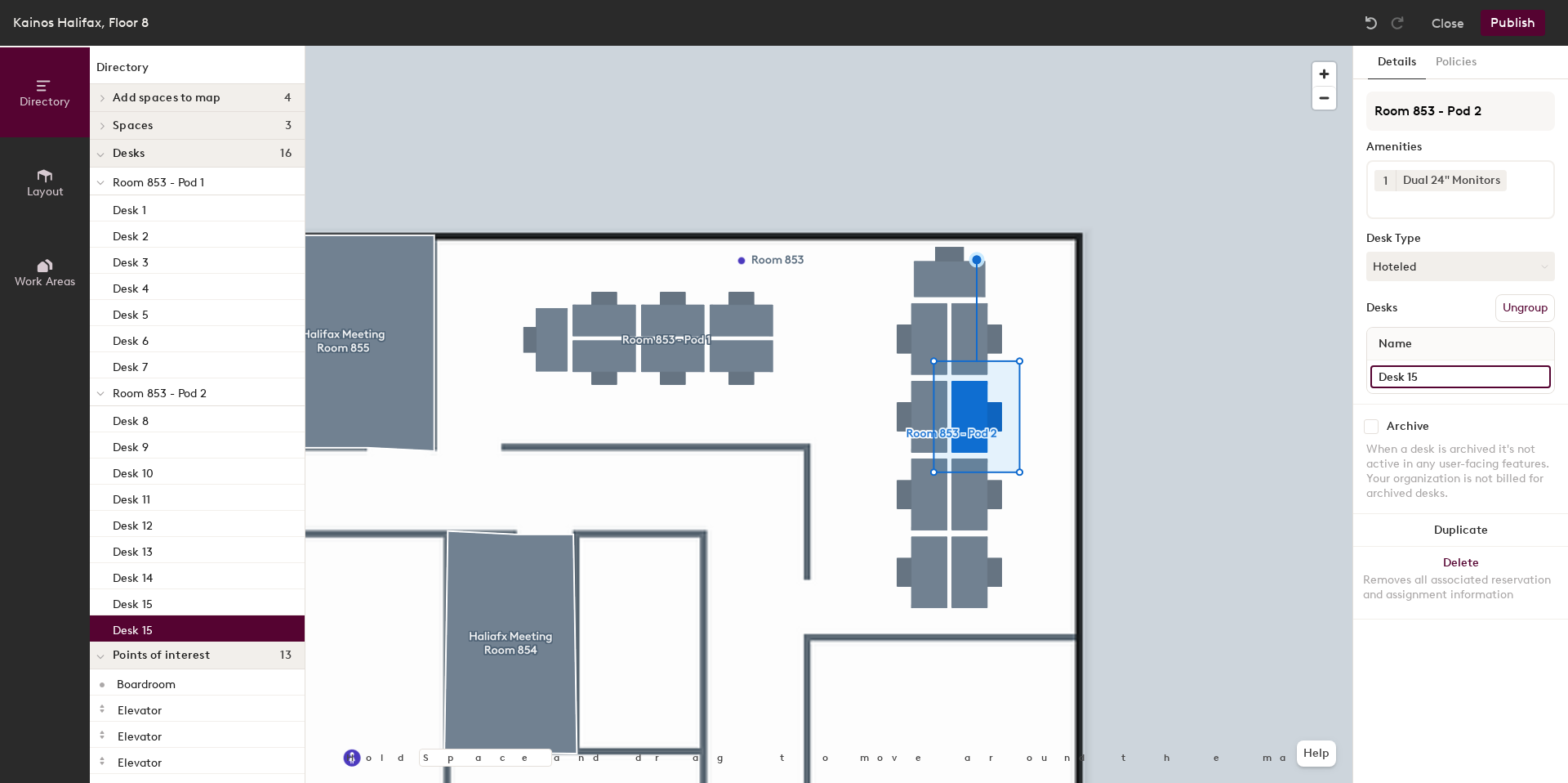
type input "Desk 15"
click at [953, 45] on div at bounding box center [828, 45] width 1047 height 0
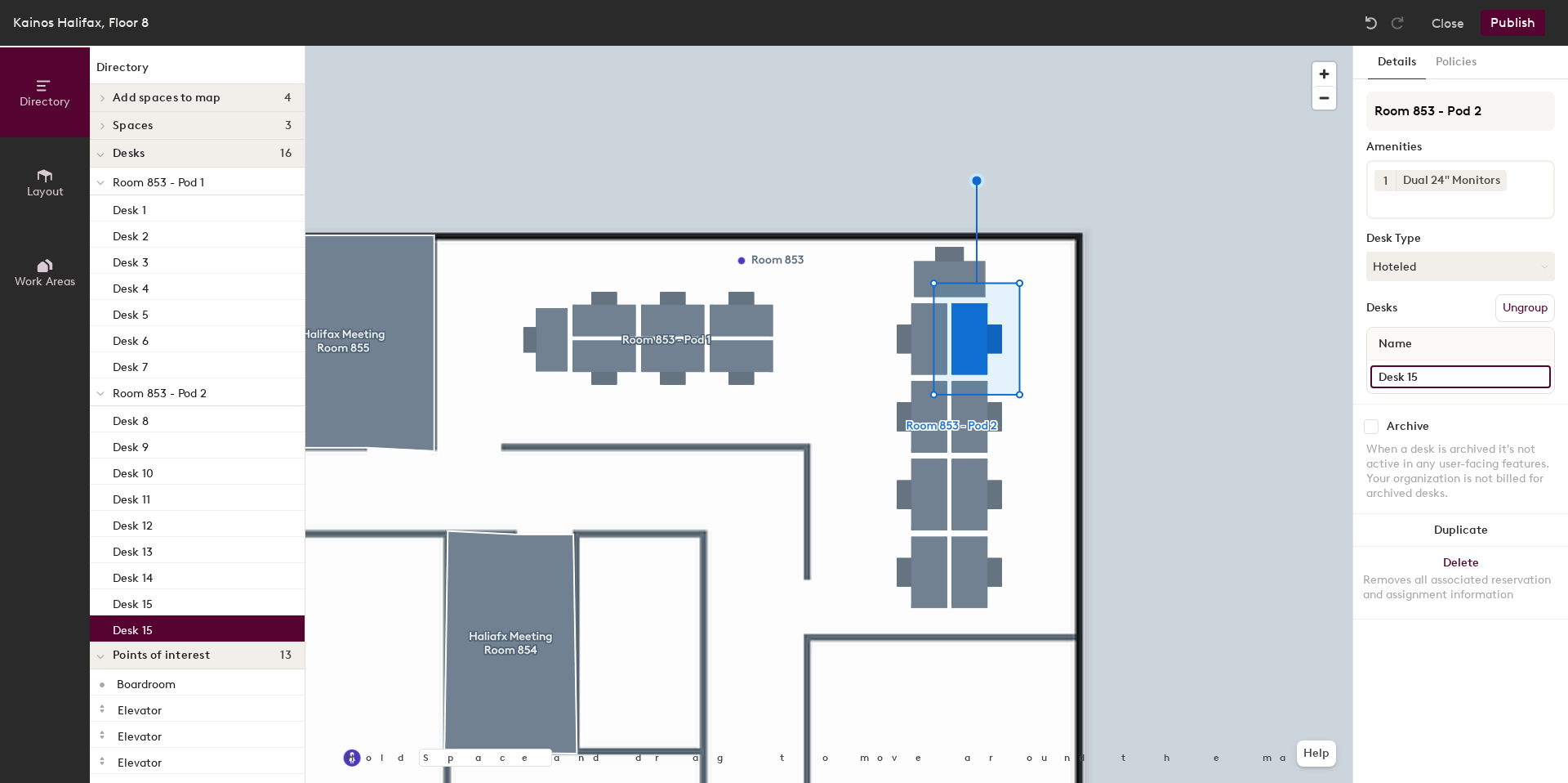
click at [1446, 375] on input "Desk 15" at bounding box center [1460, 376] width 180 height 23
click at [1446, 375] on input "Desk 15" at bounding box center [1460, 376] width 180 height 23
type input "Desk 16"
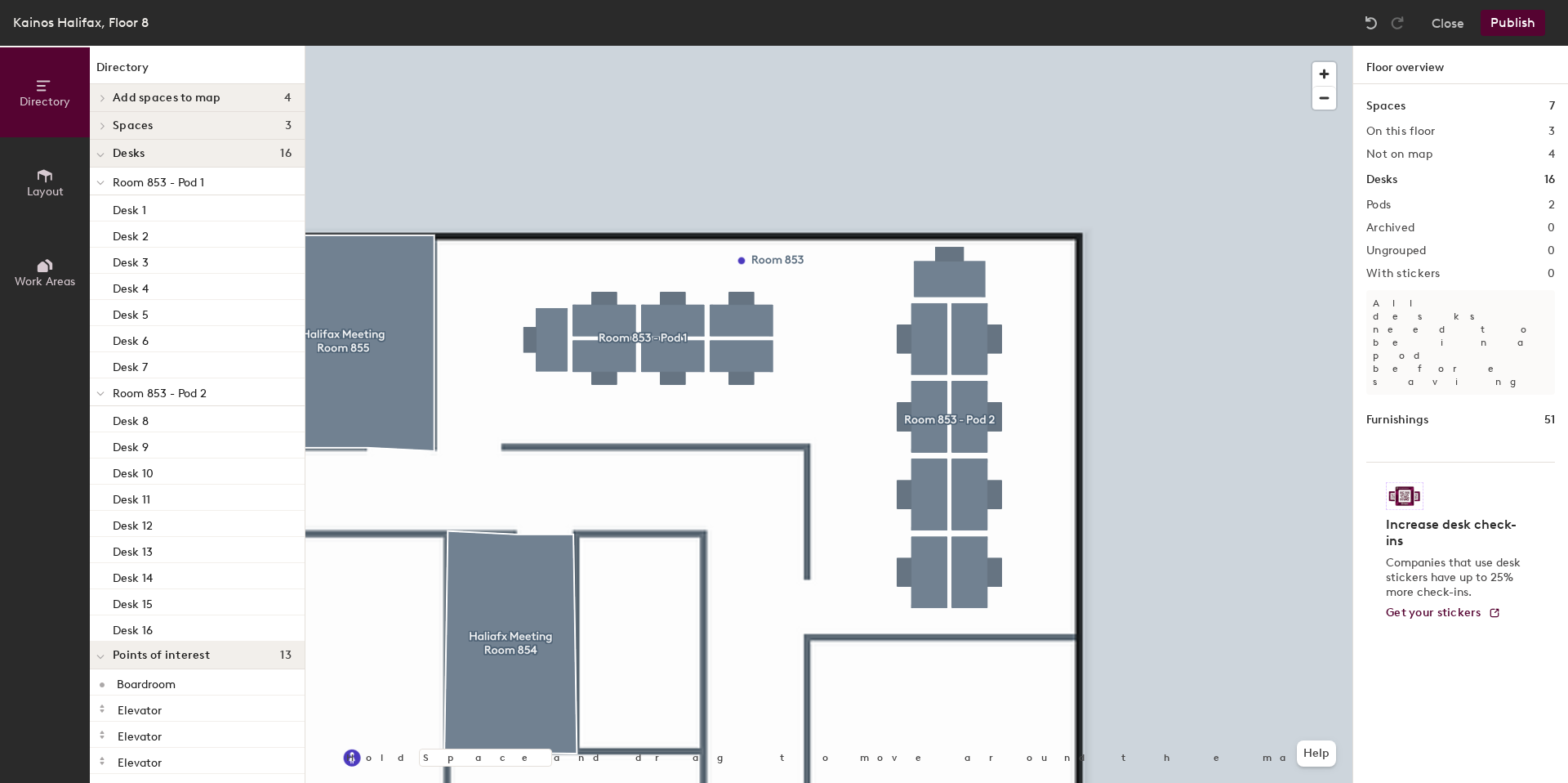
click at [1509, 26] on button "Publish" at bounding box center [1513, 23] width 65 height 26
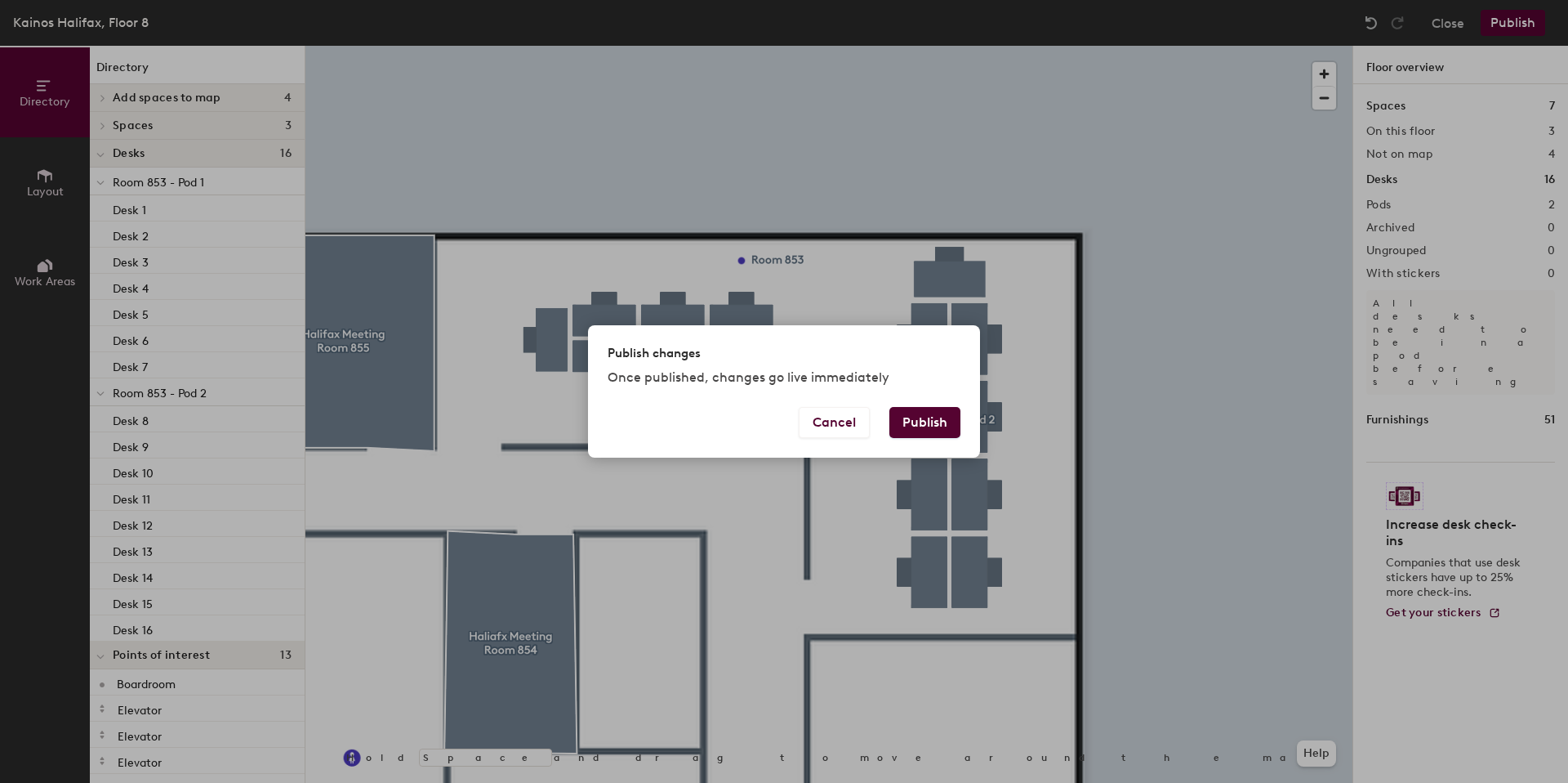
click at [931, 425] on button "Publish" at bounding box center [924, 422] width 71 height 31
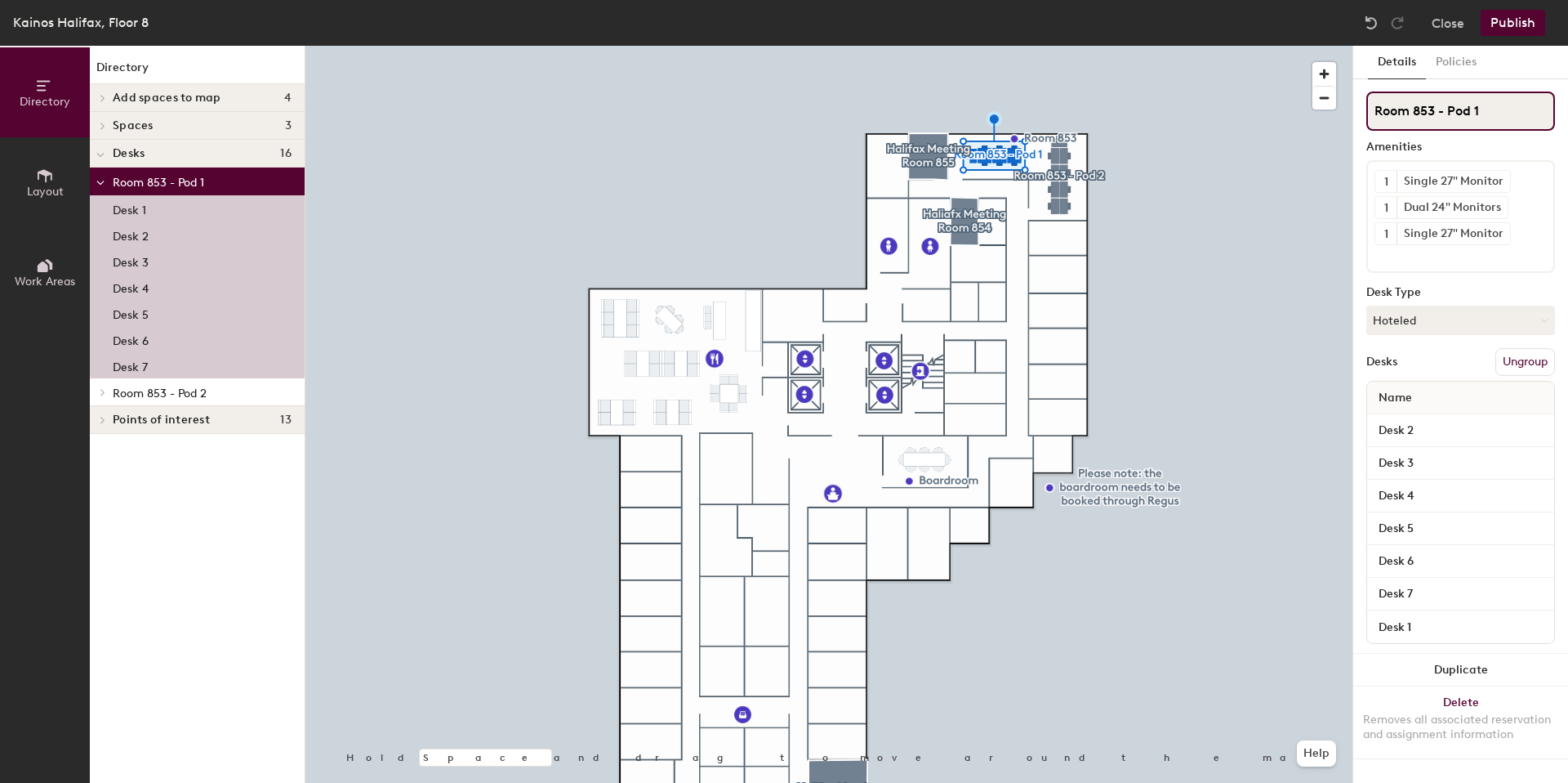
click at [1446, 117] on input "Room 853 - Pod 1" at bounding box center [1460, 111] width 189 height 39
click at [1307, 117] on div "Directory Layout Work Areas Directory Add spaces to map 4 S Space Space Space S…" at bounding box center [784, 414] width 1568 height 737
type input "Pod 1"
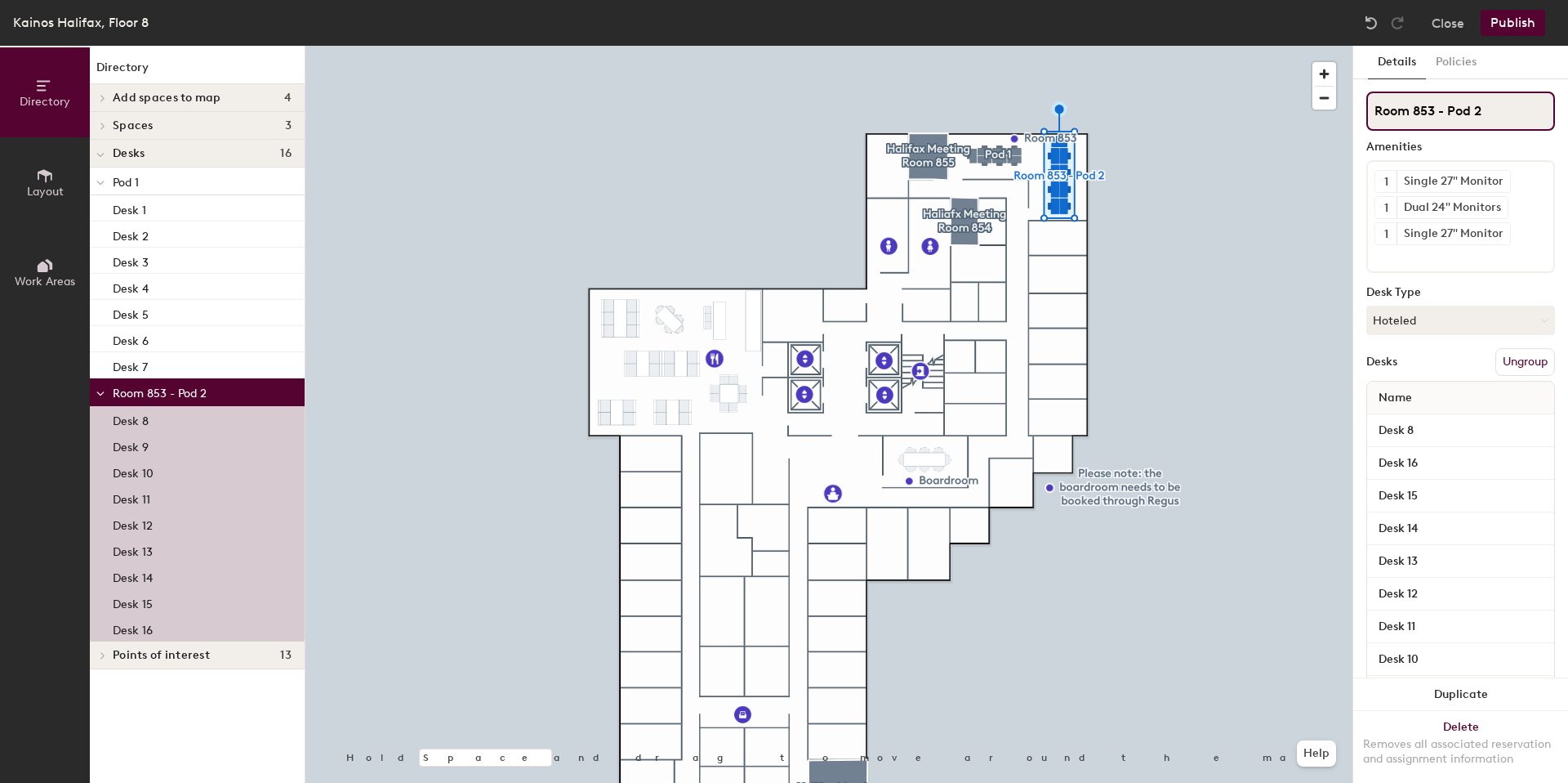
click at [1447, 112] on input "Room 853 - Pod 2" at bounding box center [1460, 111] width 189 height 39
click at [1284, 110] on div "Directory Layout Work Areas Directory Add spaces to map 4 S Space Space Space S…" at bounding box center [784, 414] width 1568 height 737
type input "Pod 2"
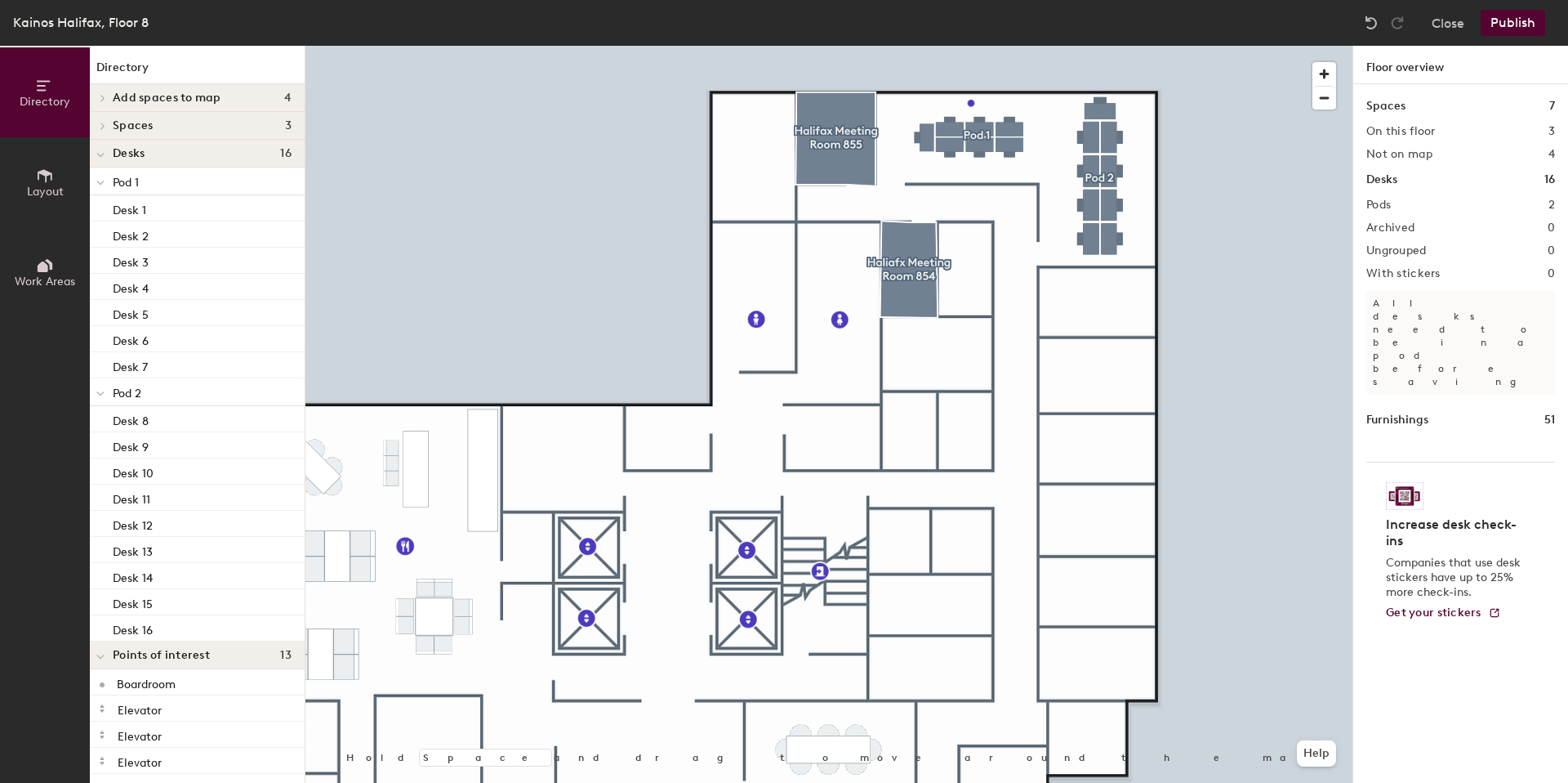
click at [1512, 34] on button "Publish" at bounding box center [1513, 23] width 65 height 26
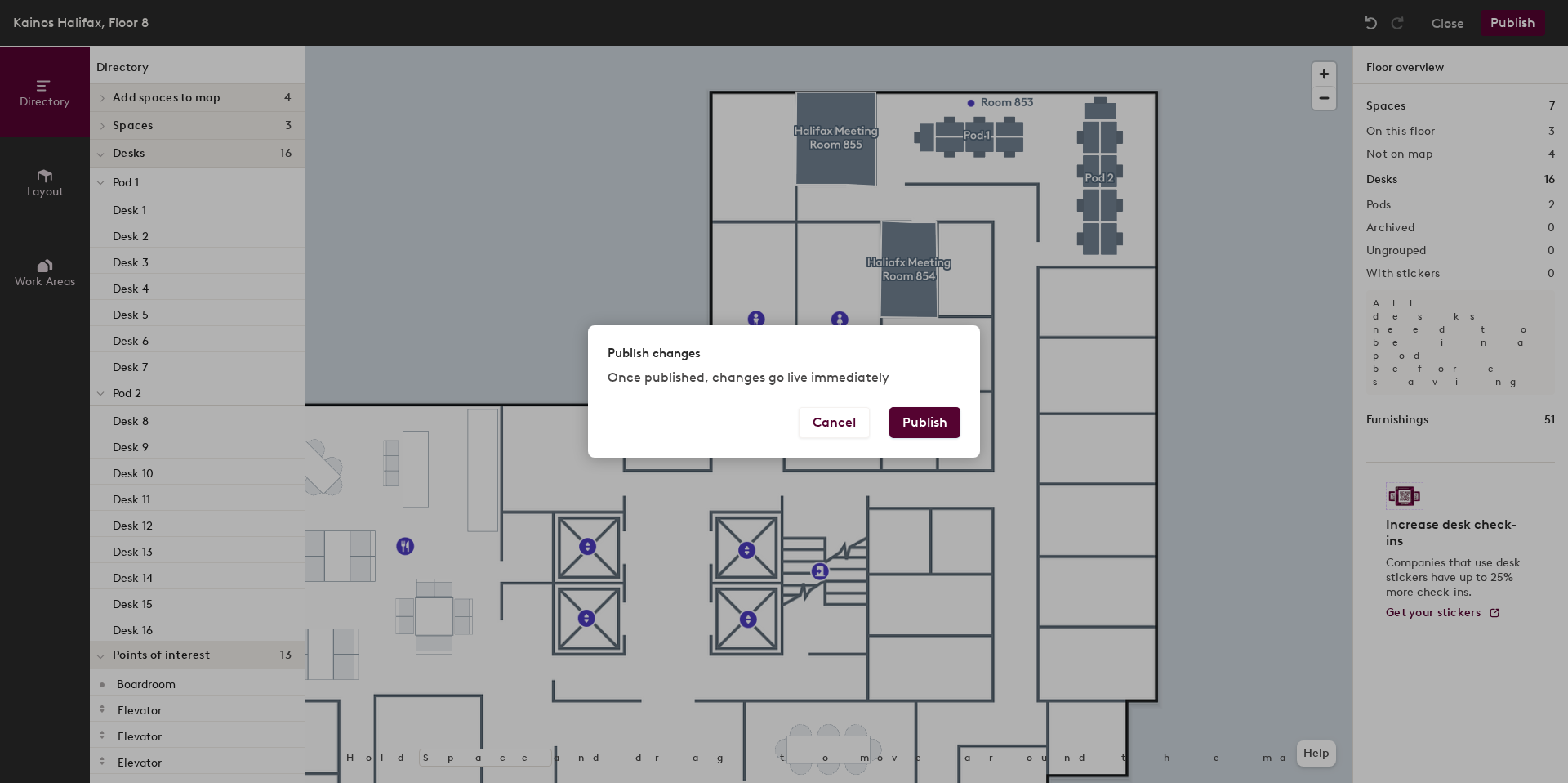
click at [938, 421] on button "Publish" at bounding box center [924, 422] width 71 height 31
